Goal: Task Accomplishment & Management: Manage account settings

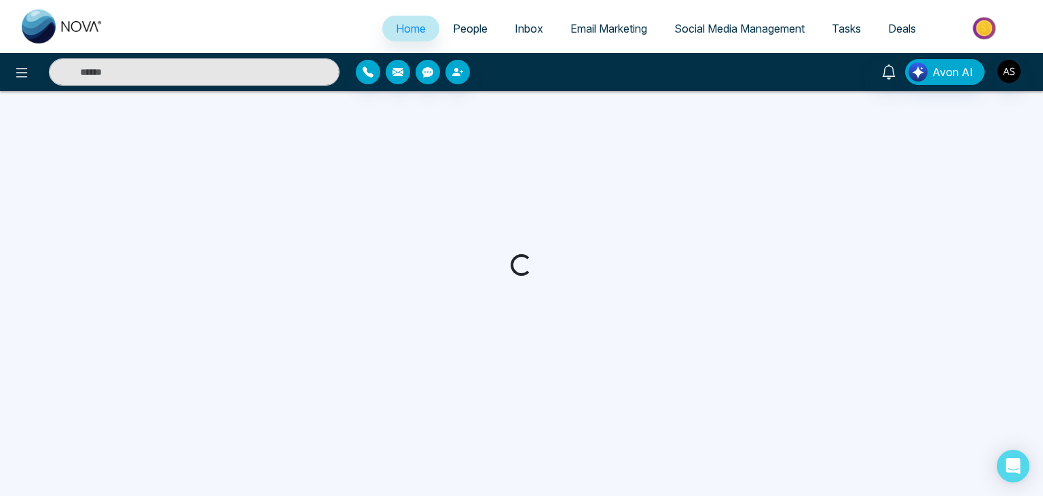
select select "*"
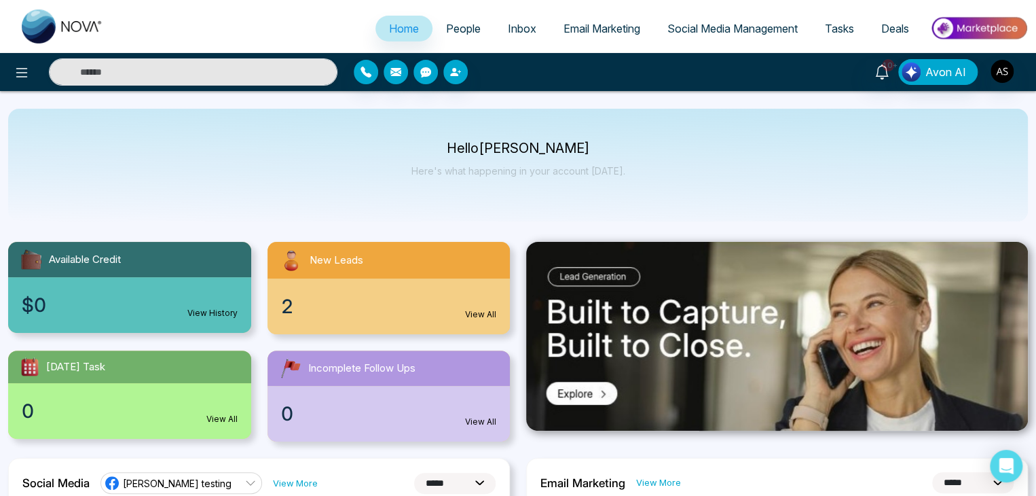
click at [838, 25] on span "Tasks" at bounding box center [839, 29] width 29 height 14
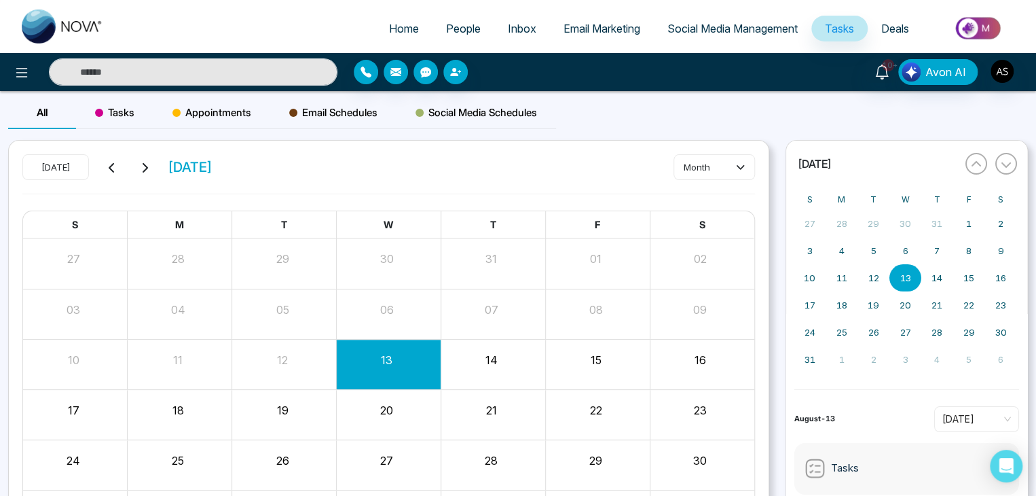
click at [727, 159] on button "month" at bounding box center [714, 167] width 81 height 26
click at [142, 105] on div "Tasks" at bounding box center [114, 112] width 77 height 33
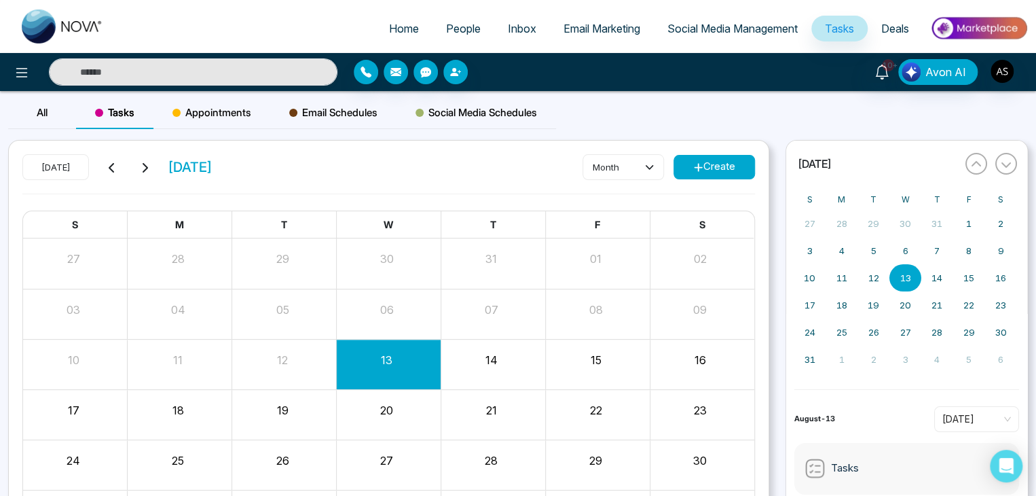
click at [725, 155] on button "Create" at bounding box center [714, 167] width 81 height 24
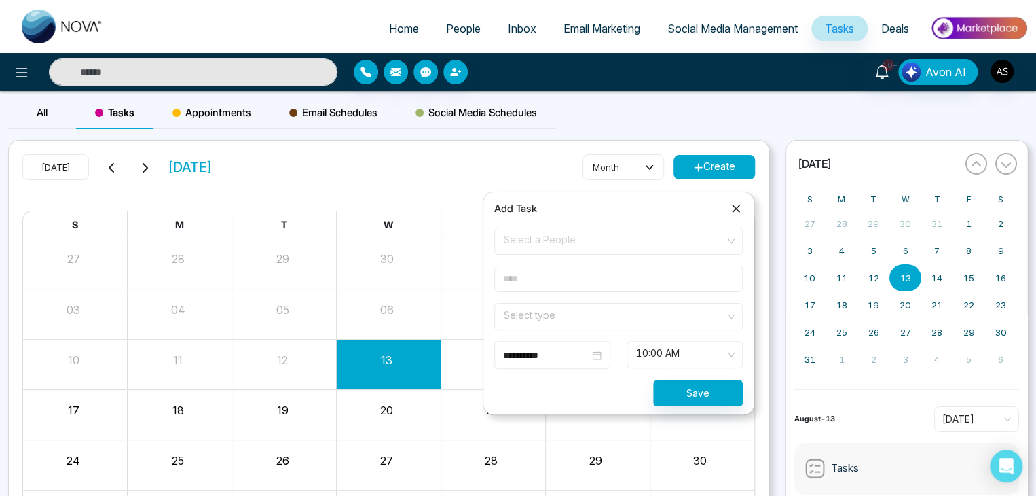
click at [623, 278] on input "text" at bounding box center [618, 278] width 249 height 26
click at [626, 250] on span "Select a People" at bounding box center [619, 241] width 230 height 23
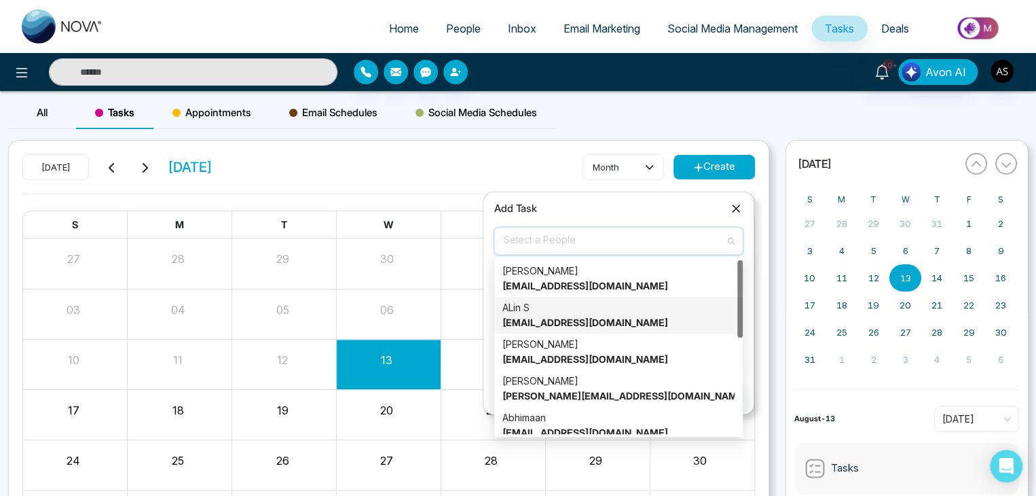
click at [612, 308] on div "ALin S [EMAIL_ADDRESS][DOMAIN_NAME]" at bounding box center [618, 315] width 232 height 30
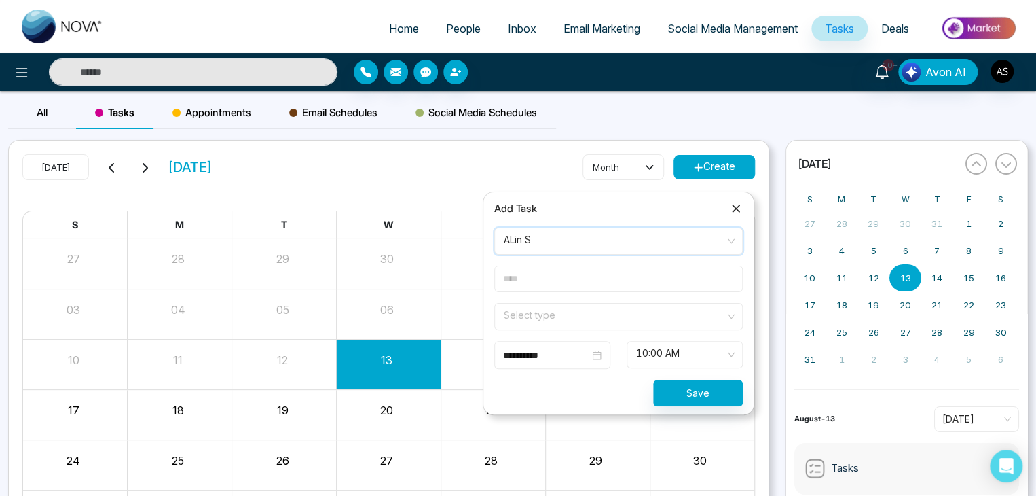
click at [617, 282] on input "text" at bounding box center [618, 278] width 249 height 26
click at [701, 315] on input "search" at bounding box center [613, 314] width 223 height 20
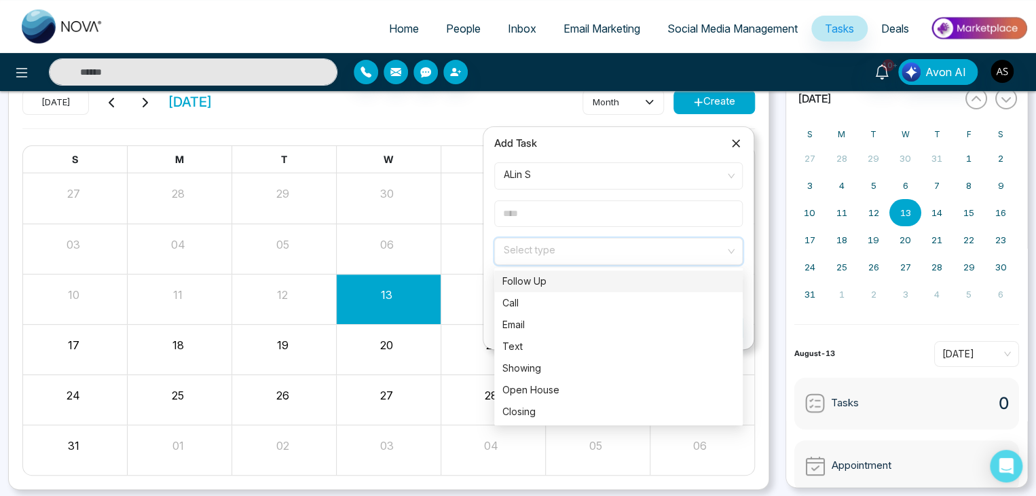
scroll to position [67, 0]
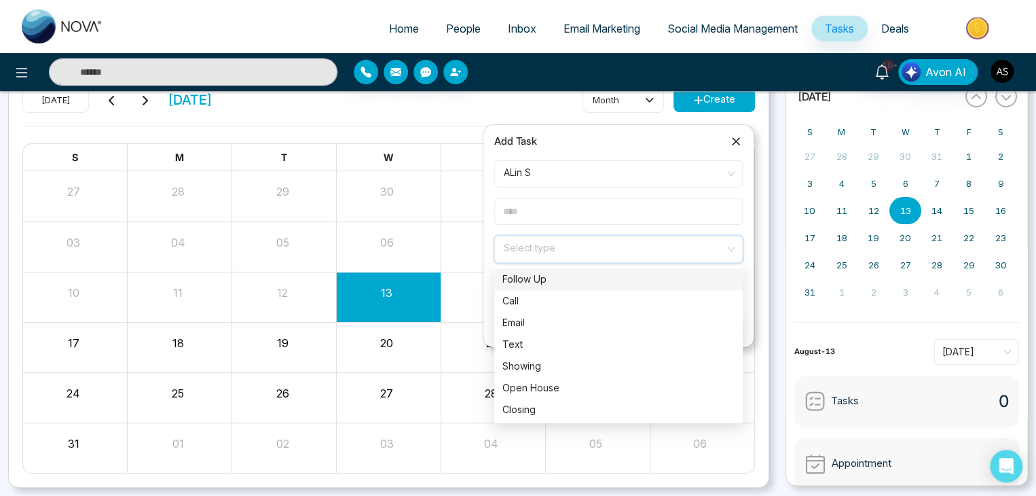
click at [698, 253] on input "search" at bounding box center [613, 246] width 223 height 20
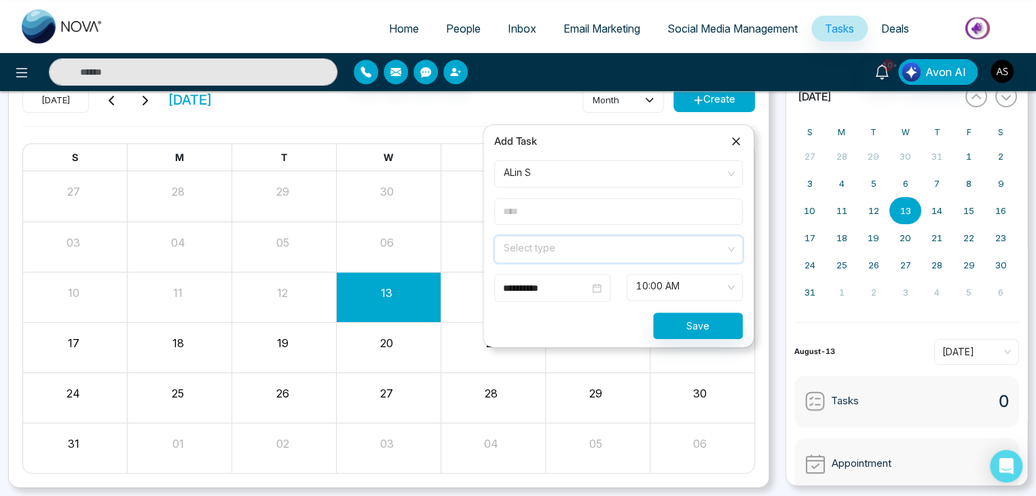
click at [698, 253] on input "search" at bounding box center [613, 246] width 223 height 20
click at [680, 251] on input "search" at bounding box center [613, 246] width 223 height 20
click at [731, 137] on icon at bounding box center [736, 141] width 14 height 14
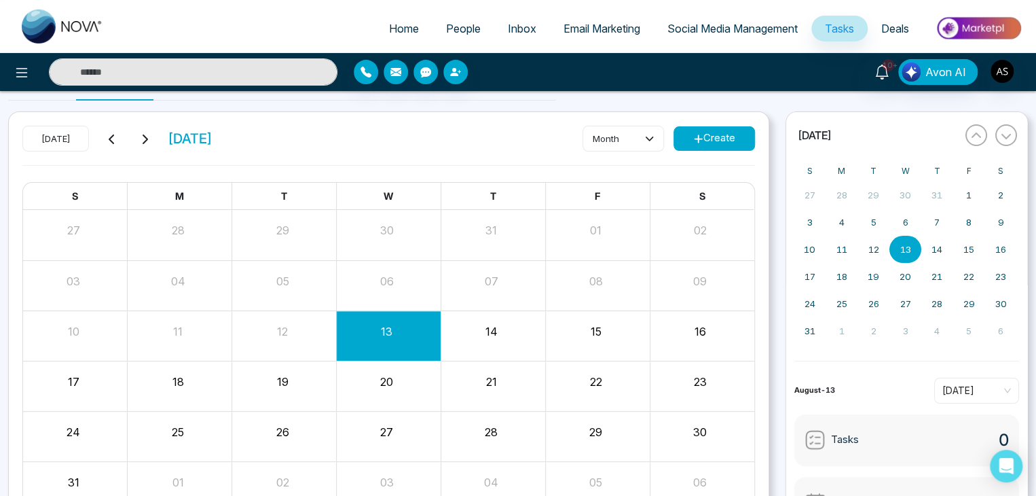
scroll to position [0, 0]
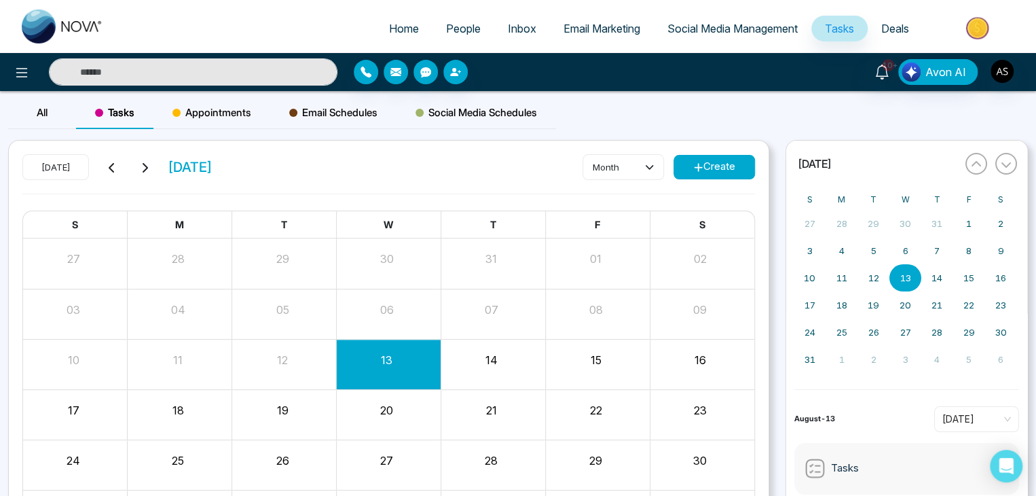
click at [511, 365] on div "14" at bounding box center [491, 358] width 101 height 20
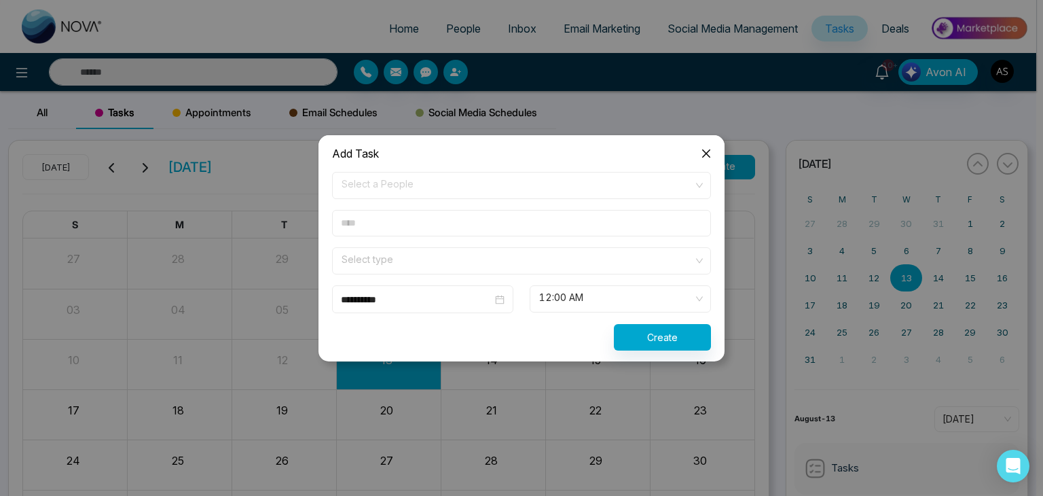
click at [703, 143] on span "Close" at bounding box center [706, 153] width 37 height 37
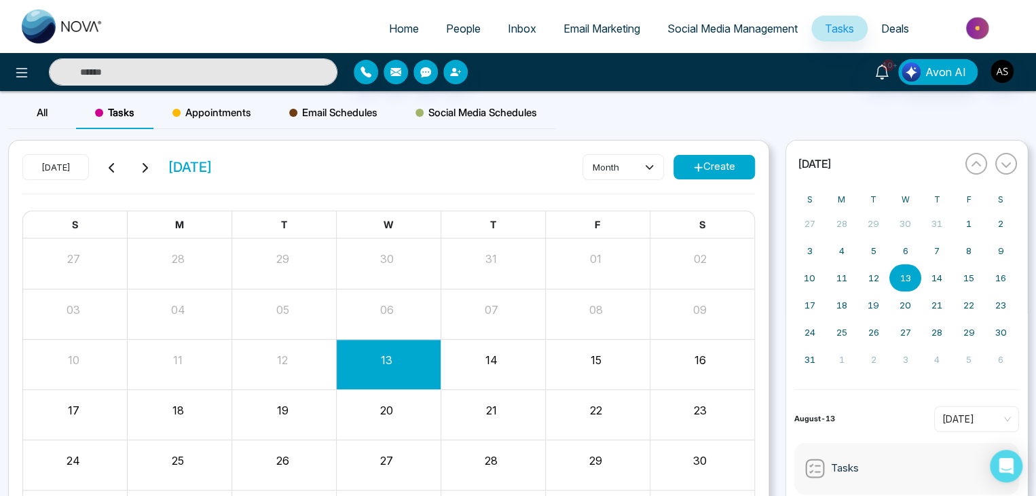
click at [41, 107] on span "All" at bounding box center [42, 112] width 11 height 13
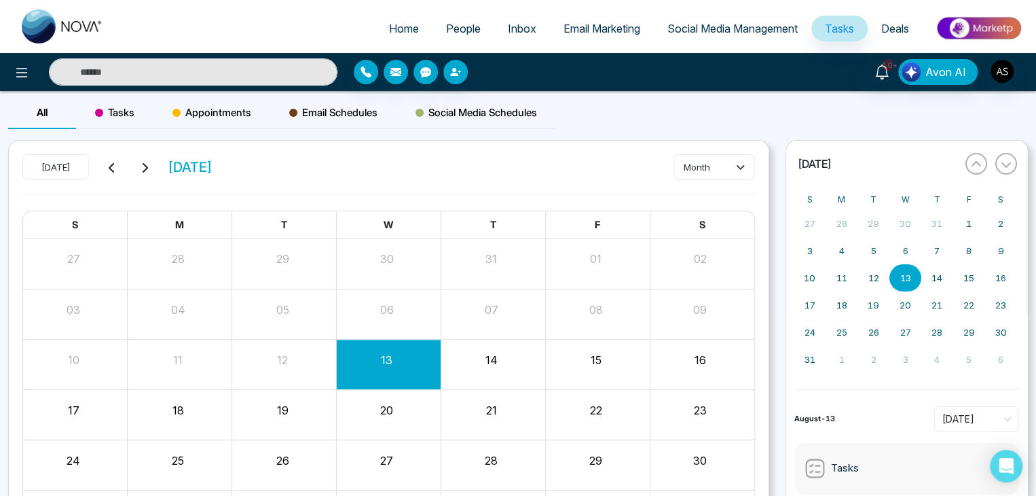
click at [478, 369] on div "14" at bounding box center [493, 364] width 105 height 33
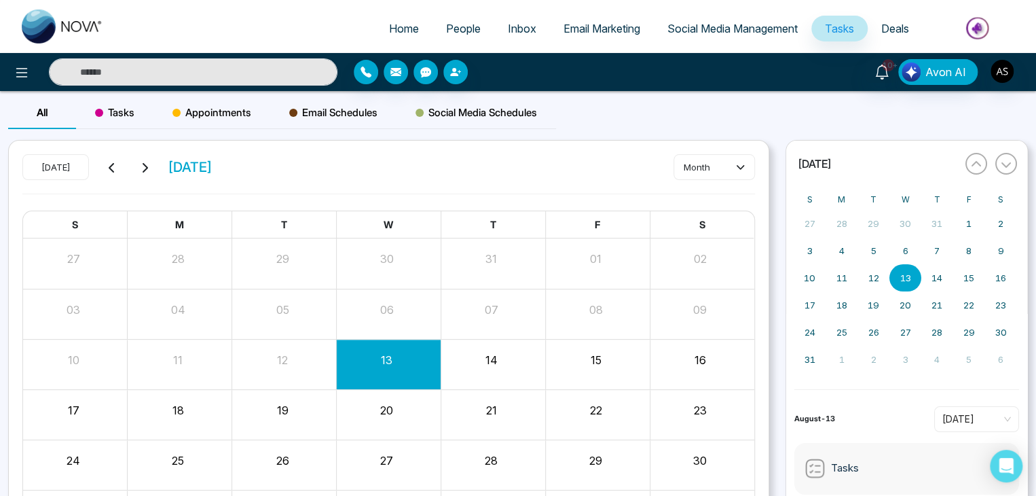
click at [125, 107] on span "Tasks" at bounding box center [114, 113] width 39 height 16
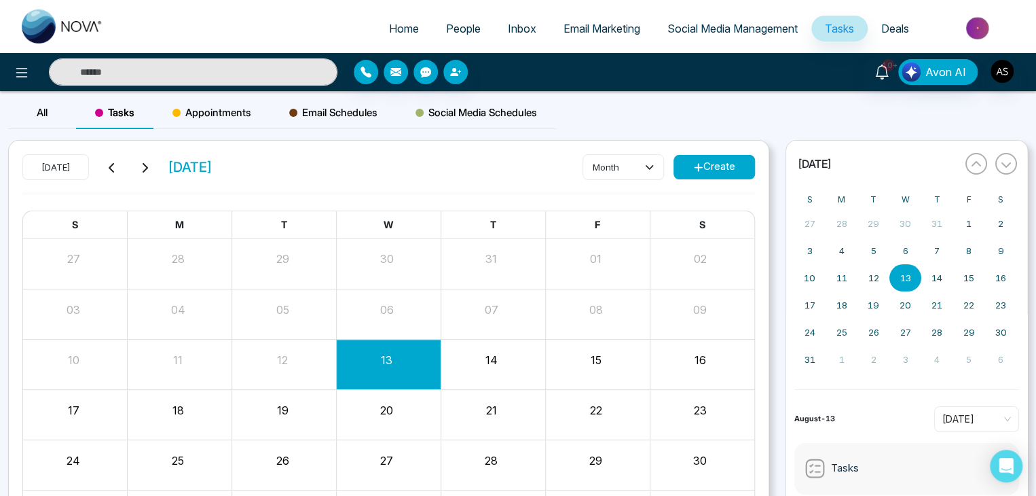
click at [493, 382] on div "Month View" at bounding box center [493, 365] width 105 height 50
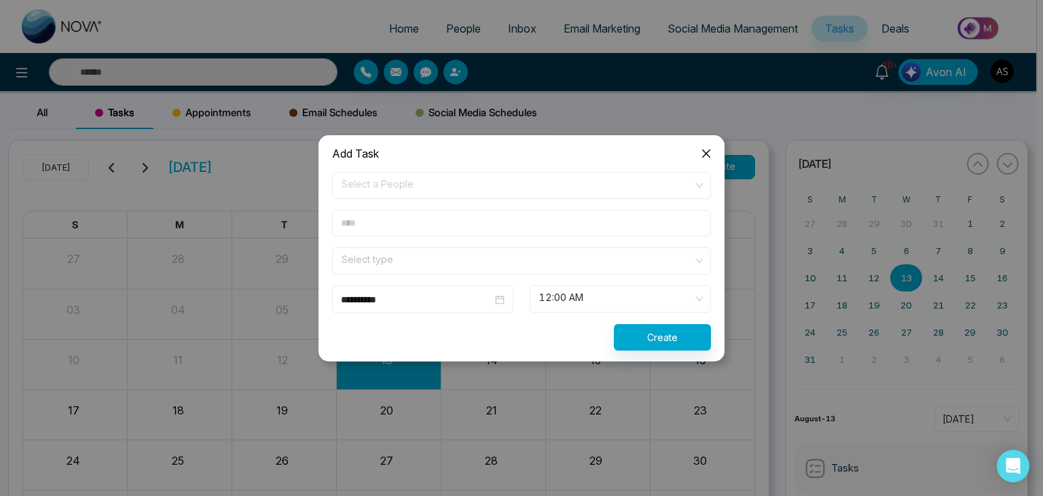
click at [709, 150] on icon "close" at bounding box center [706, 153] width 11 height 11
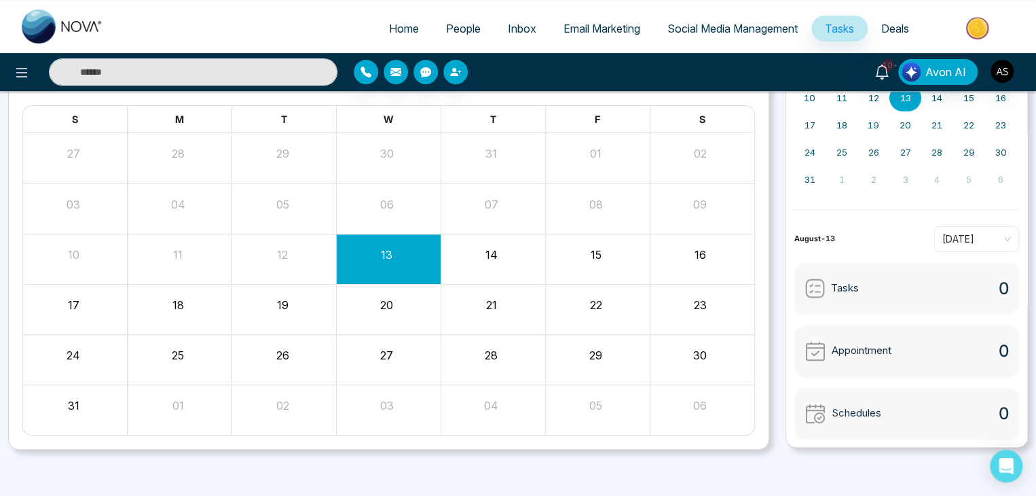
scroll to position [106, 0]
click at [942, 234] on span "[DATE]" at bounding box center [976, 238] width 69 height 20
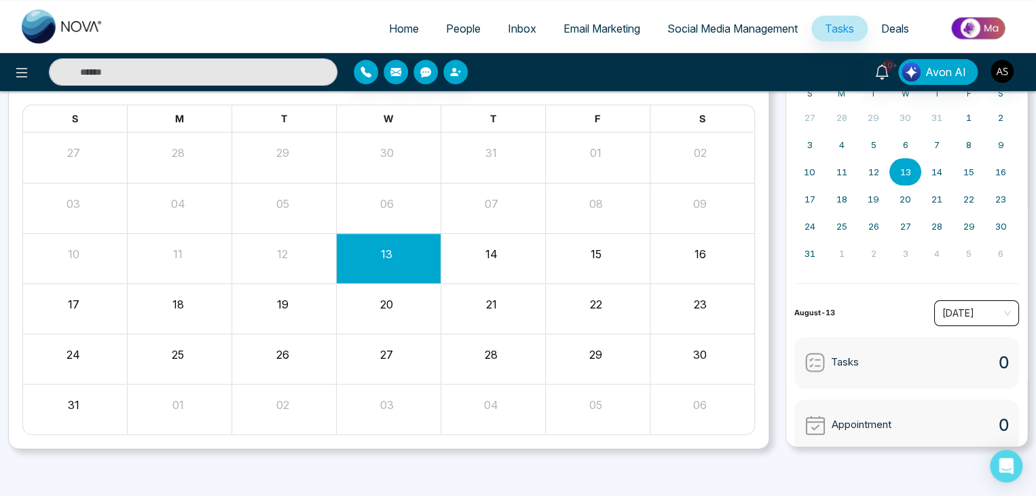
scroll to position [0, 0]
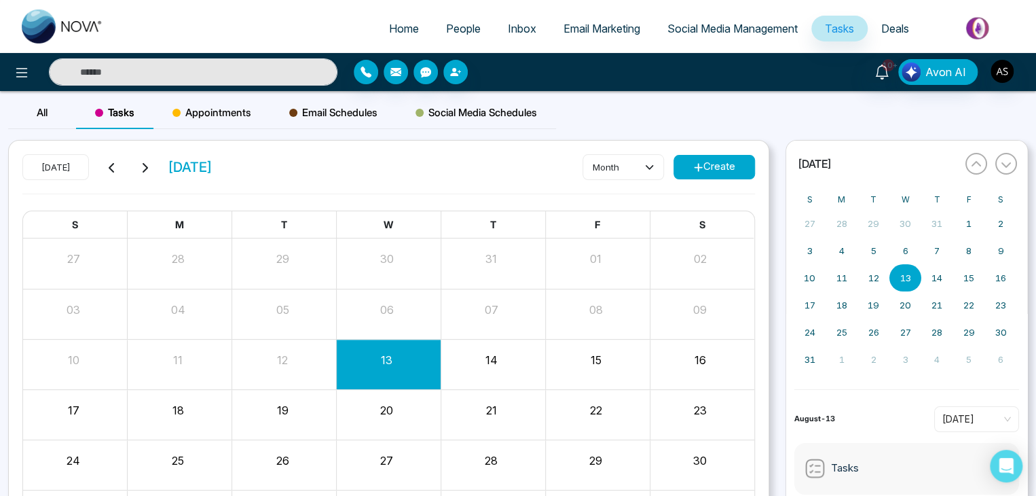
click at [240, 103] on div "Appointments" at bounding box center [211, 112] width 117 height 33
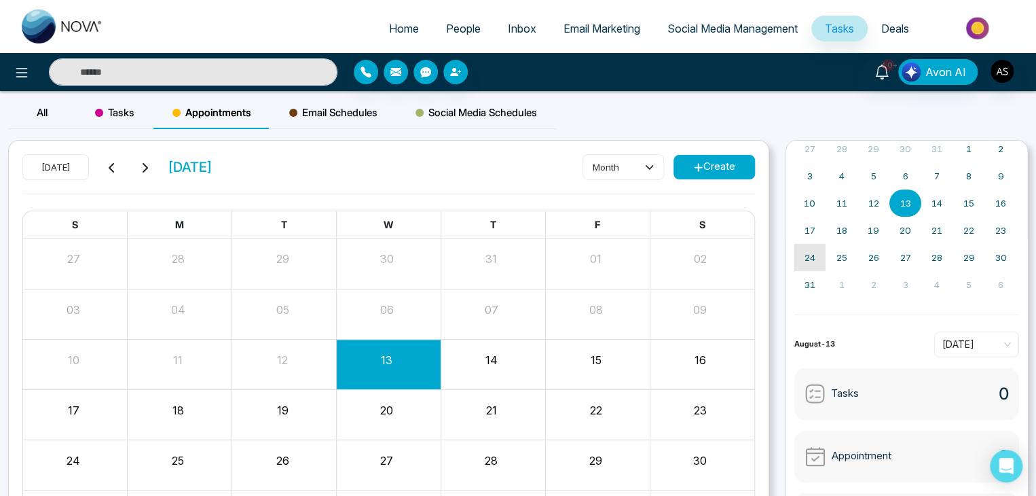
click at [803, 327] on div "« [DATE] » S M T W T F S 27 28 29 30 31 1 2 3 4 5 6 7 8 9 10 11 12 13 14 15 16 …" at bounding box center [907, 346] width 243 height 413
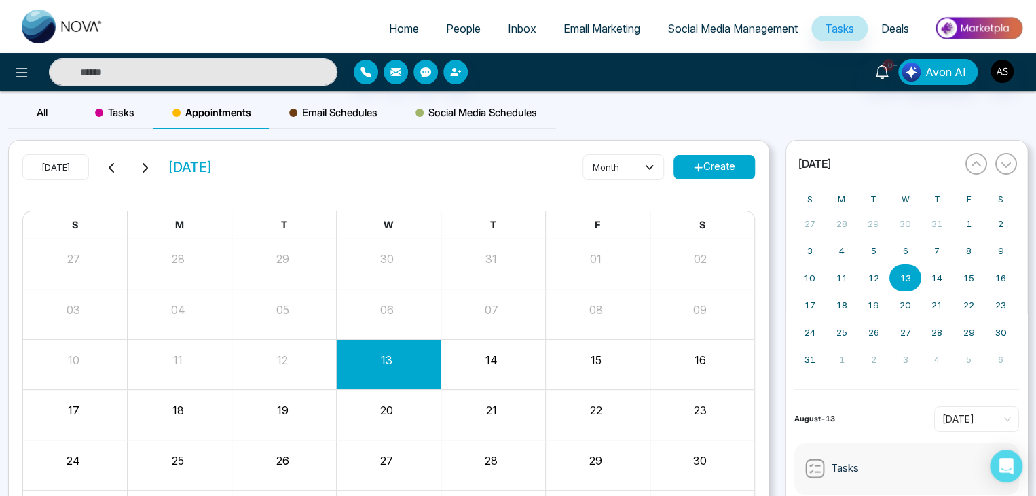
click at [780, 320] on div "« [DATE] » S M T W T F S 27 28 29 30 31 1 2 3 4 5 6 7 8 9 10 11 12 13 14 15 16 …" at bounding box center [906, 348] width 259 height 416
click at [711, 164] on button "Create" at bounding box center [714, 167] width 81 height 24
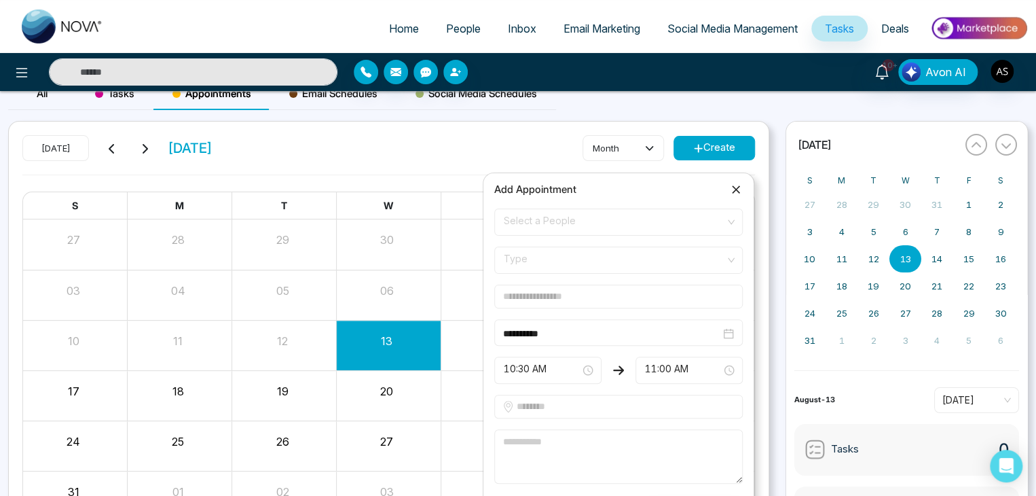
scroll to position [37, 0]
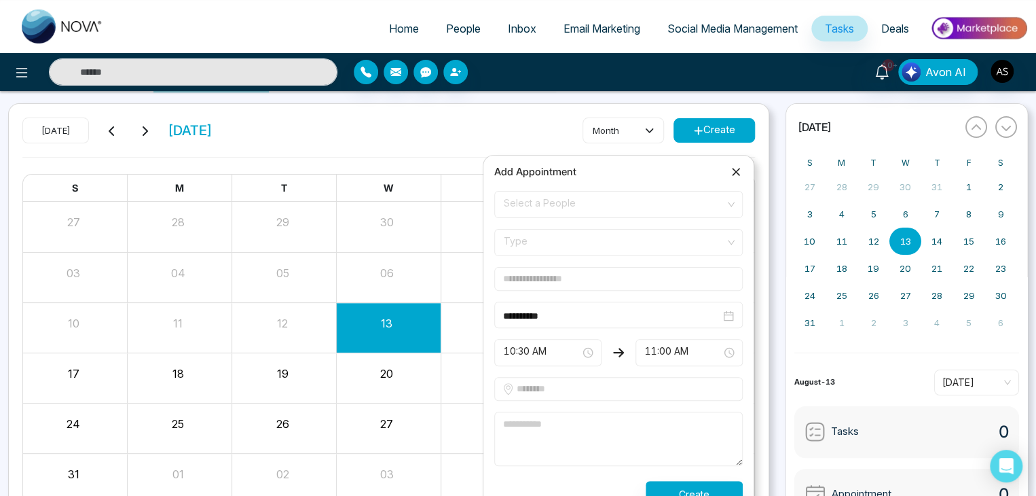
click at [645, 242] on span "Type" at bounding box center [619, 242] width 230 height 23
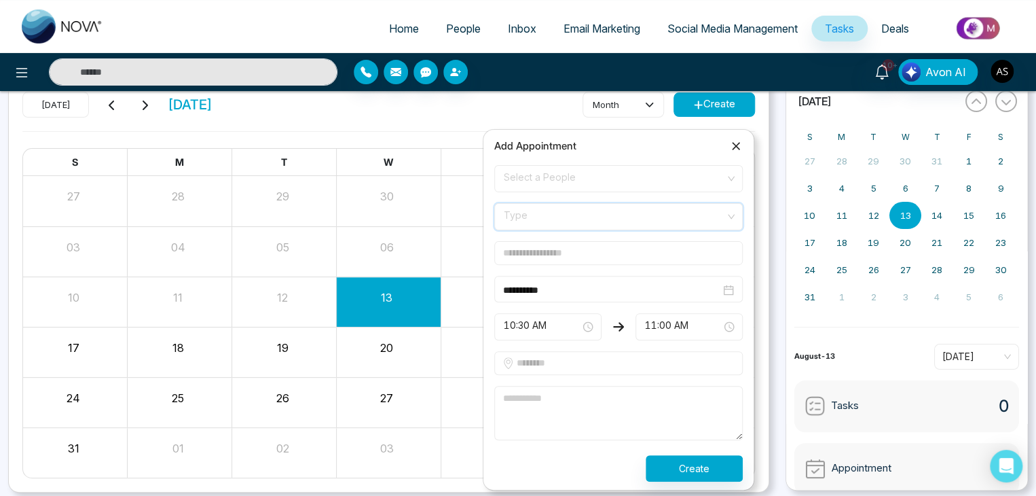
scroll to position [65, 0]
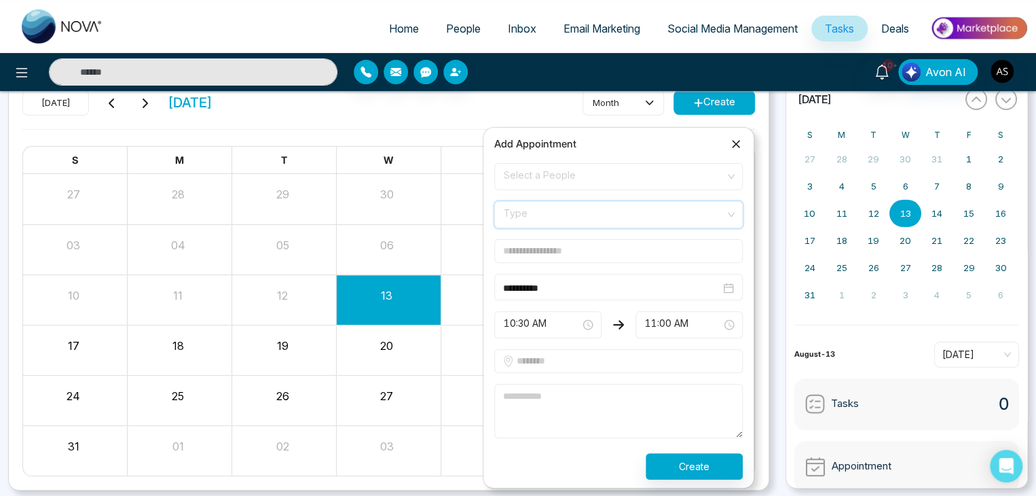
click at [676, 209] on span "Type" at bounding box center [619, 214] width 230 height 23
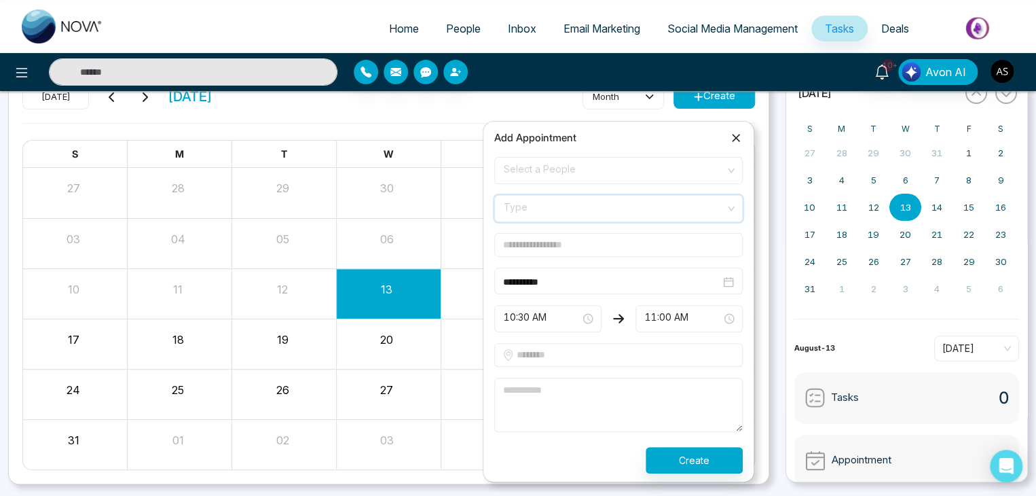
scroll to position [72, 0]
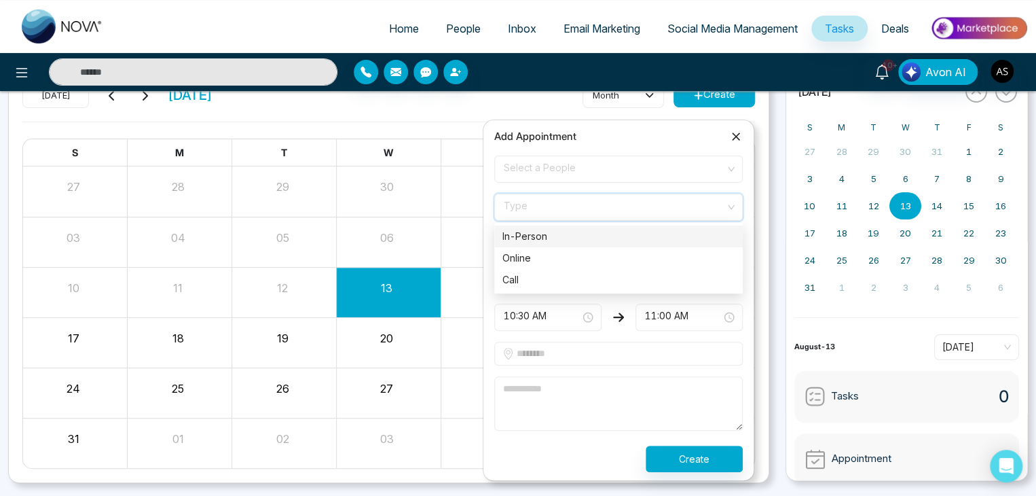
click at [703, 209] on span "Type" at bounding box center [619, 207] width 230 height 23
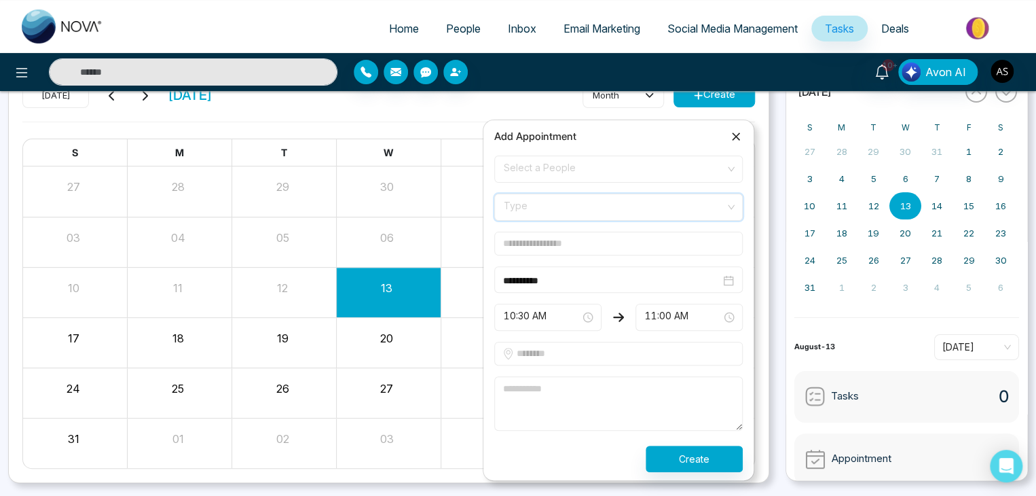
click at [688, 197] on span "Type" at bounding box center [619, 207] width 230 height 23
click at [697, 218] on span at bounding box center [613, 207] width 223 height 26
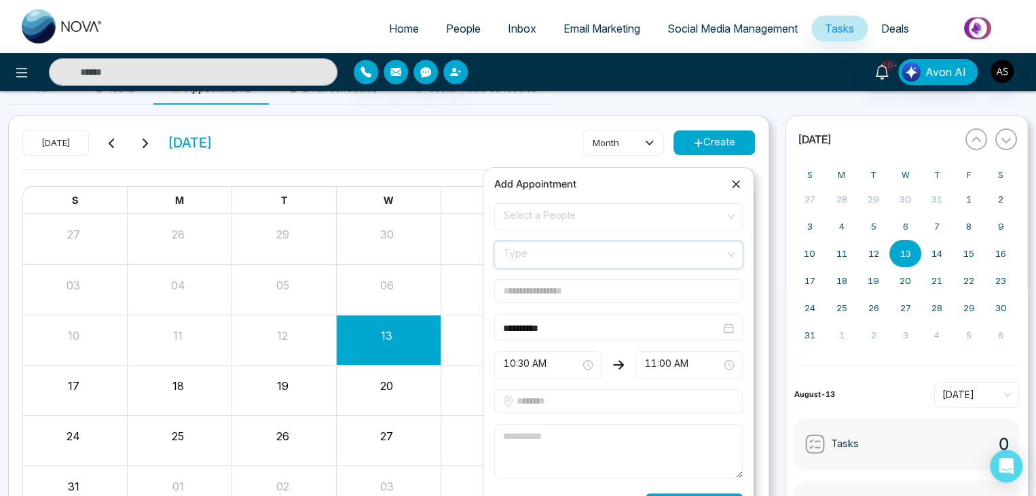
scroll to position [0, 0]
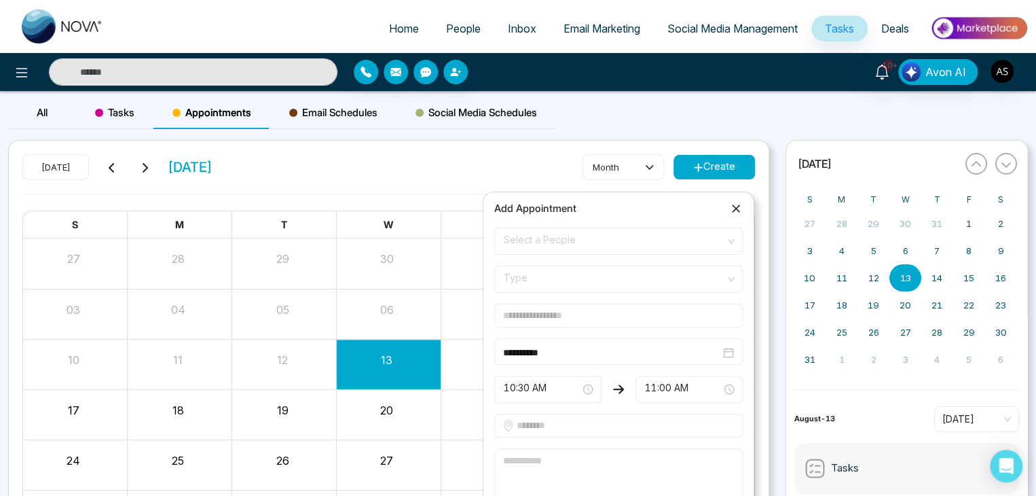
click at [735, 207] on icon at bounding box center [736, 208] width 8 height 8
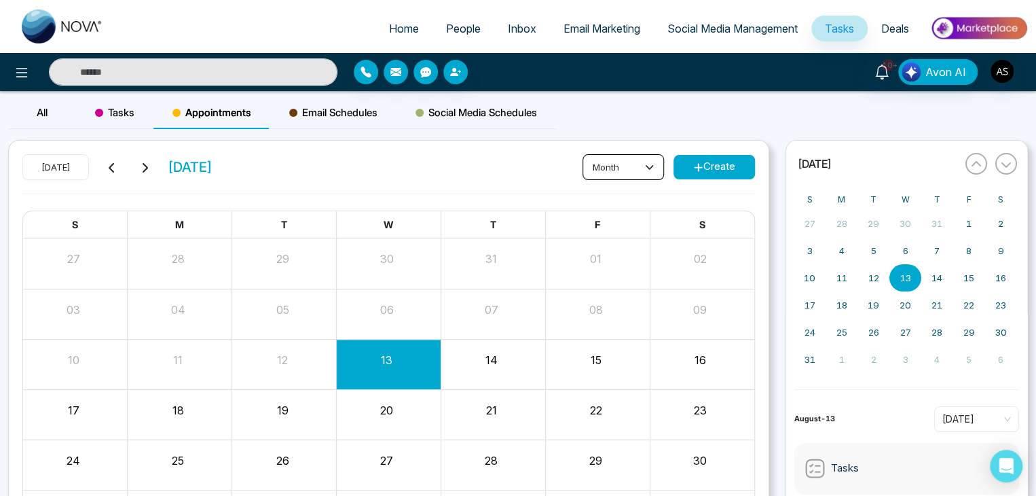
click at [637, 161] on button "month" at bounding box center [623, 167] width 81 height 26
click at [627, 213] on span "week" at bounding box center [623, 217] width 64 height 15
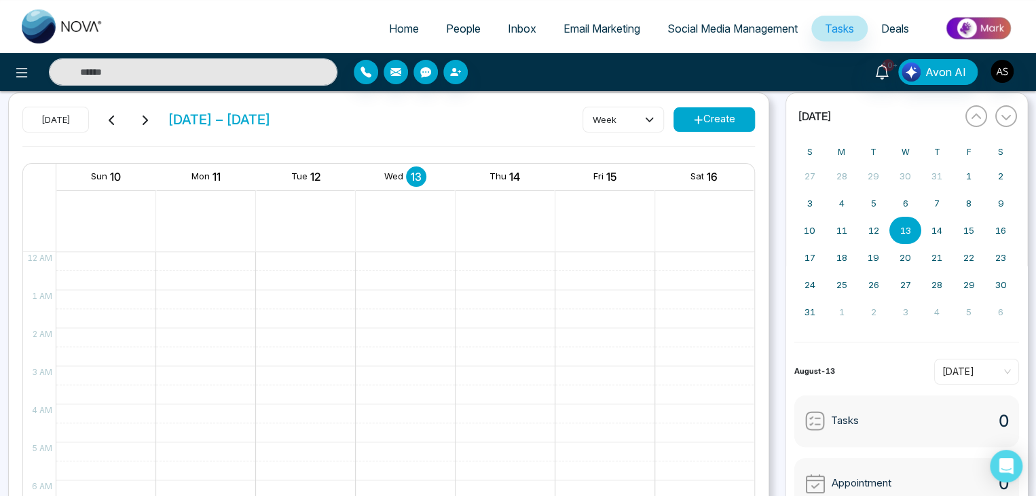
scroll to position [48, 0]
click at [636, 131] on div "[DATE] [DATE] – [DATE] week Create" at bounding box center [388, 125] width 733 height 39
click at [638, 122] on button "week" at bounding box center [623, 119] width 81 height 26
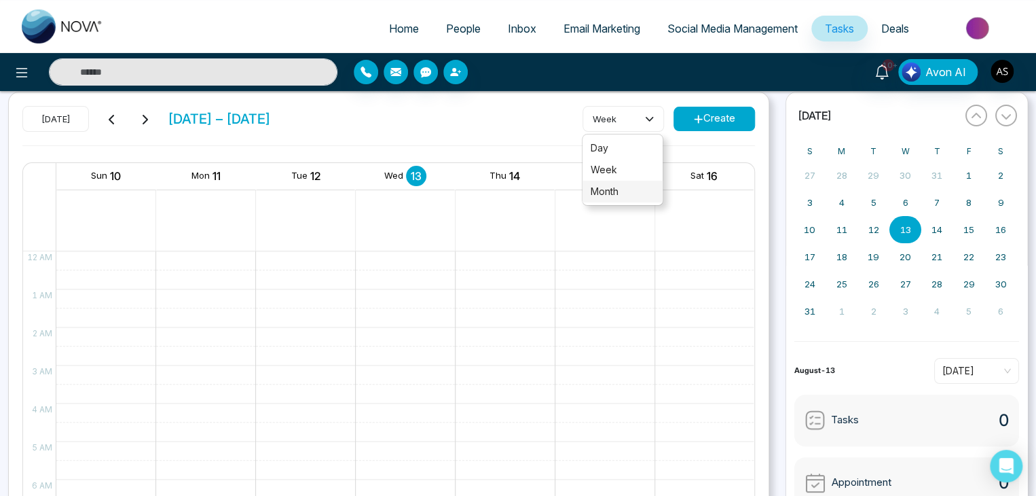
click at [627, 195] on span "month" at bounding box center [623, 191] width 64 height 15
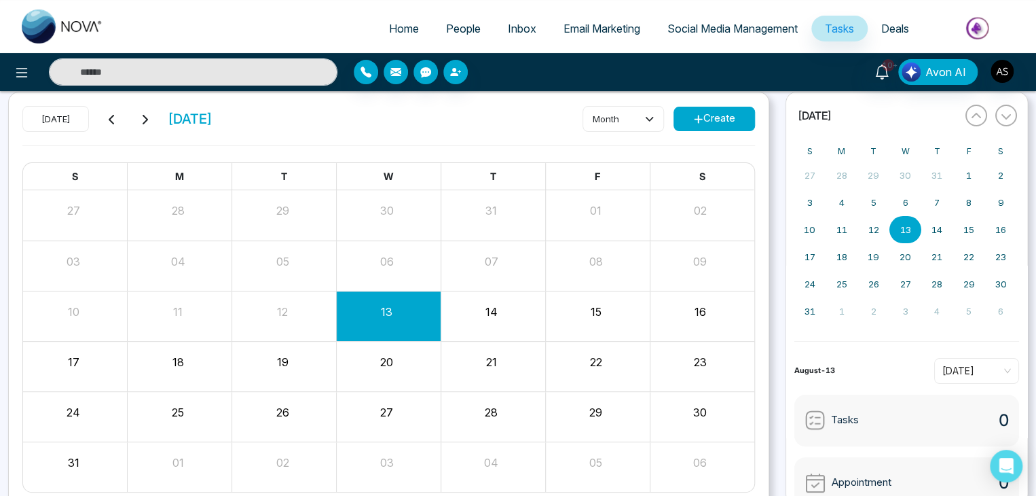
scroll to position [0, 0]
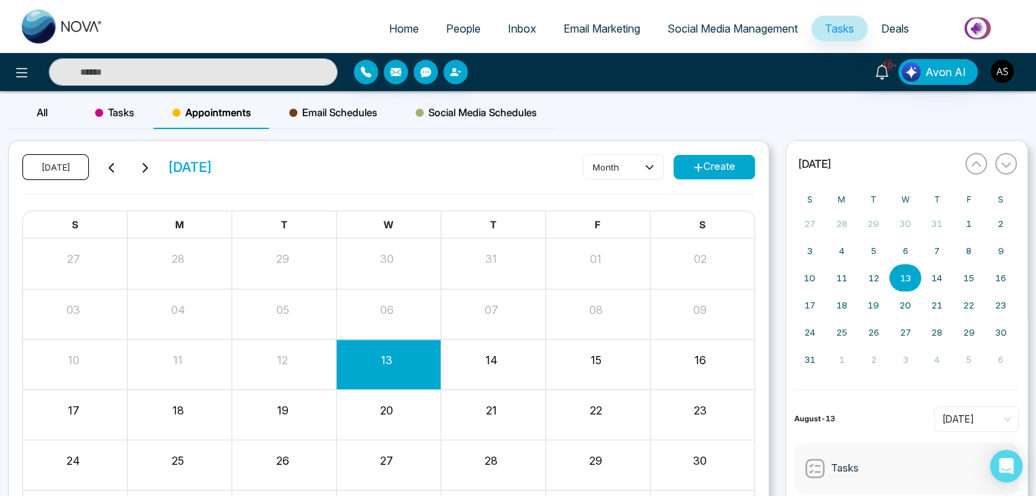
click at [56, 167] on button "[DATE]" at bounding box center [55, 167] width 67 height 26
click at [149, 167] on icon at bounding box center [144, 167] width 11 height 11
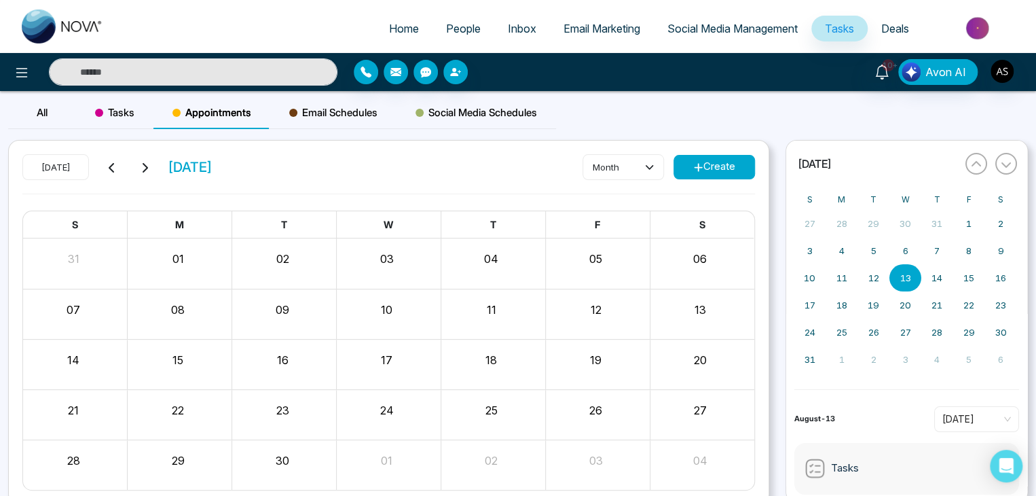
click at [111, 166] on icon at bounding box center [112, 167] width 11 height 11
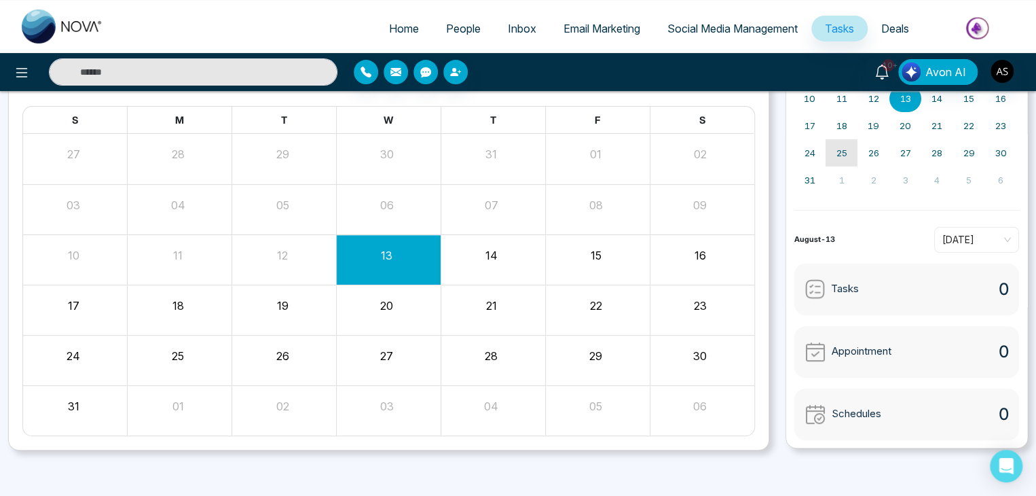
scroll to position [107, 0]
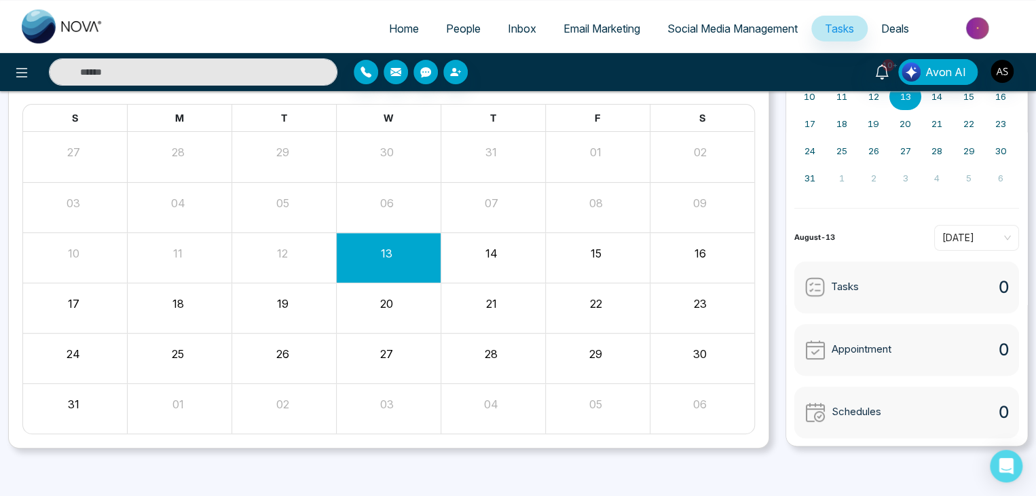
click at [847, 285] on span "Tasks" at bounding box center [845, 287] width 28 height 16
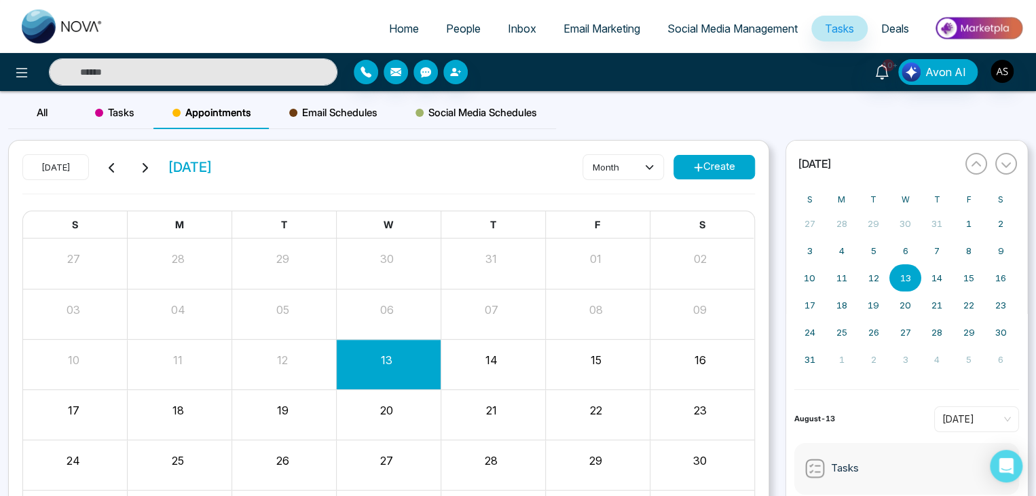
scroll to position [27, 0]
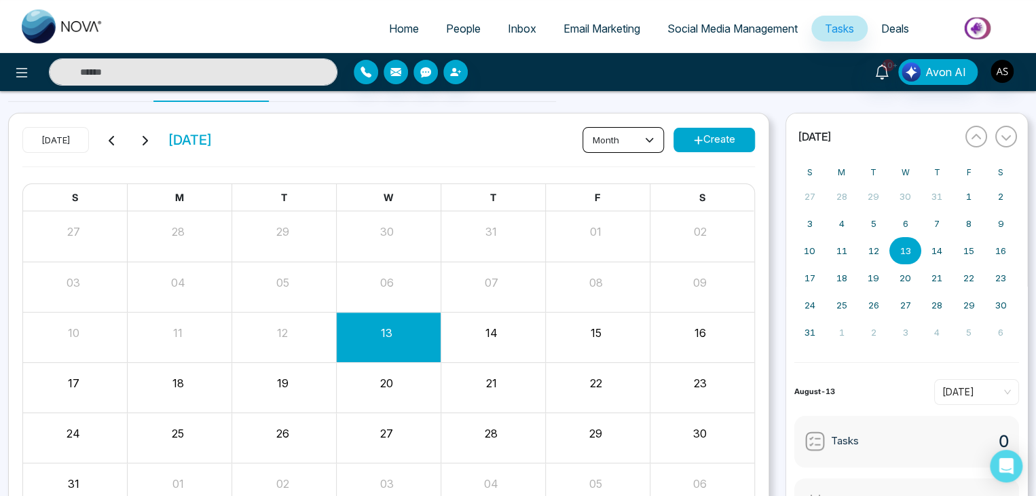
click at [609, 146] on button "month" at bounding box center [623, 140] width 81 height 26
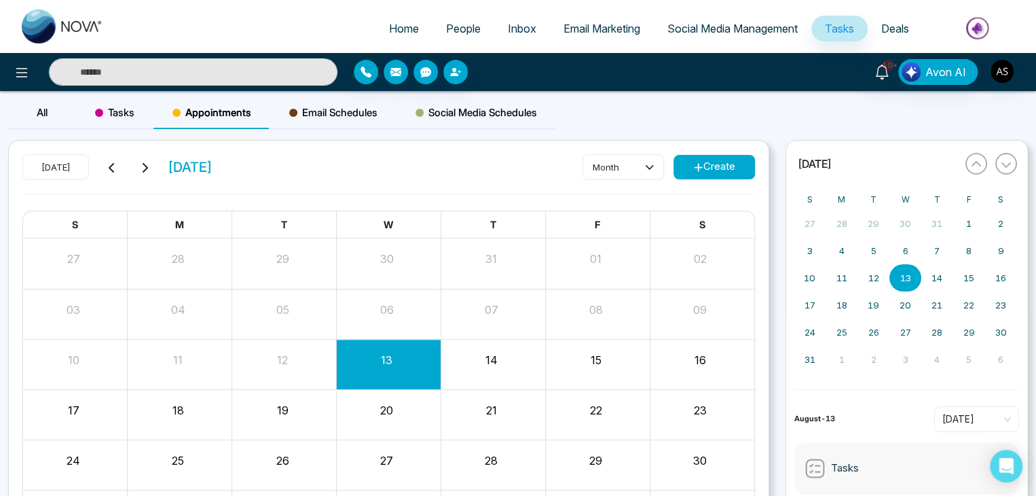
click at [361, 105] on span "Email Schedules" at bounding box center [333, 113] width 88 height 16
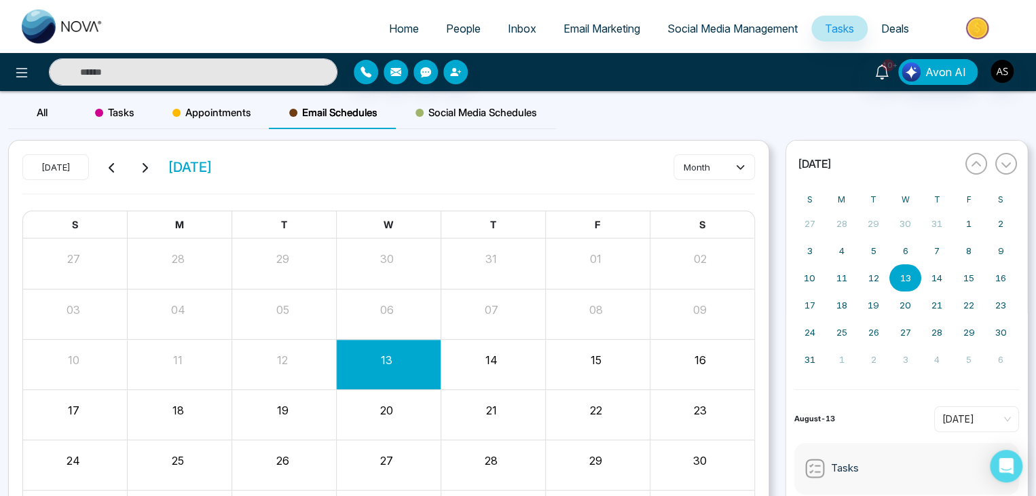
click at [460, 121] on div "Social Media Schedules" at bounding box center [477, 112] width 160 height 33
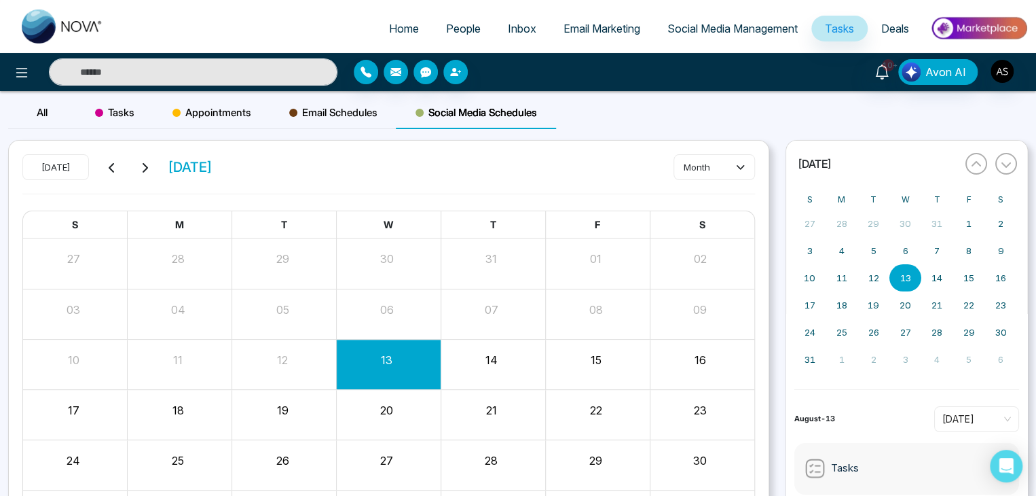
click at [365, 111] on span "Email Schedules" at bounding box center [333, 113] width 88 height 16
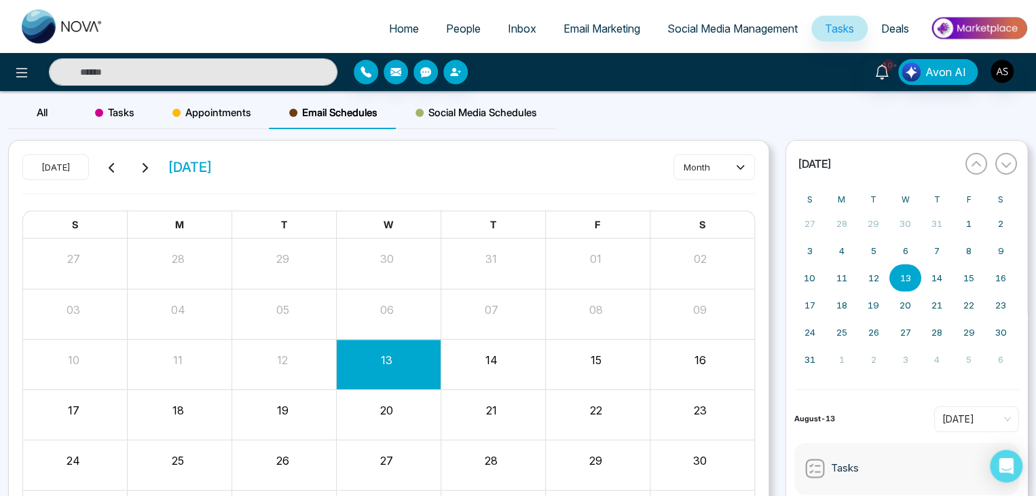
click at [522, 112] on span "Social Media Schedules" at bounding box center [477, 113] width 122 height 16
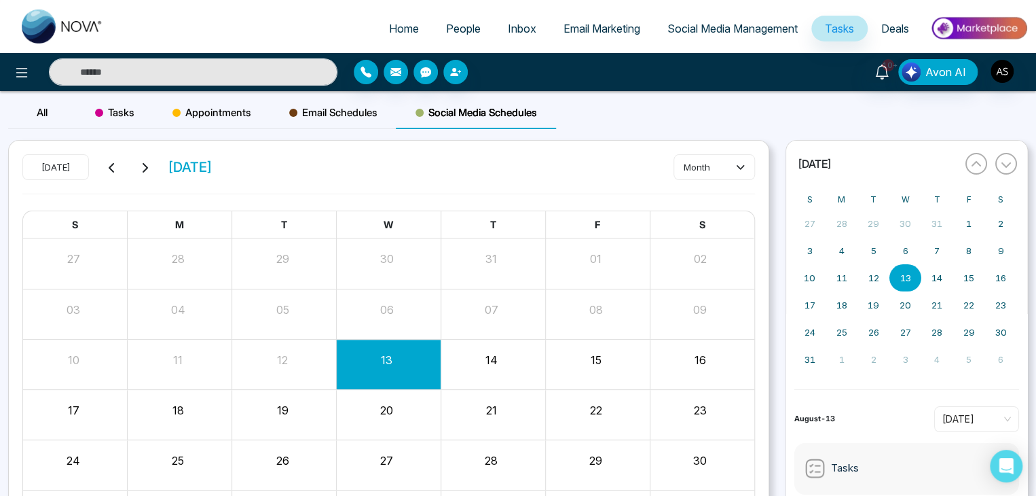
click at [356, 115] on span "Email Schedules" at bounding box center [333, 113] width 88 height 16
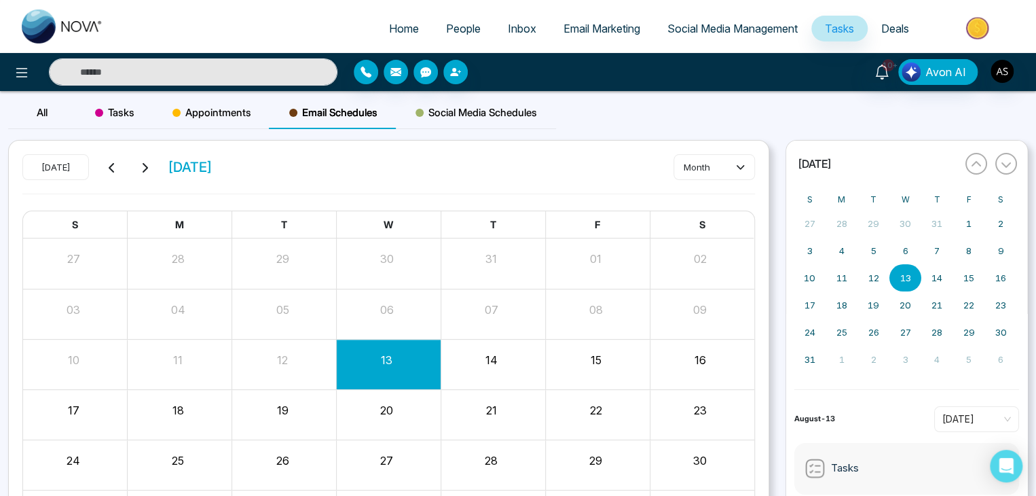
click at [171, 111] on div "Appointments" at bounding box center [211, 112] width 117 height 33
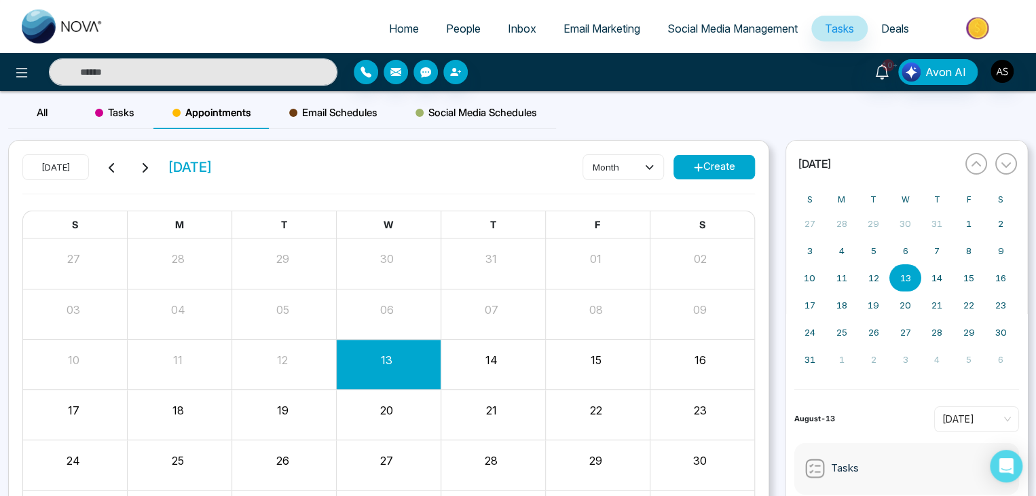
click at [105, 120] on span "Tasks" at bounding box center [114, 113] width 39 height 16
click at [49, 117] on div "All" at bounding box center [42, 112] width 68 height 33
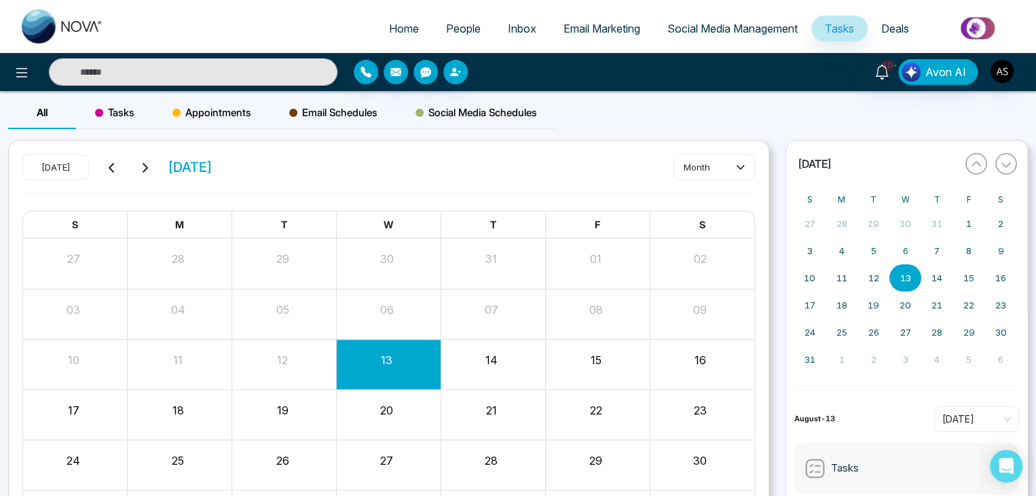
click at [113, 105] on span "Tasks" at bounding box center [114, 113] width 39 height 16
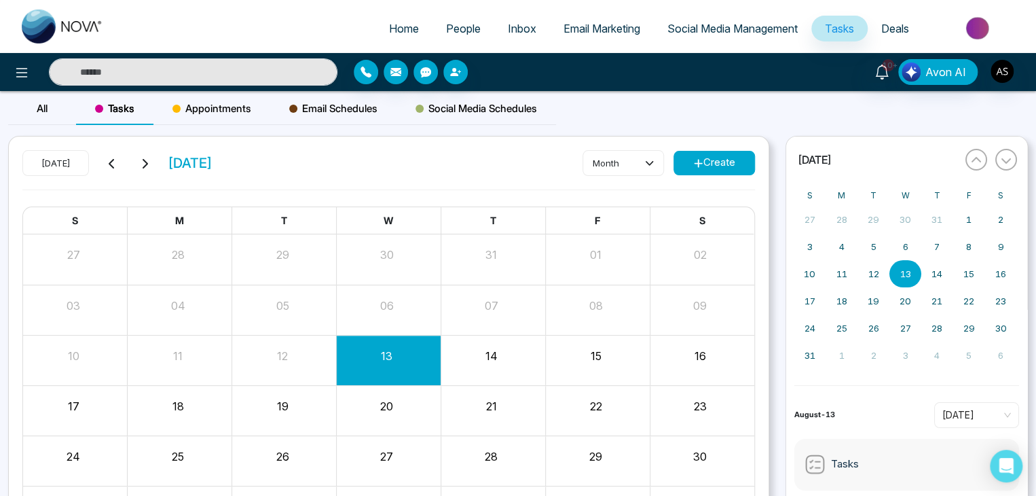
scroll to position [5, 0]
click at [606, 158] on button "month" at bounding box center [623, 162] width 81 height 26
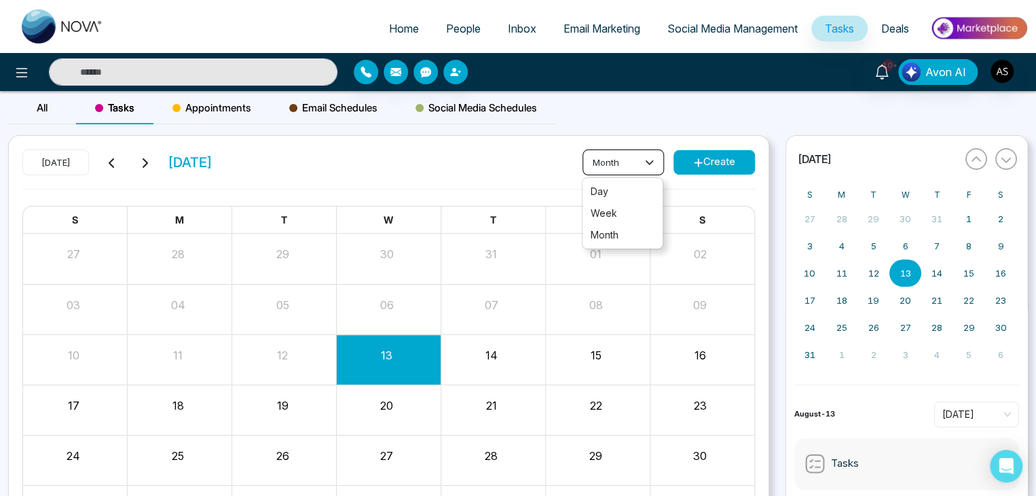
click at [606, 158] on button "month" at bounding box center [623, 162] width 81 height 26
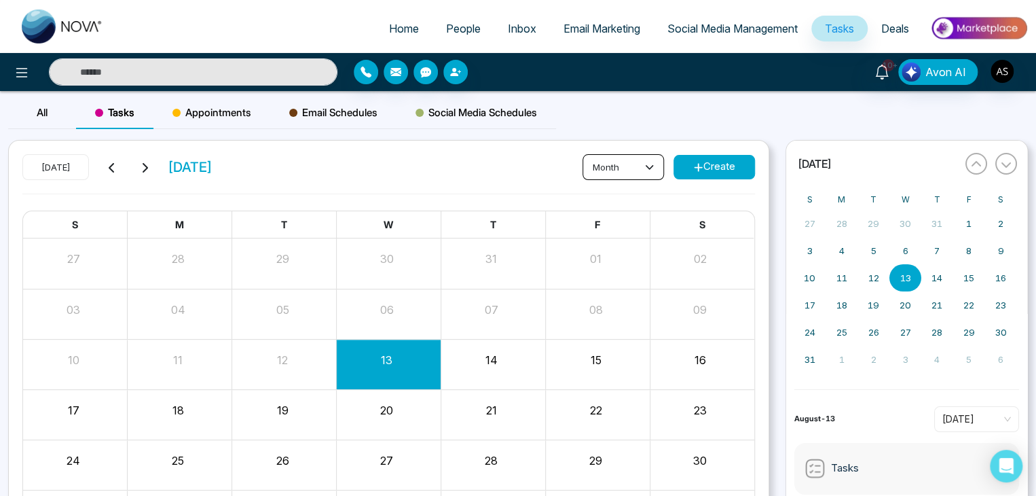
click at [606, 177] on button "month" at bounding box center [623, 167] width 81 height 26
click at [589, 168] on button "month" at bounding box center [623, 167] width 81 height 26
click at [615, 196] on span "day" at bounding box center [623, 195] width 64 height 15
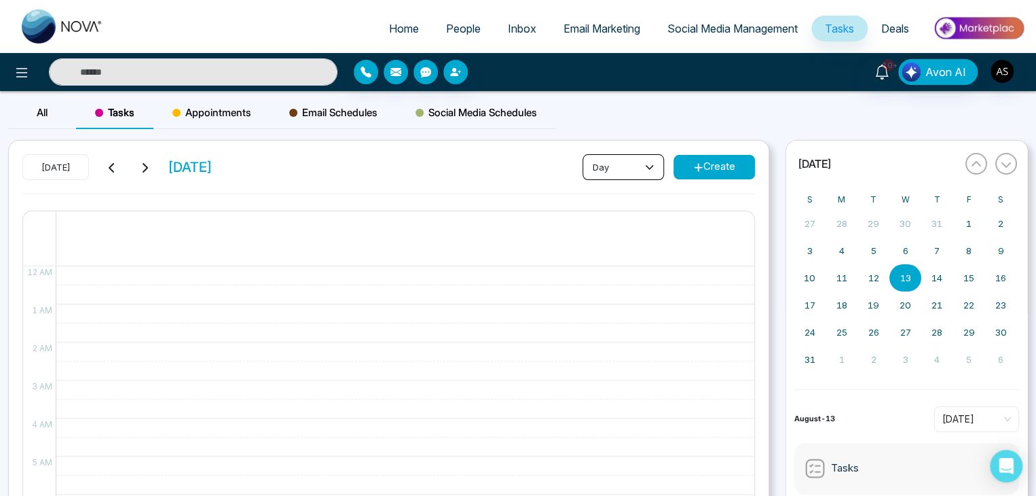
click at [624, 172] on button "day" at bounding box center [623, 167] width 81 height 26
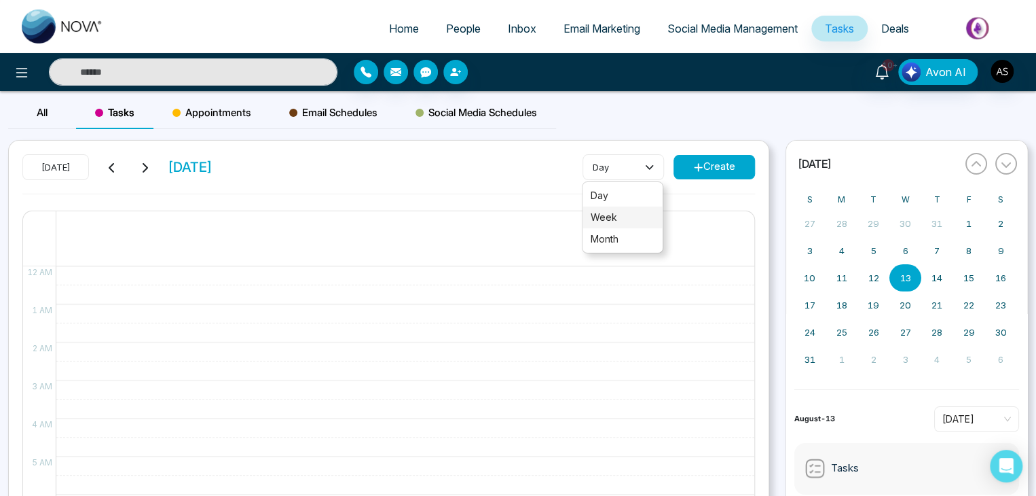
click at [624, 216] on span "week" at bounding box center [623, 217] width 64 height 15
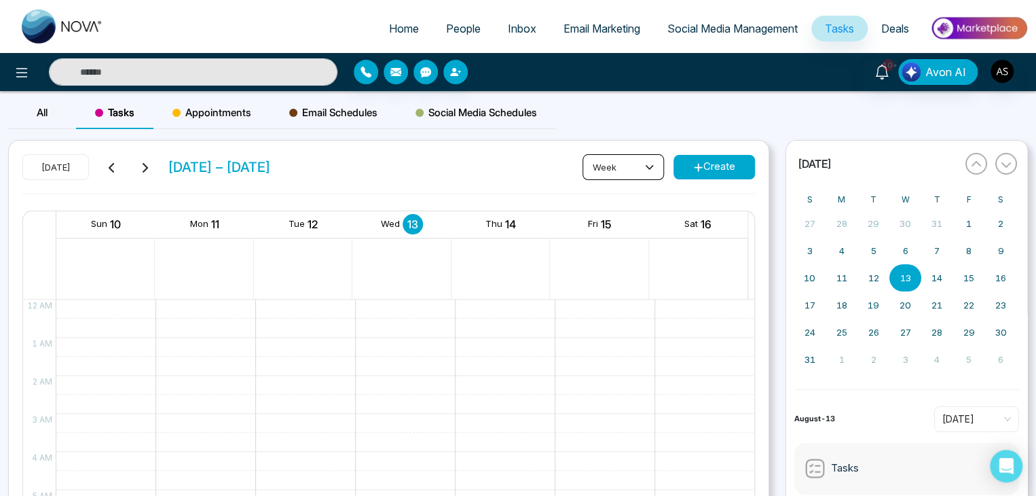
click at [631, 168] on button "week" at bounding box center [623, 167] width 81 height 26
click at [632, 236] on span "month" at bounding box center [623, 239] width 64 height 15
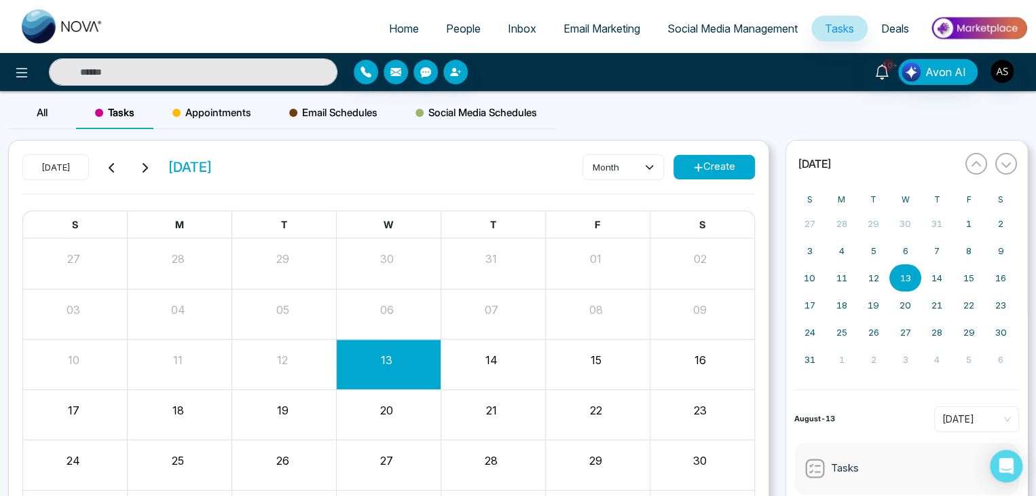
click at [215, 120] on div "Appointments" at bounding box center [211, 112] width 117 height 33
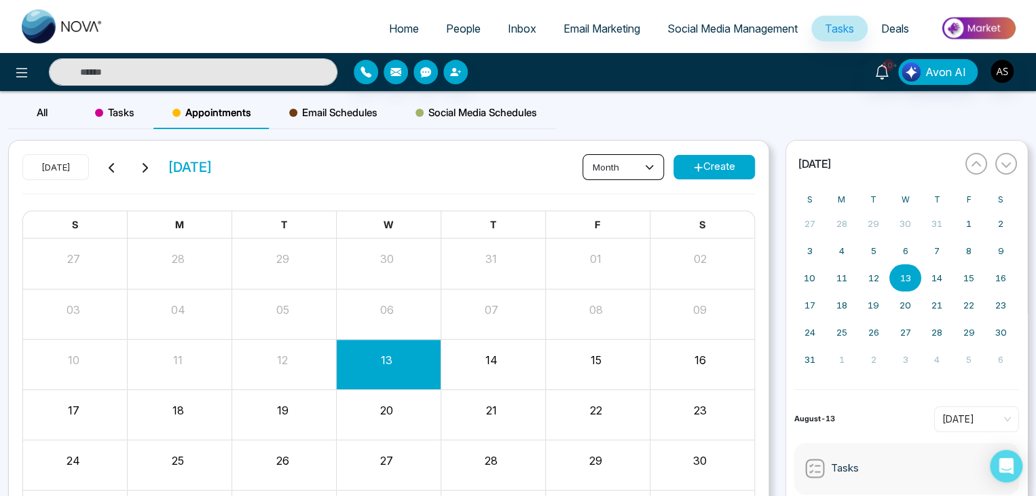
click at [587, 168] on button "month" at bounding box center [623, 167] width 81 height 26
click at [87, 124] on div "Tasks" at bounding box center [114, 112] width 77 height 33
click at [603, 165] on button "month" at bounding box center [623, 167] width 81 height 26
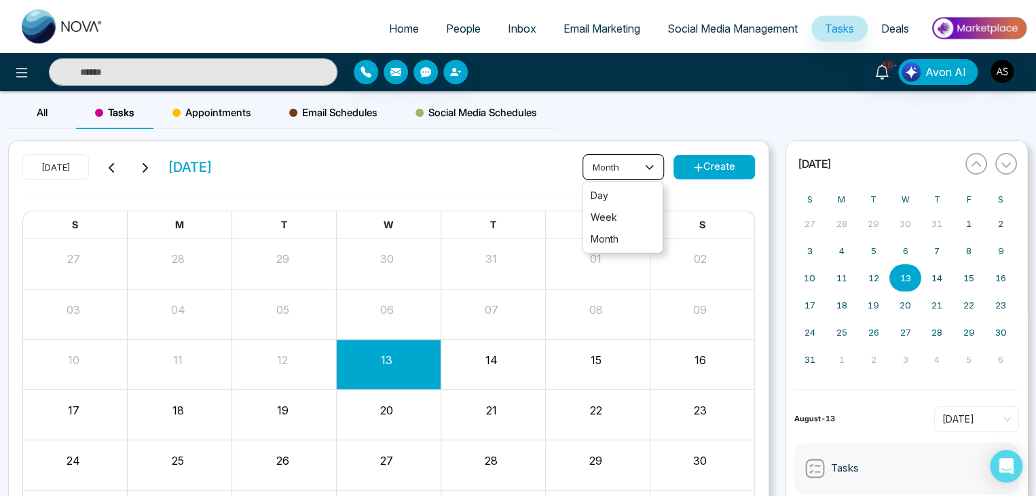
click at [603, 165] on button "month" at bounding box center [623, 167] width 81 height 26
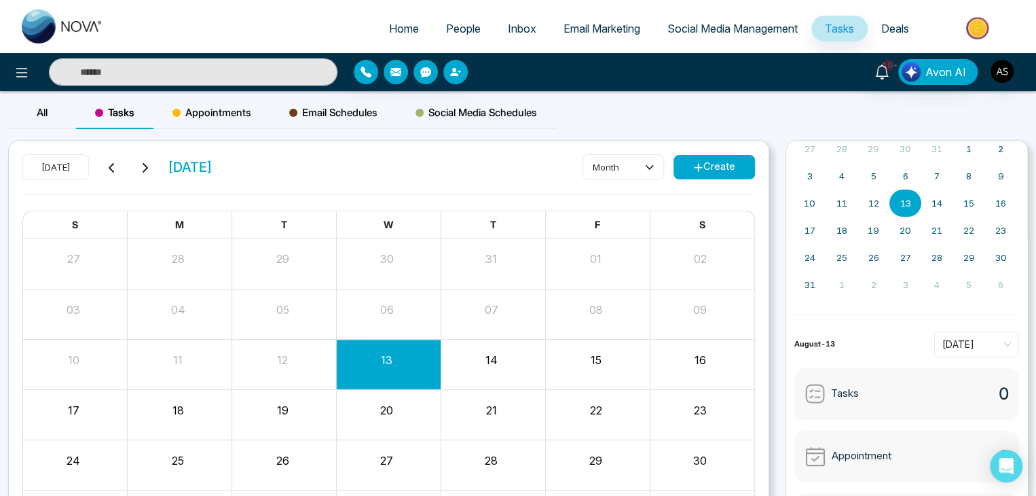
click at [367, 100] on div "Email Schedules" at bounding box center [333, 112] width 126 height 33
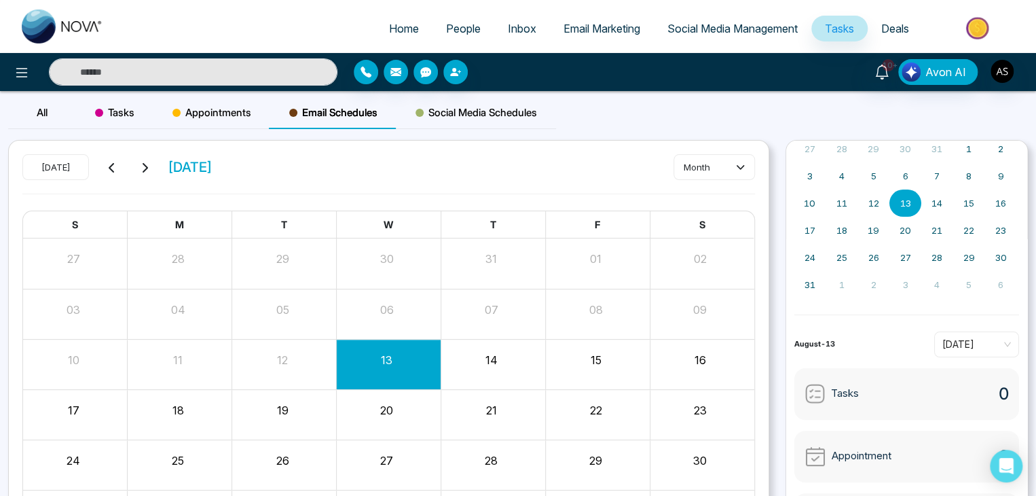
click at [515, 386] on div "Month View" at bounding box center [493, 365] width 105 height 50
click at [211, 124] on div "Appointments" at bounding box center [211, 112] width 117 height 33
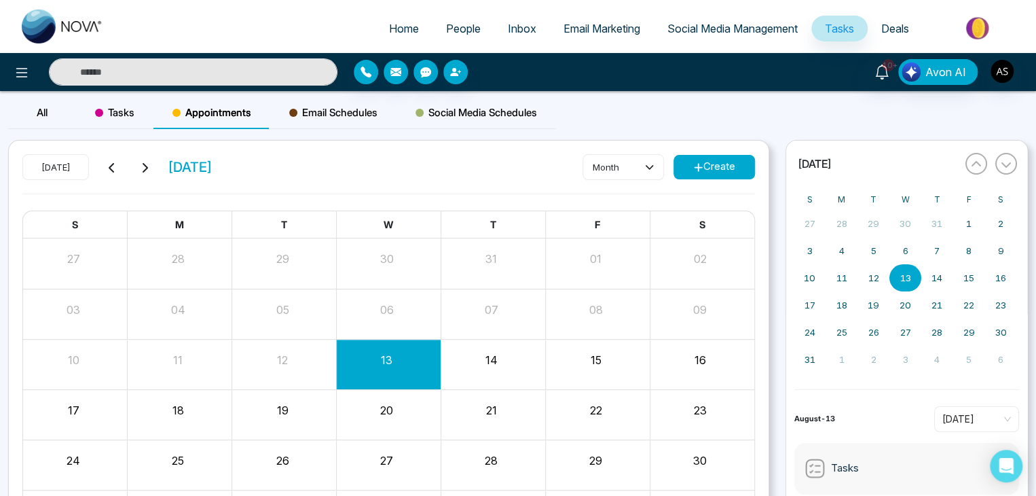
click at [359, 118] on span "Email Schedules" at bounding box center [333, 113] width 88 height 16
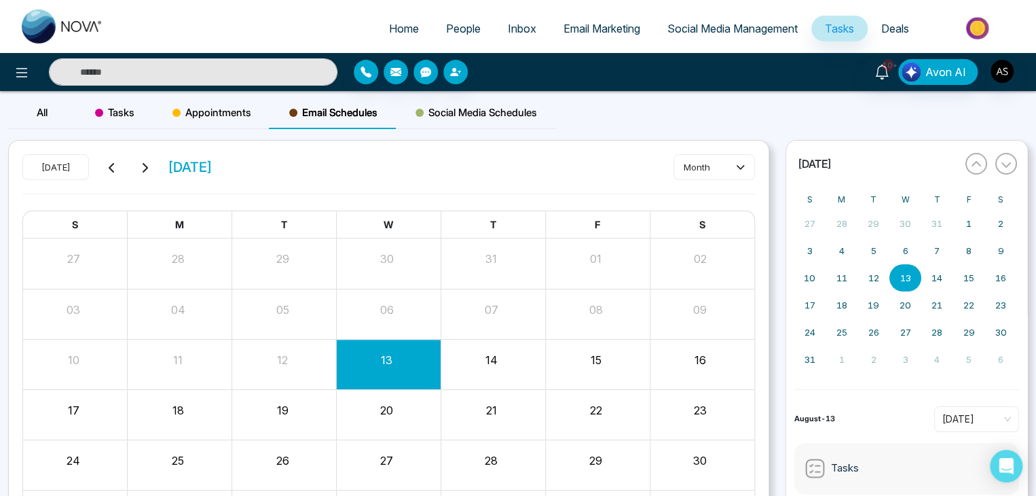
click at [492, 108] on span "Social Media Schedules" at bounding box center [477, 113] width 122 height 16
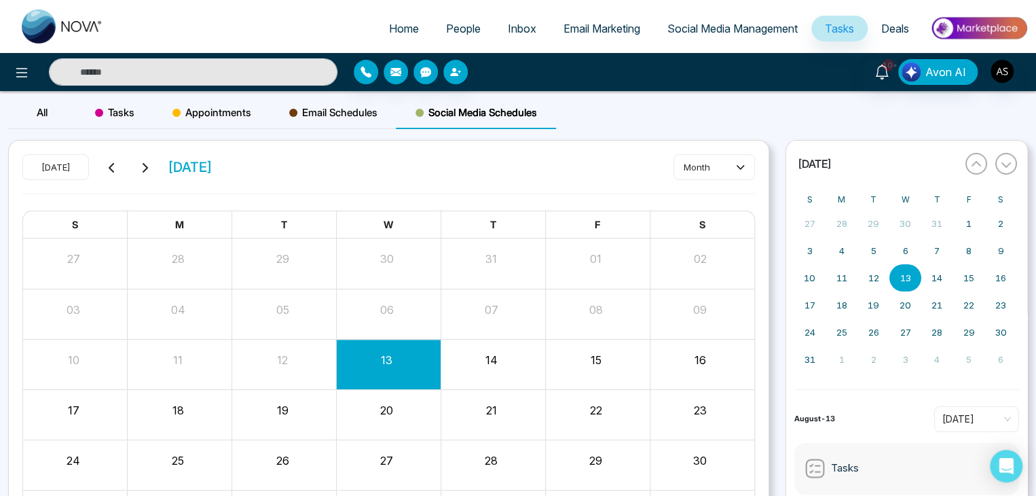
click at [204, 122] on div "Appointments" at bounding box center [211, 112] width 117 height 33
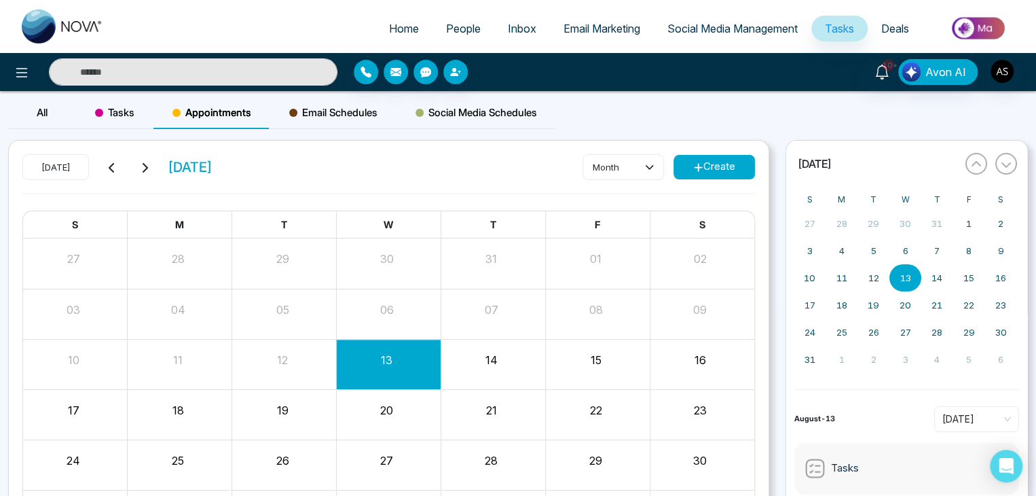
click at [144, 121] on div "Tasks" at bounding box center [114, 112] width 77 height 33
click at [57, 120] on div "All" at bounding box center [42, 112] width 68 height 33
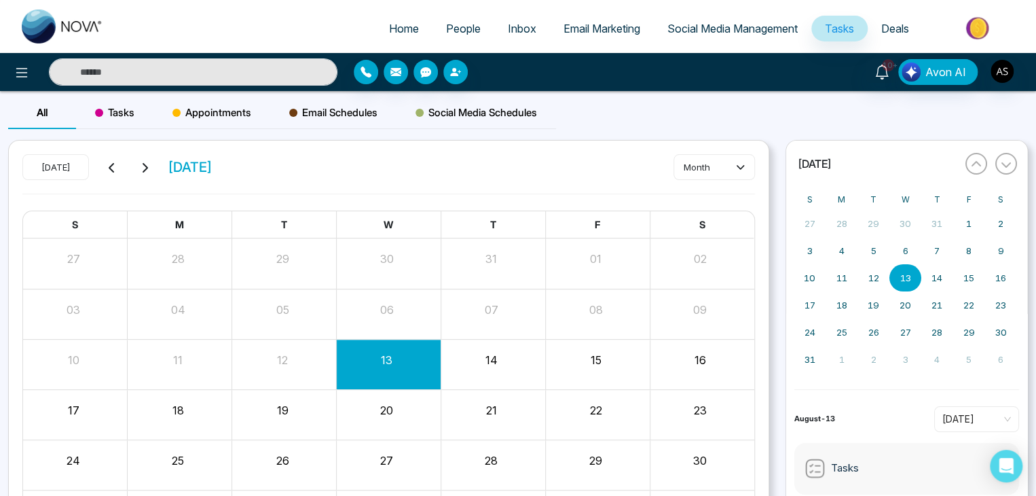
click at [116, 109] on span "Tasks" at bounding box center [114, 113] width 39 height 16
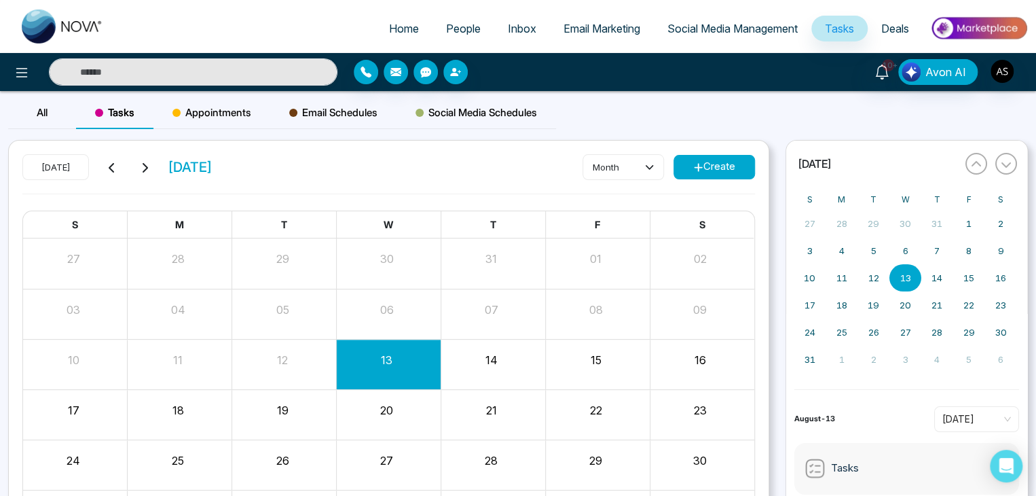
click at [223, 100] on div "Appointments" at bounding box center [211, 112] width 117 height 33
click at [327, 119] on span "Email Schedules" at bounding box center [333, 113] width 88 height 16
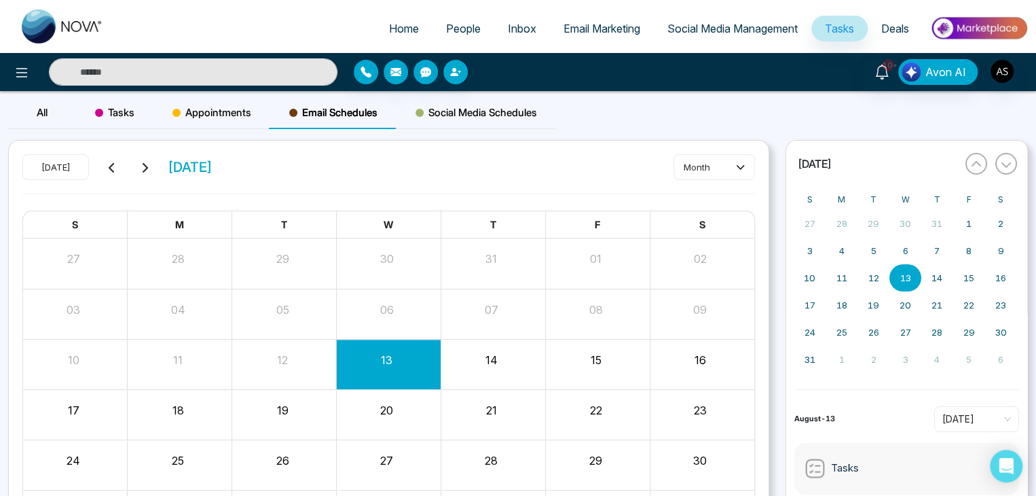
click at [462, 108] on span "Social Media Schedules" at bounding box center [477, 113] width 122 height 16
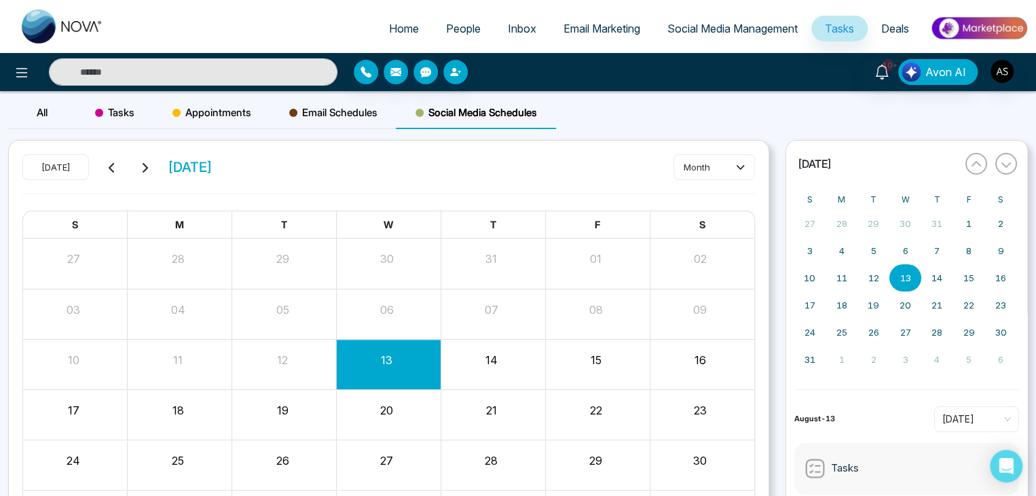
click at [347, 107] on span "Email Schedules" at bounding box center [333, 113] width 88 height 16
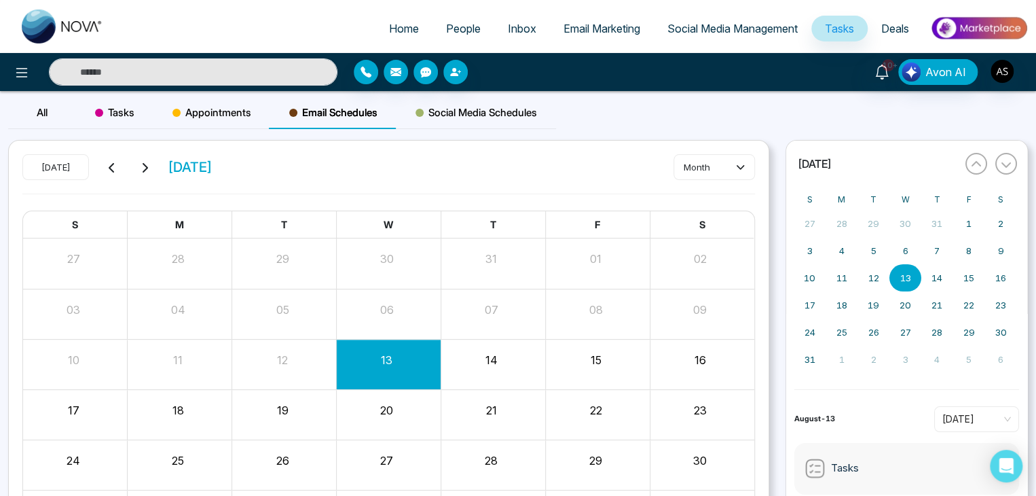
click at [244, 107] on span "Appointments" at bounding box center [211, 113] width 79 height 16
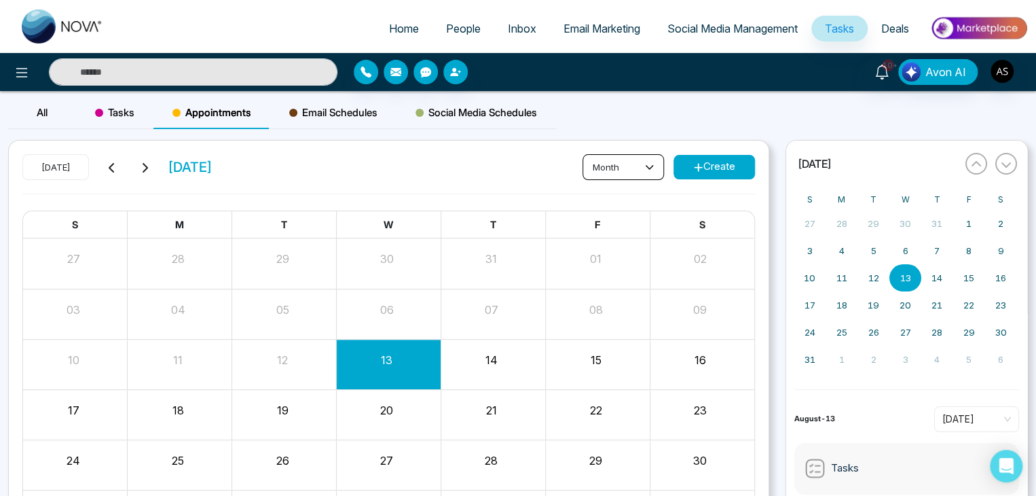
click at [600, 164] on button "month" at bounding box center [623, 167] width 81 height 26
click at [645, 177] on button "month" at bounding box center [623, 167] width 81 height 26
click at [118, 112] on span "Tasks" at bounding box center [114, 113] width 39 height 16
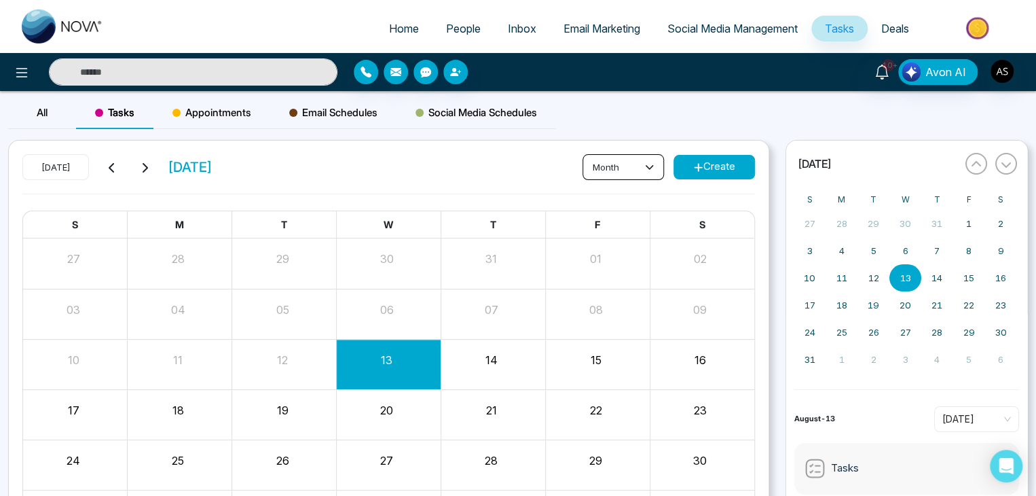
click at [604, 166] on button "month" at bounding box center [623, 167] width 81 height 26
click at [615, 174] on button "month" at bounding box center [623, 167] width 81 height 26
click at [217, 122] on div "Appointments" at bounding box center [211, 112] width 117 height 33
click at [590, 175] on button "month" at bounding box center [623, 167] width 81 height 26
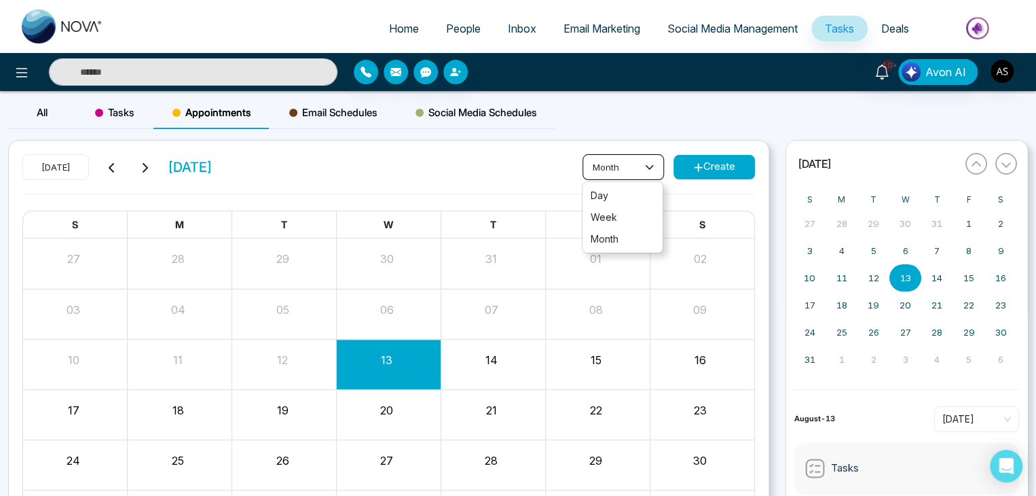
click at [610, 169] on button "month" at bounding box center [623, 167] width 81 height 26
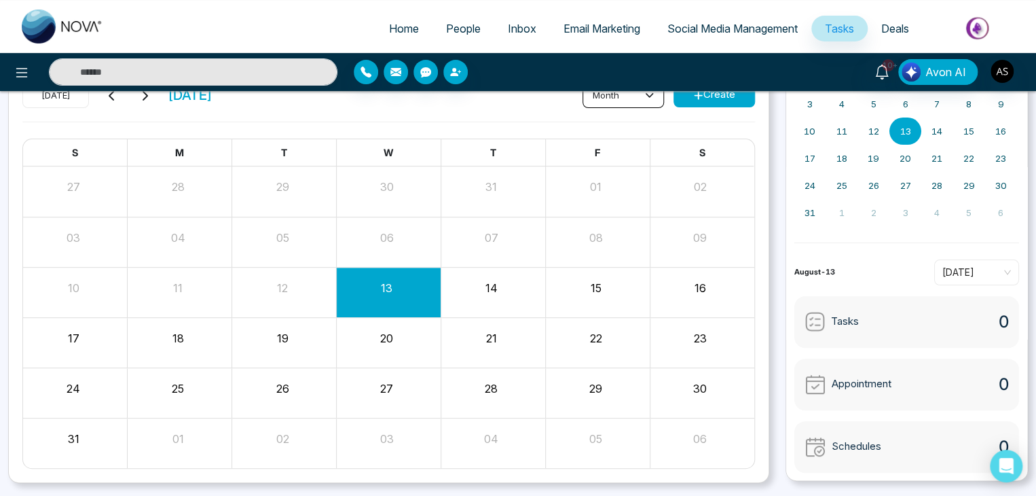
scroll to position [74, 0]
click at [944, 265] on span "[DATE]" at bounding box center [976, 273] width 69 height 20
click at [953, 263] on span "[DATE]" at bounding box center [976, 273] width 69 height 20
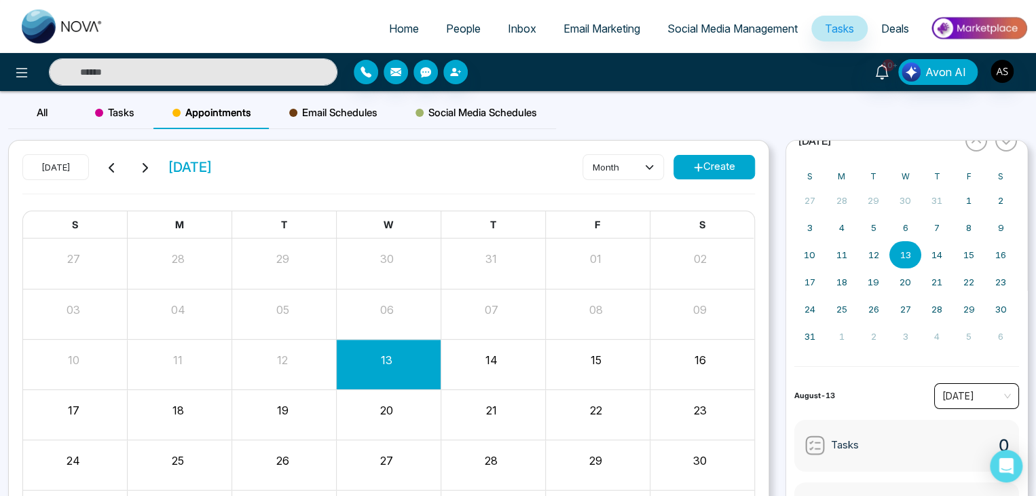
scroll to position [27, 0]
click at [111, 120] on div "Tasks" at bounding box center [114, 112] width 77 height 33
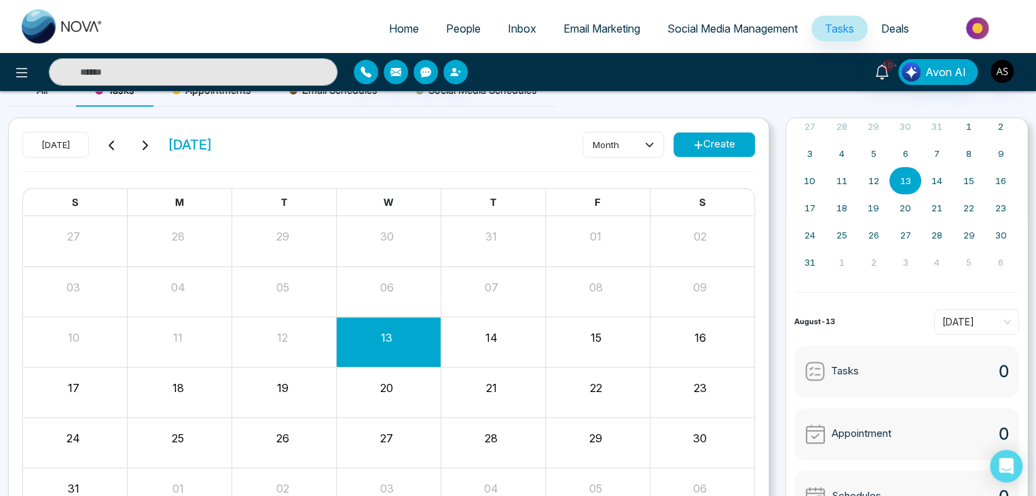
scroll to position [0, 0]
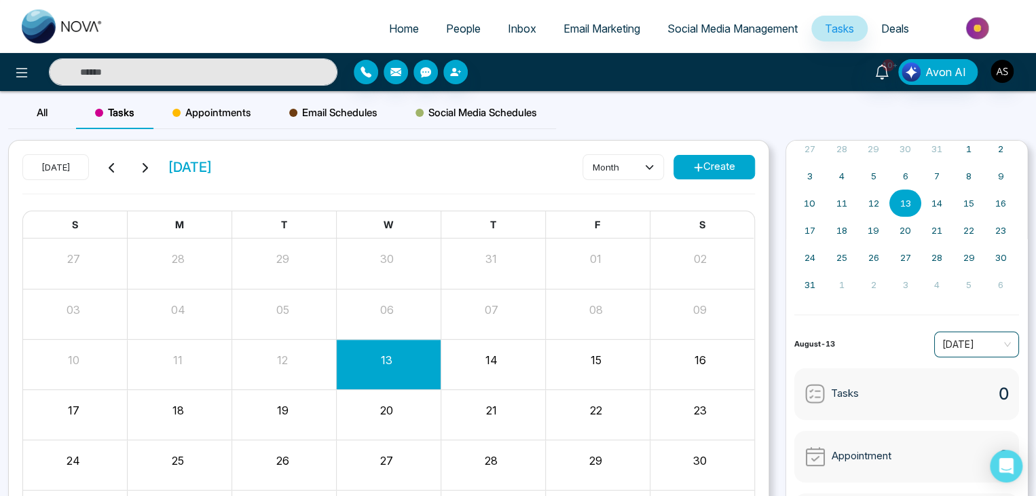
click at [956, 346] on span "[DATE]" at bounding box center [976, 344] width 69 height 20
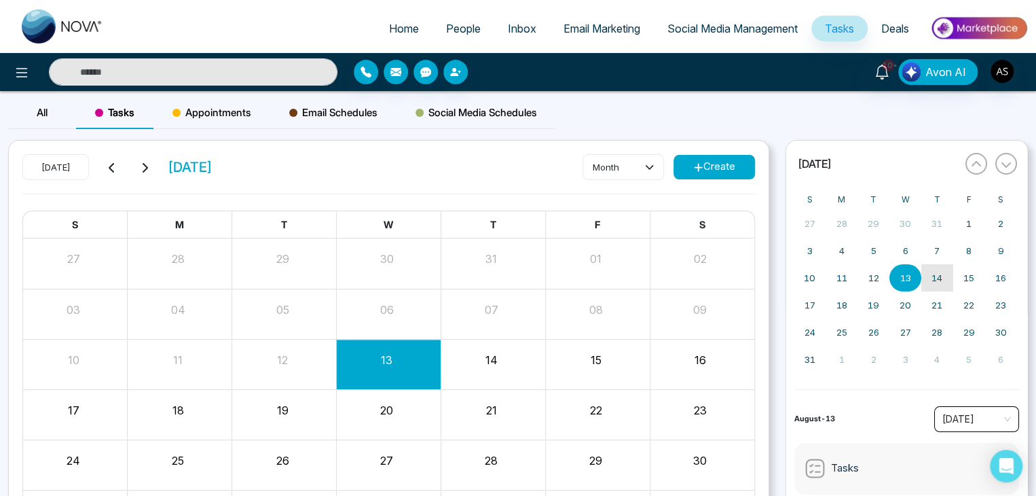
click at [932, 270] on button "14" at bounding box center [937, 277] width 32 height 27
click at [934, 301] on abbr "21" at bounding box center [937, 304] width 11 height 11
click at [974, 294] on button "22" at bounding box center [969, 304] width 32 height 27
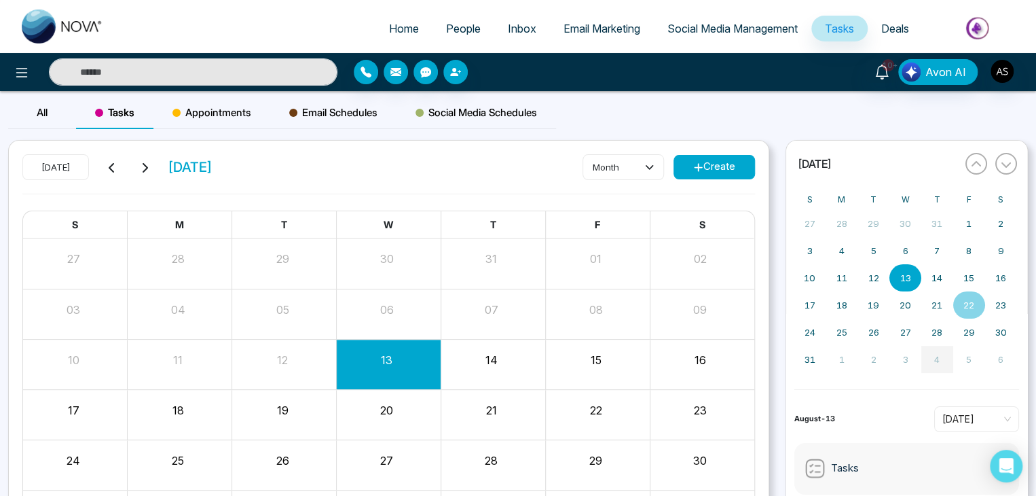
click at [928, 369] on button "4" at bounding box center [937, 359] width 32 height 27
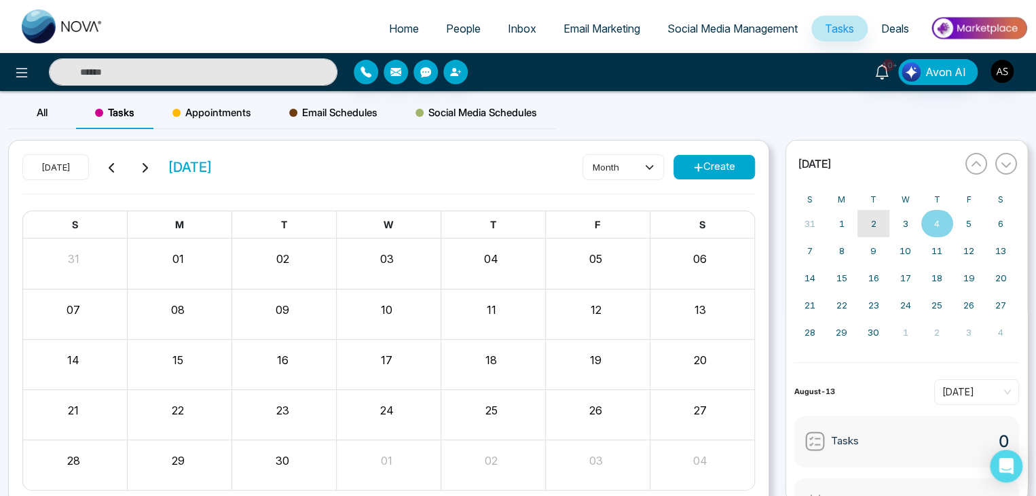
click at [879, 226] on button "2" at bounding box center [874, 223] width 32 height 27
click at [966, 163] on button "button" at bounding box center [977, 164] width 22 height 22
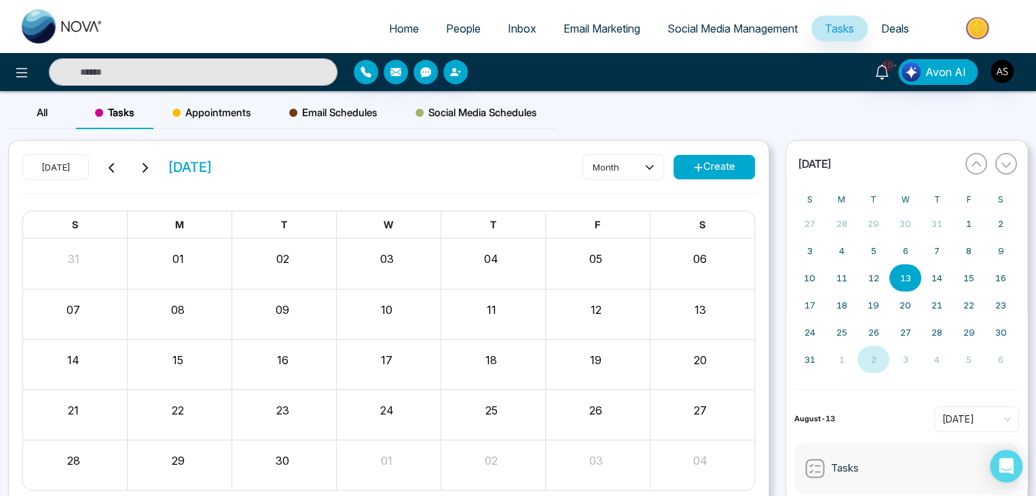
click at [890, 279] on button "13" at bounding box center [906, 277] width 32 height 27
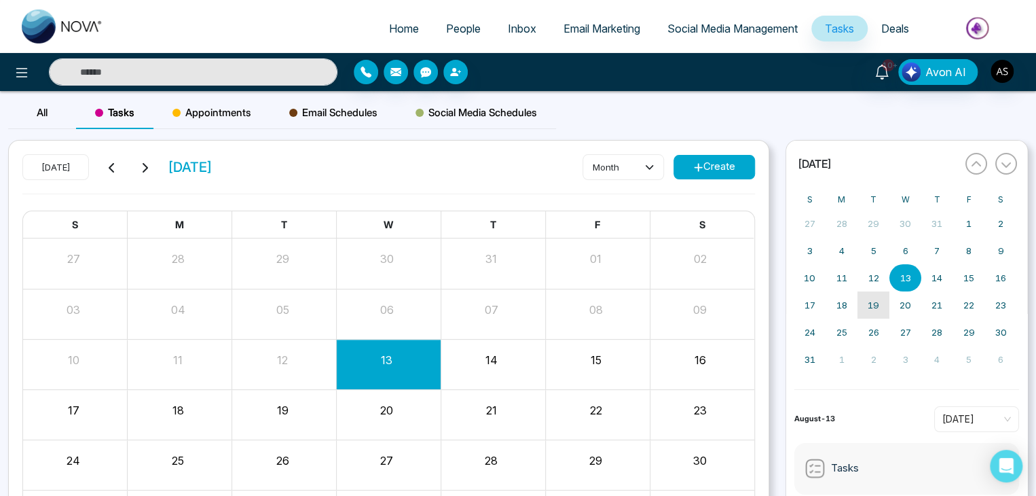
click at [871, 313] on button "19" at bounding box center [874, 304] width 32 height 27
click at [925, 299] on button "21" at bounding box center [937, 304] width 32 height 27
click at [974, 312] on button "22" at bounding box center [969, 304] width 32 height 27
click at [964, 324] on button "29" at bounding box center [969, 331] width 32 height 27
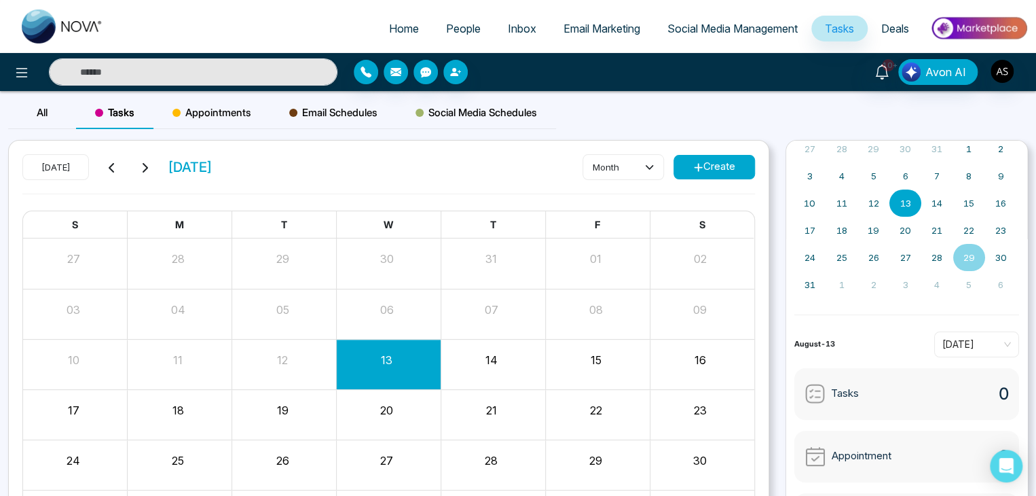
scroll to position [107, 0]
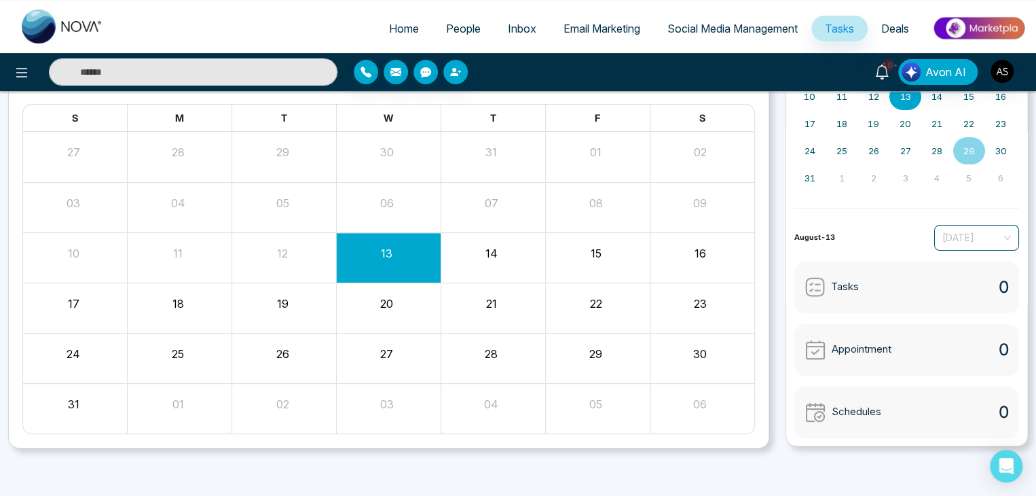
click at [966, 242] on span "[DATE]" at bounding box center [976, 237] width 69 height 20
click at [968, 236] on span "[DATE]" at bounding box center [976, 237] width 69 height 20
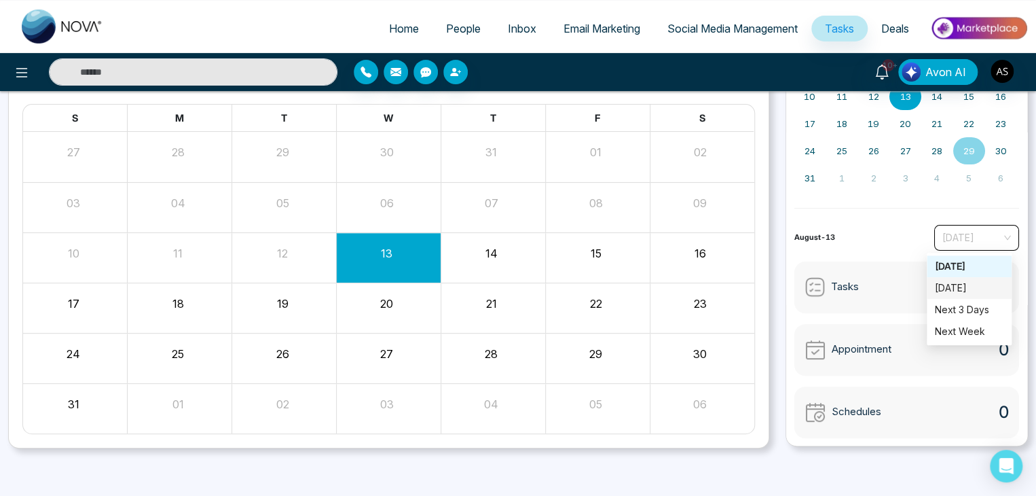
click at [968, 289] on div "[DATE]" at bounding box center [969, 287] width 69 height 15
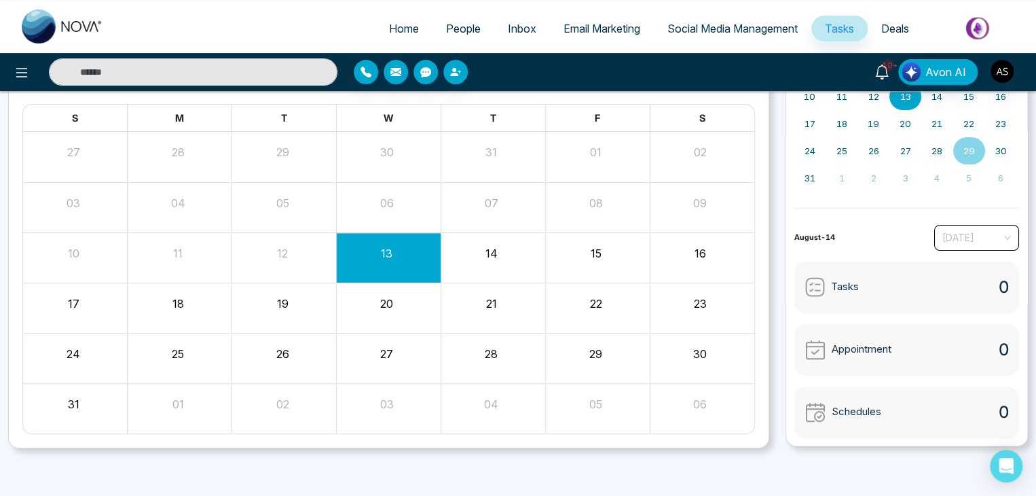
click at [970, 232] on span "[DATE]" at bounding box center [976, 237] width 69 height 20
click at [959, 305] on div "Next 3 Days" at bounding box center [969, 309] width 69 height 15
click at [970, 230] on span "Next 3 Days" at bounding box center [976, 237] width 69 height 20
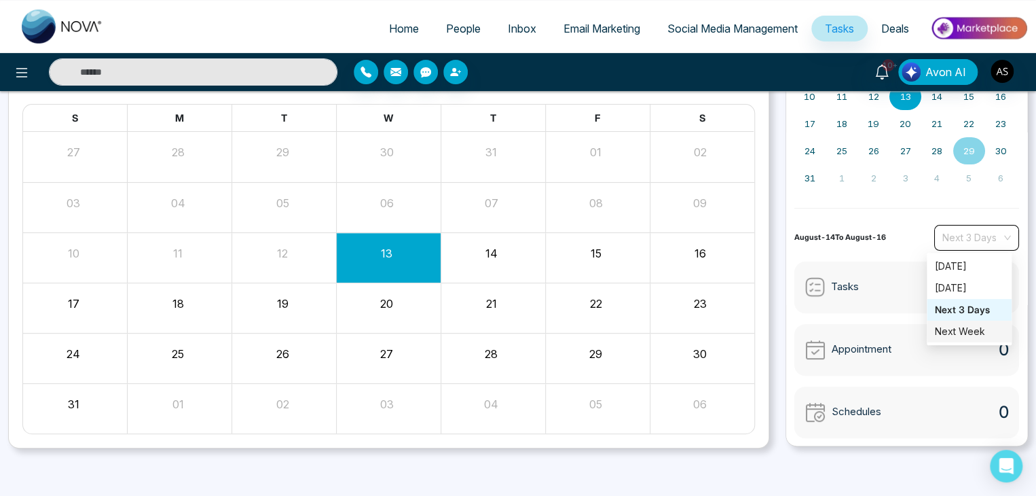
click at [958, 327] on div "Next Week" at bounding box center [969, 331] width 69 height 15
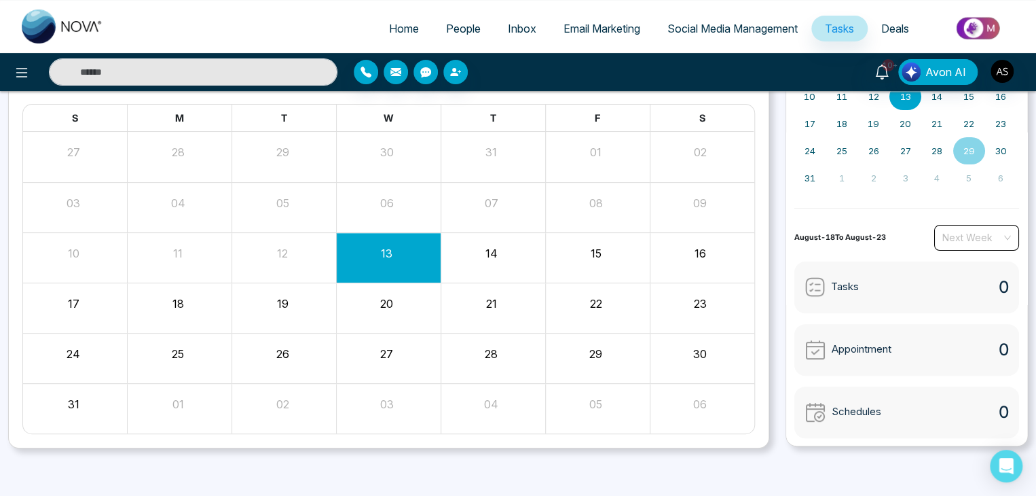
click at [963, 237] on span "Next Week" at bounding box center [976, 237] width 69 height 20
click at [959, 266] on div "[DATE]" at bounding box center [969, 266] width 69 height 15
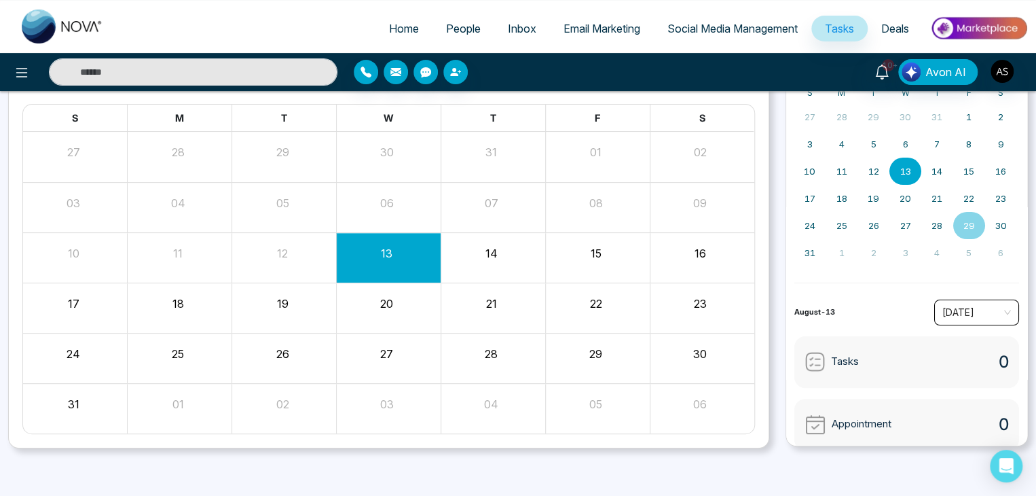
scroll to position [0, 0]
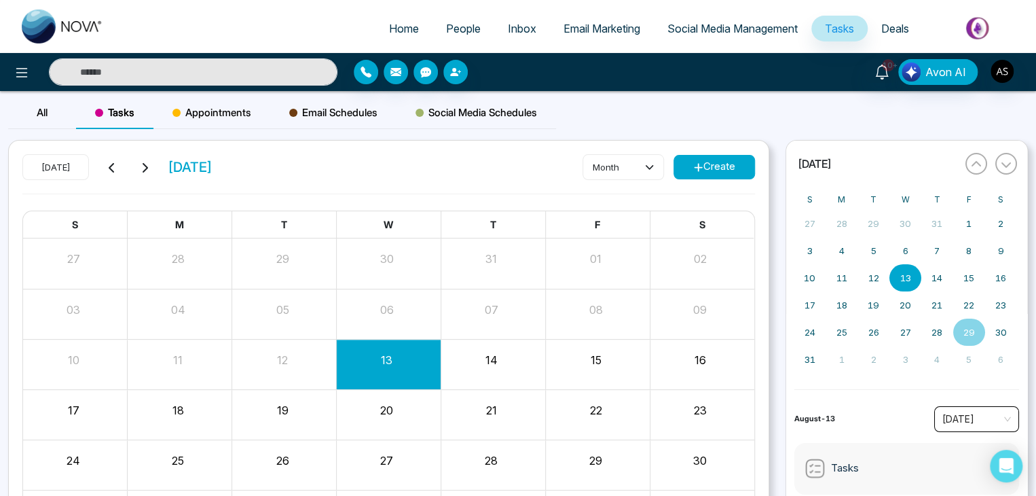
click at [780, 281] on div "« [DATE] » S M T W T F S 27 28 29 30 31 1 2 3 4 5 6 7 8 9 10 11 12 13 14 15 16 …" at bounding box center [906, 348] width 259 height 416
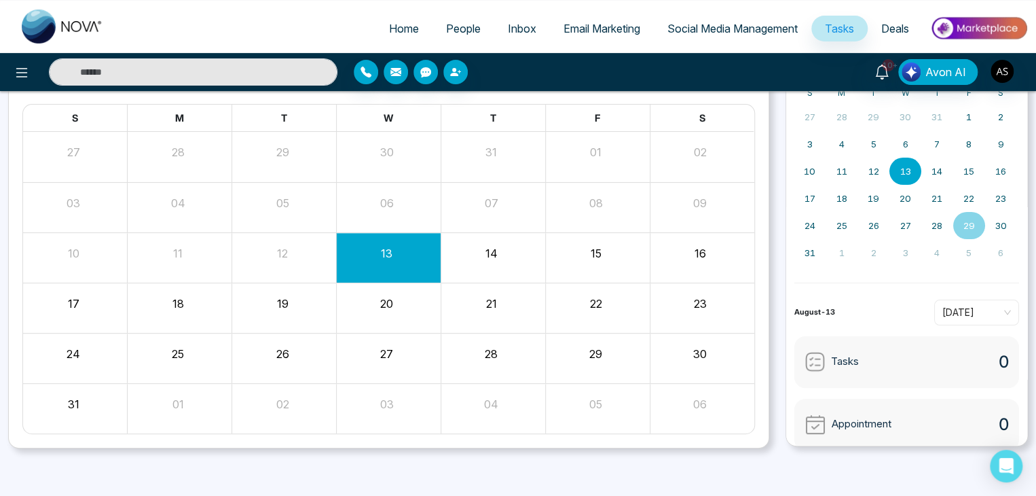
scroll to position [75, 0]
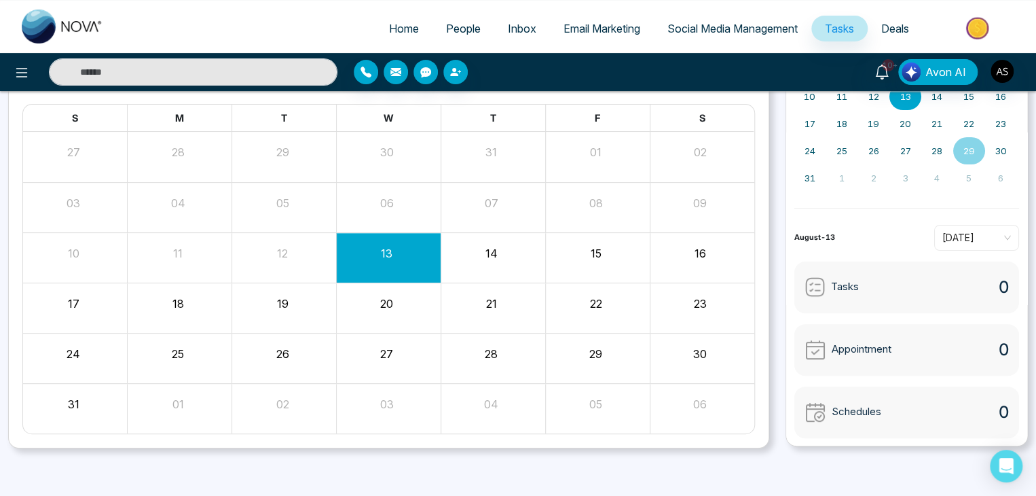
click at [879, 238] on div "August-13 [DATE]" at bounding box center [906, 238] width 225 height 26
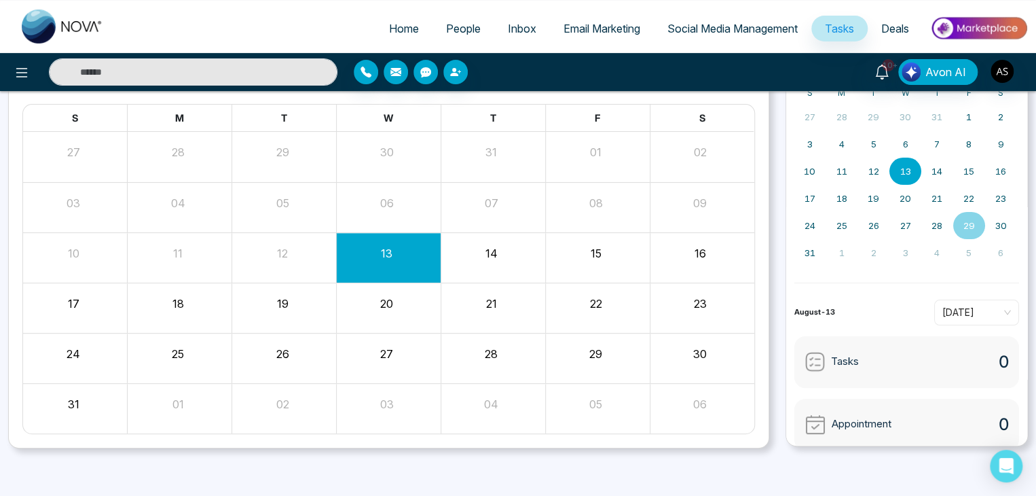
click at [975, 228] on button "29" at bounding box center [969, 225] width 32 height 27
click at [903, 176] on button "13" at bounding box center [906, 171] width 32 height 27
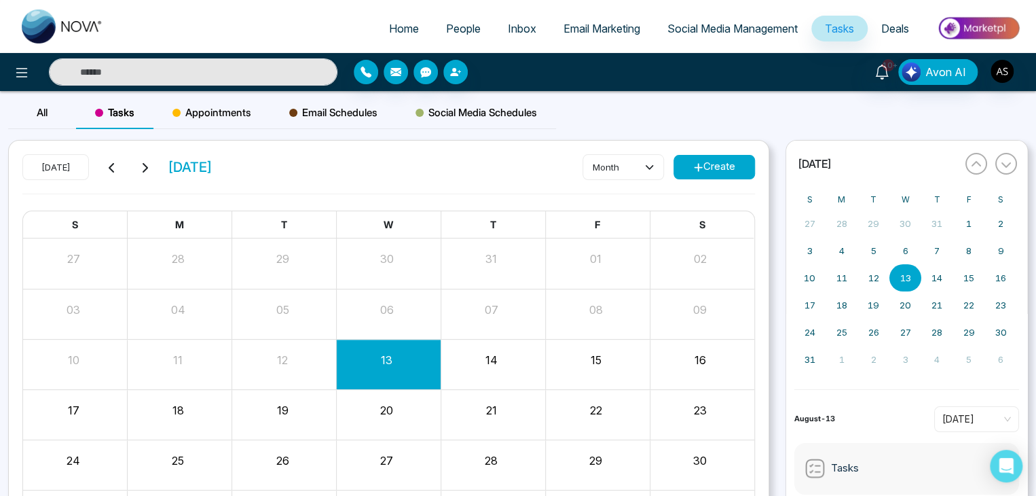
click at [462, 29] on span "People" at bounding box center [463, 29] width 35 height 14
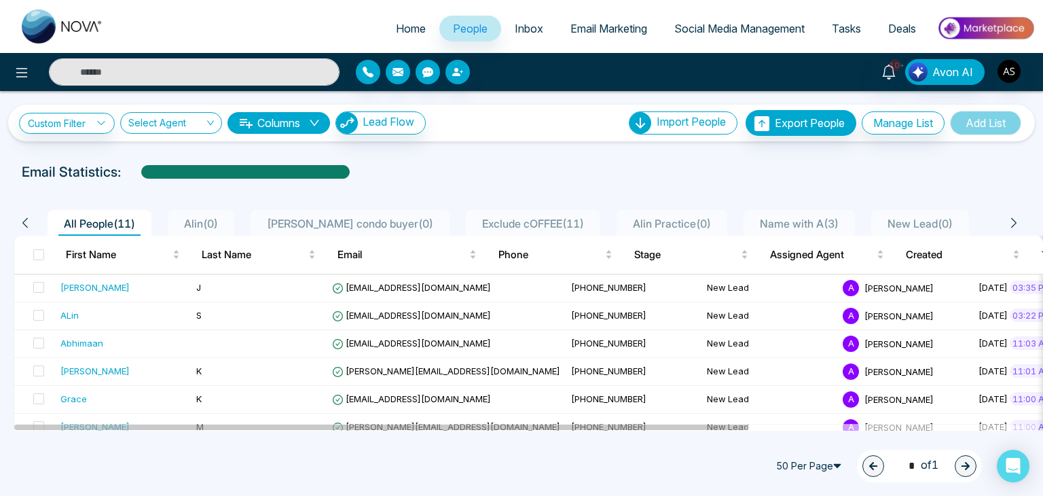
click at [490, 220] on span "Exclude cOFFEE ( 11 )" at bounding box center [533, 224] width 113 height 14
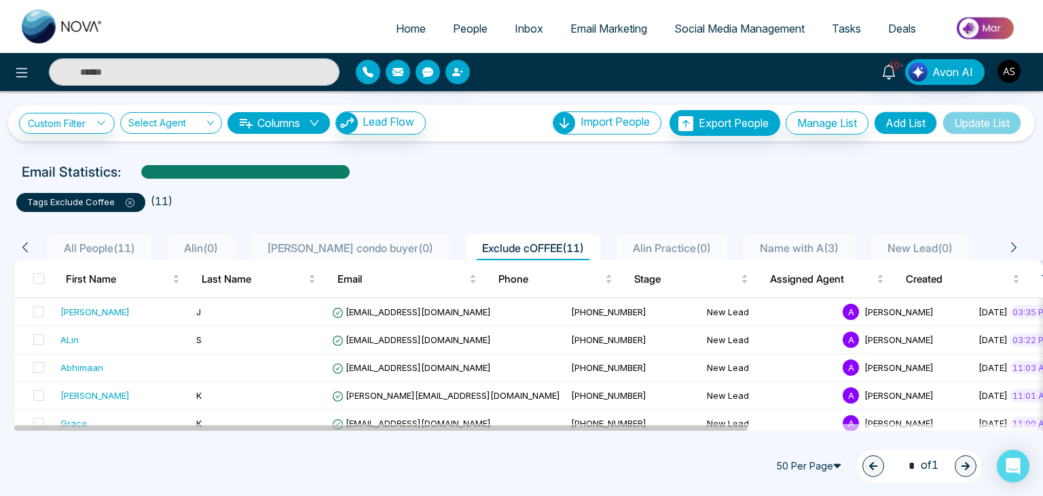
click at [121, 242] on span "All People ( 11 )" at bounding box center [99, 248] width 82 height 14
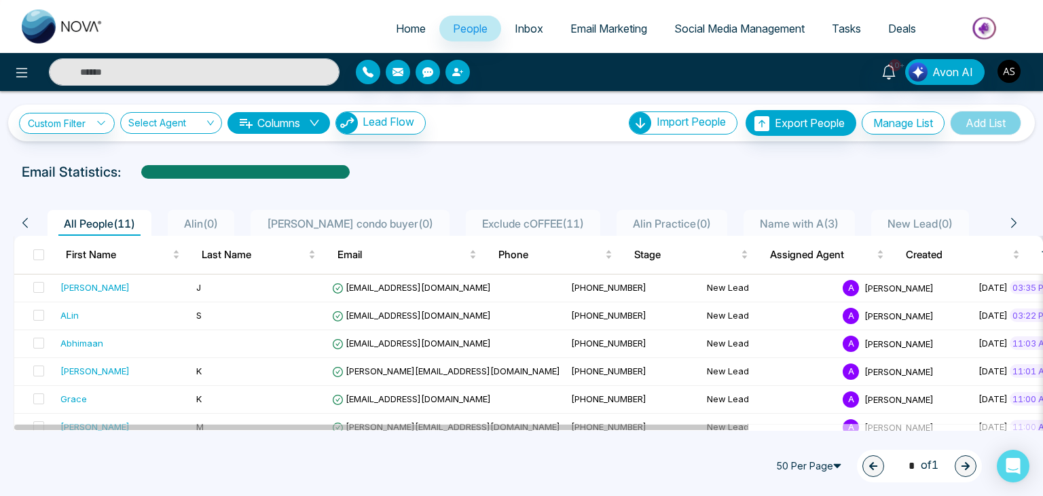
click at [764, 222] on span "Name with A ( 3 )" at bounding box center [799, 224] width 90 height 14
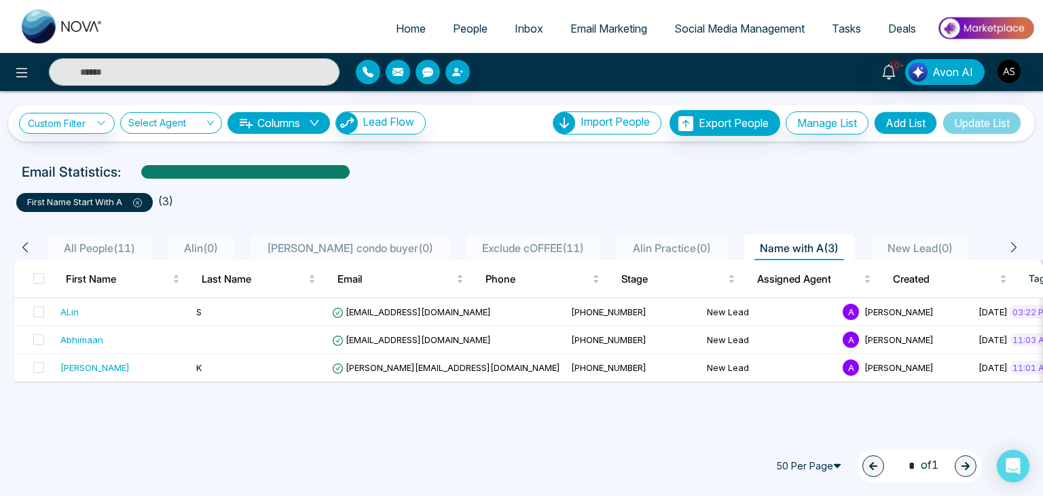
click at [142, 201] on icon at bounding box center [137, 202] width 9 height 9
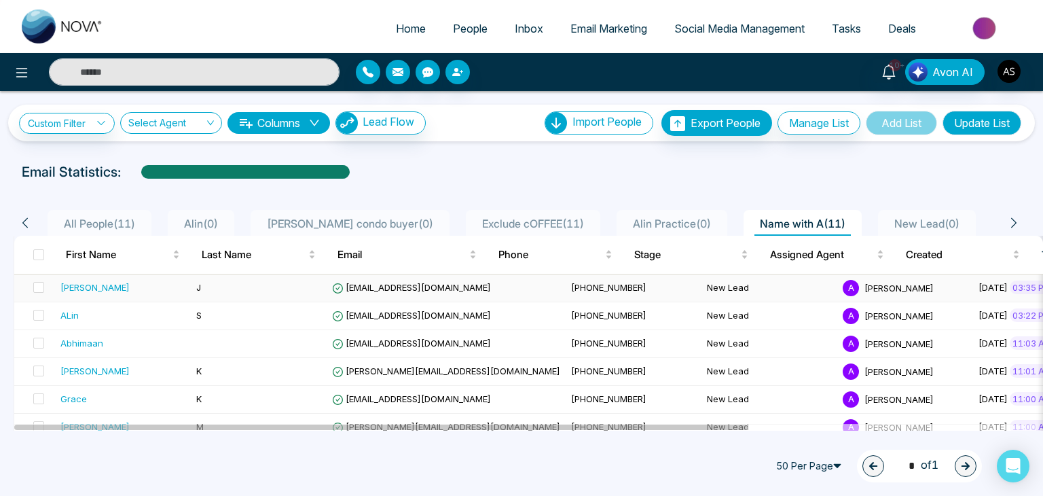
click at [566, 295] on td "[PHONE_NUMBER]" at bounding box center [634, 288] width 136 height 28
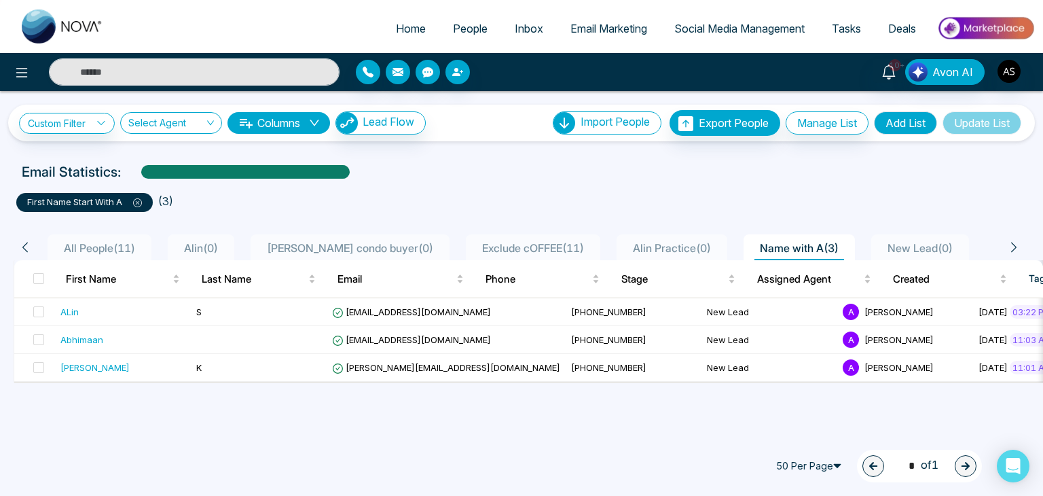
click at [142, 199] on icon at bounding box center [137, 202] width 9 height 9
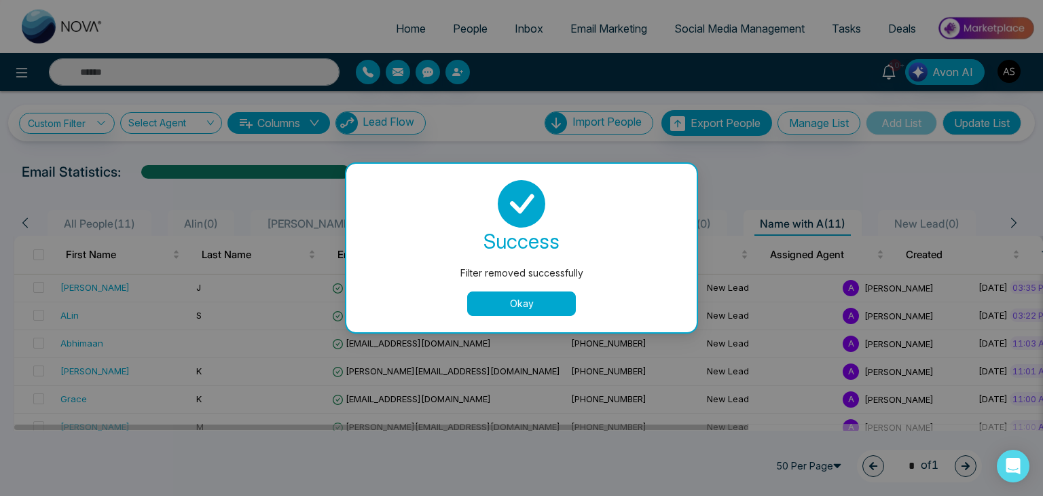
click at [511, 304] on button "Okay" at bounding box center [521, 303] width 109 height 24
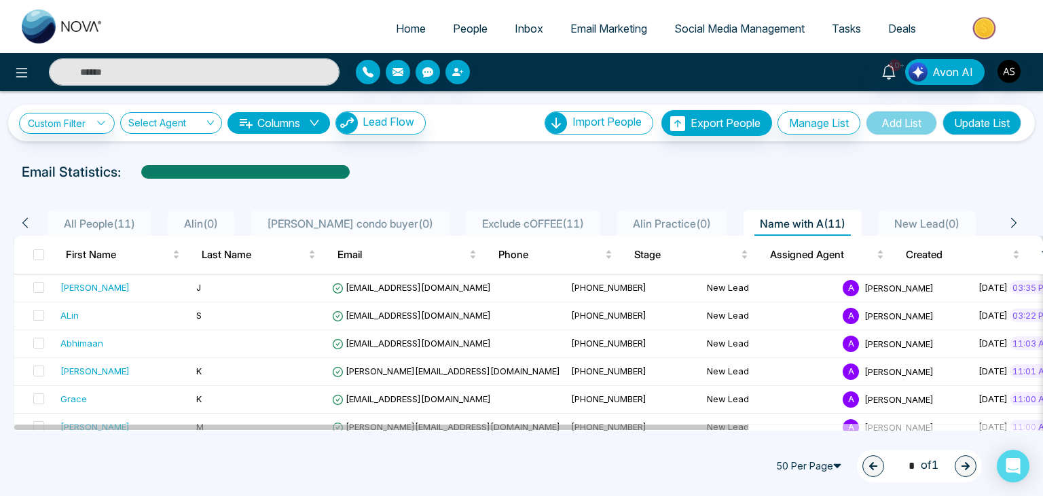
click at [113, 220] on span "All People ( 11 )" at bounding box center [99, 224] width 82 height 14
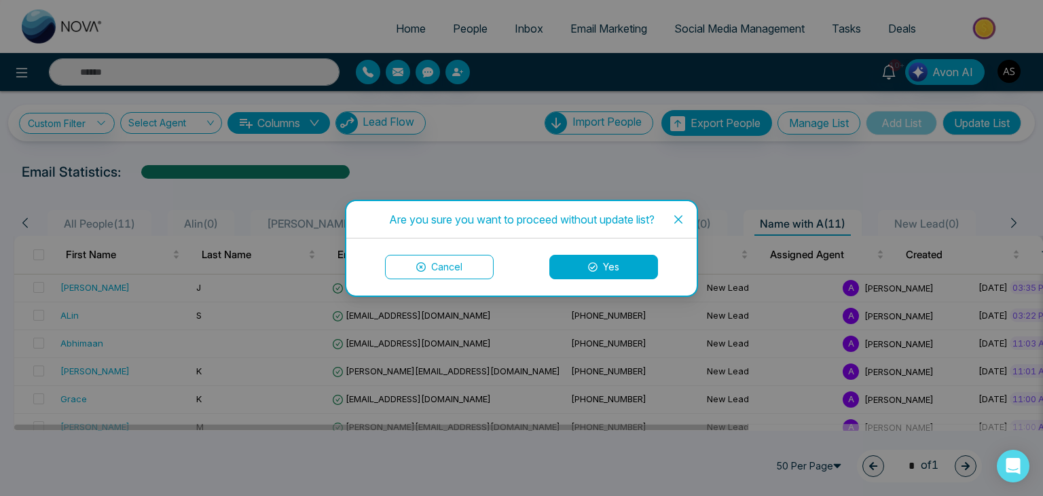
click at [607, 265] on button "Yes" at bounding box center [603, 267] width 109 height 24
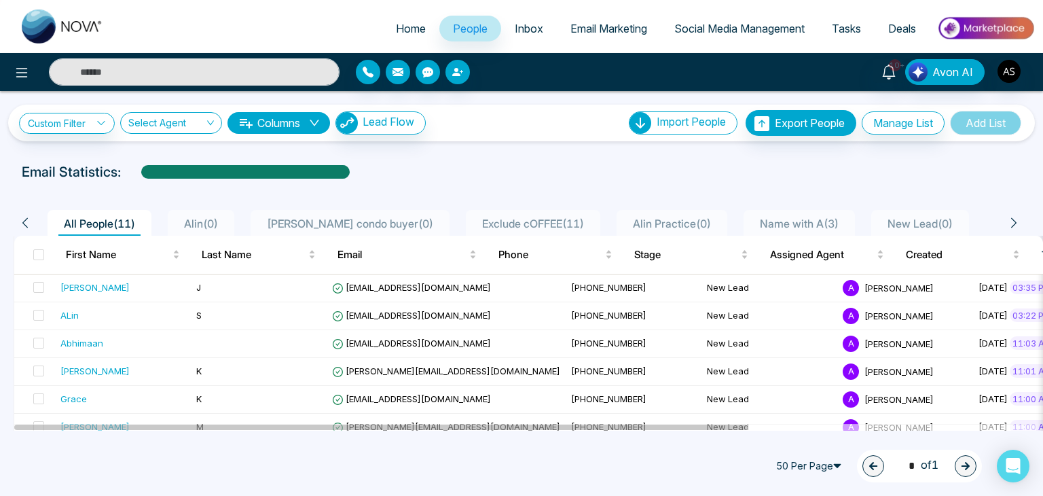
click at [833, 21] on link "Tasks" at bounding box center [846, 29] width 56 height 26
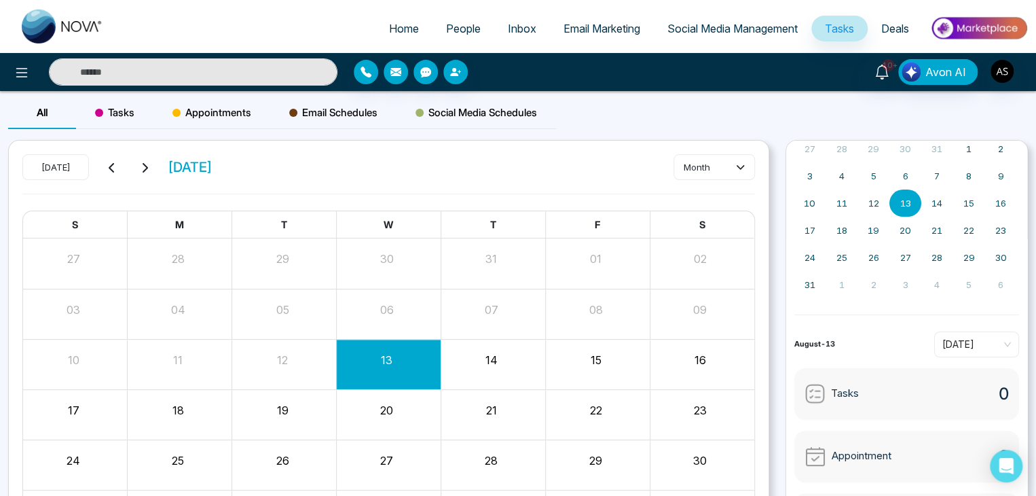
click at [754, 40] on link "Social Media Management" at bounding box center [733, 29] width 158 height 26
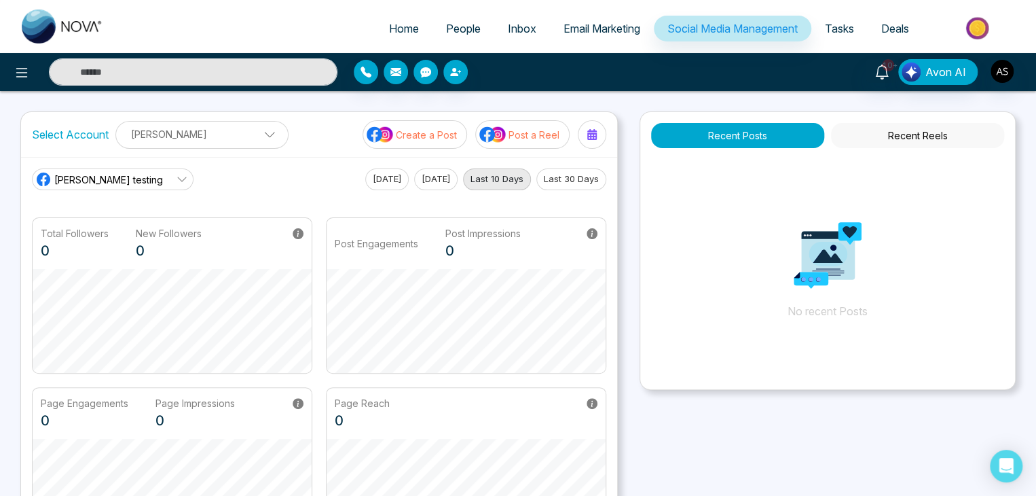
click at [837, 22] on span "Tasks" at bounding box center [839, 29] width 29 height 14
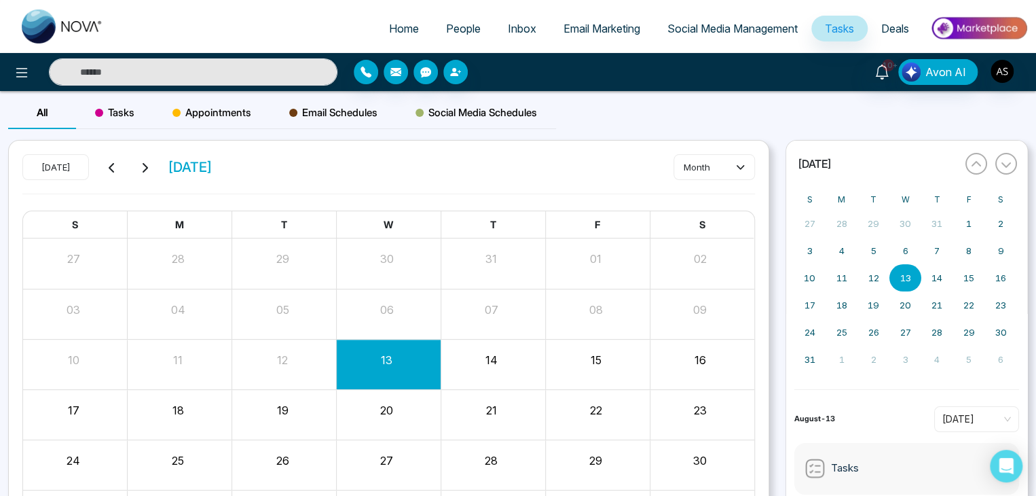
scroll to position [107, 0]
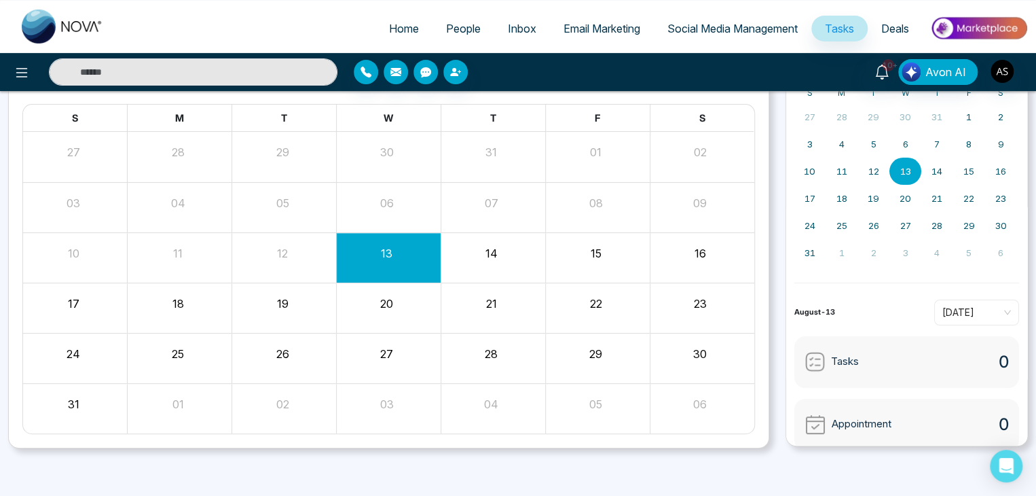
click at [879, 24] on link "Deals" at bounding box center [895, 29] width 55 height 26
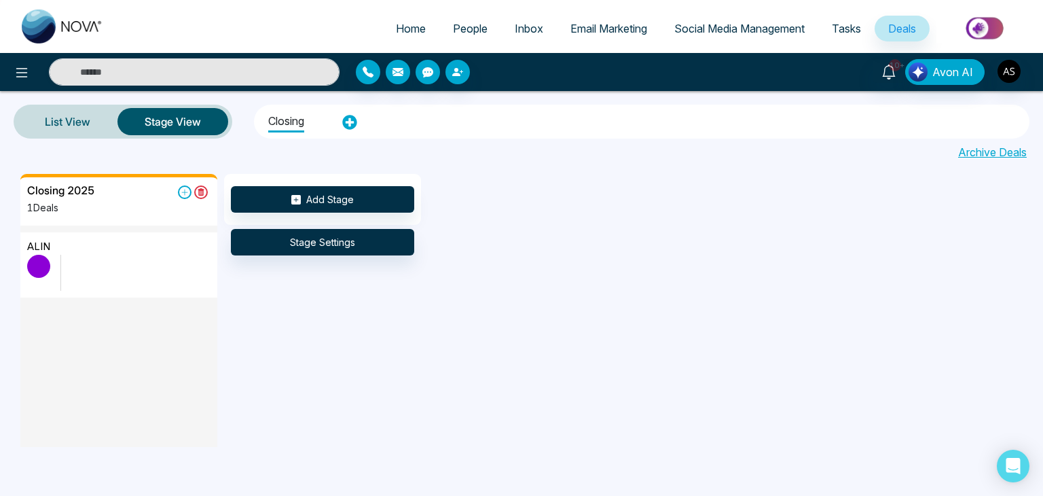
click at [836, 35] on link "Tasks" at bounding box center [846, 29] width 56 height 26
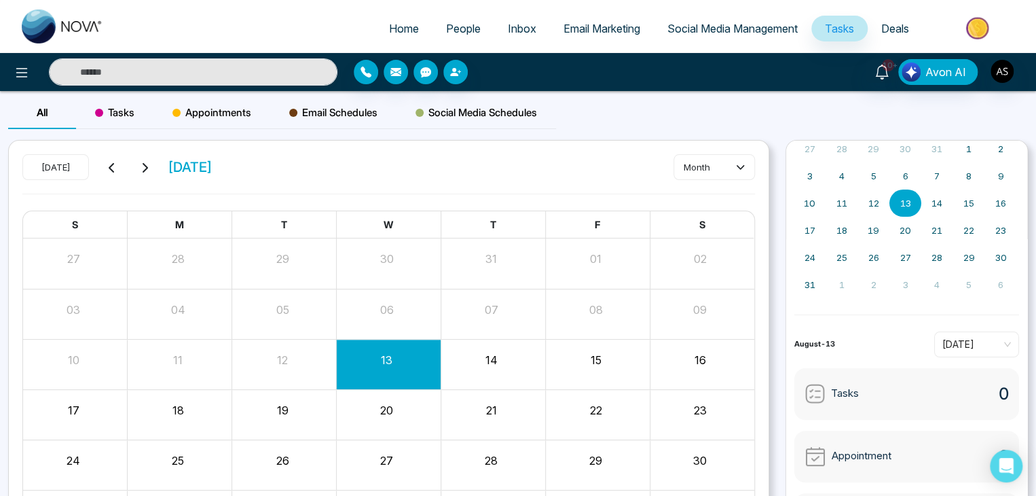
scroll to position [107, 0]
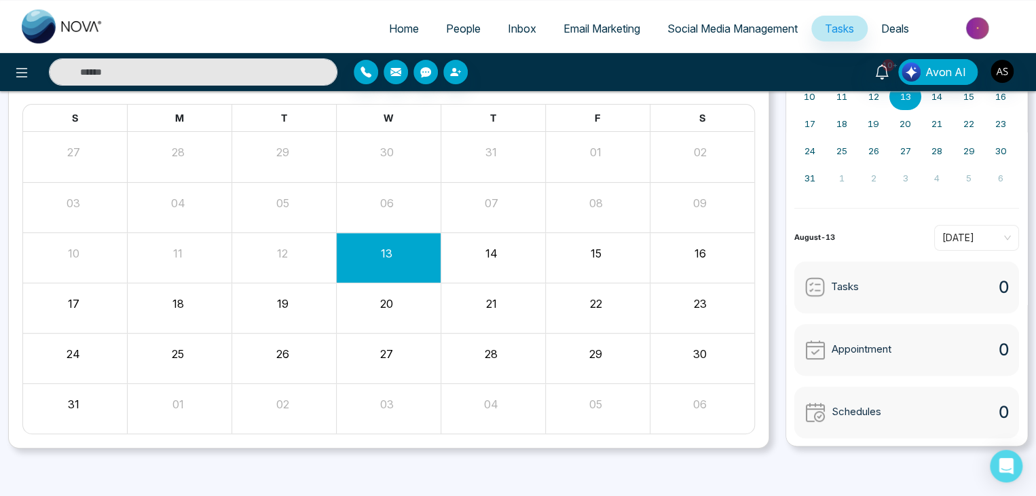
click at [485, 299] on div "21" at bounding box center [491, 301] width 101 height 20
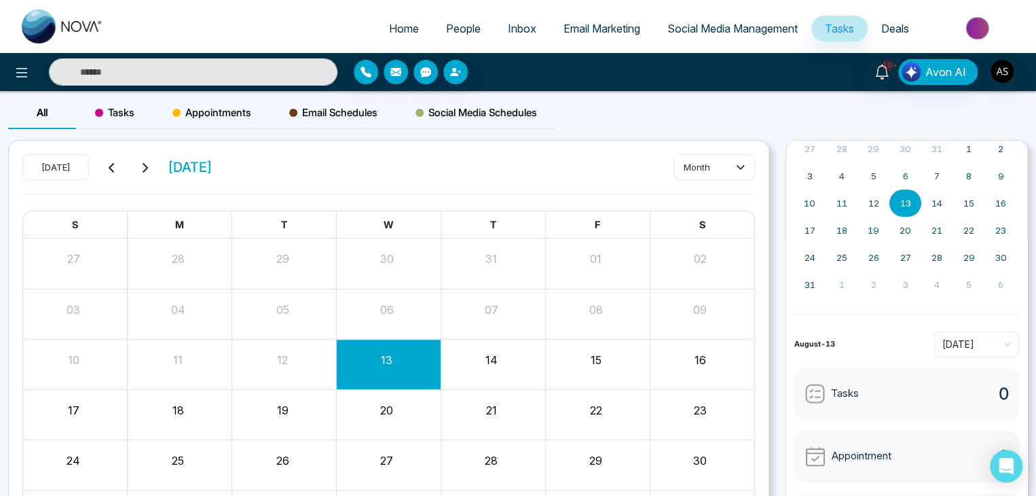
click at [148, 112] on div "Tasks" at bounding box center [114, 112] width 77 height 33
click at [513, 386] on div "Month View" at bounding box center [493, 365] width 105 height 50
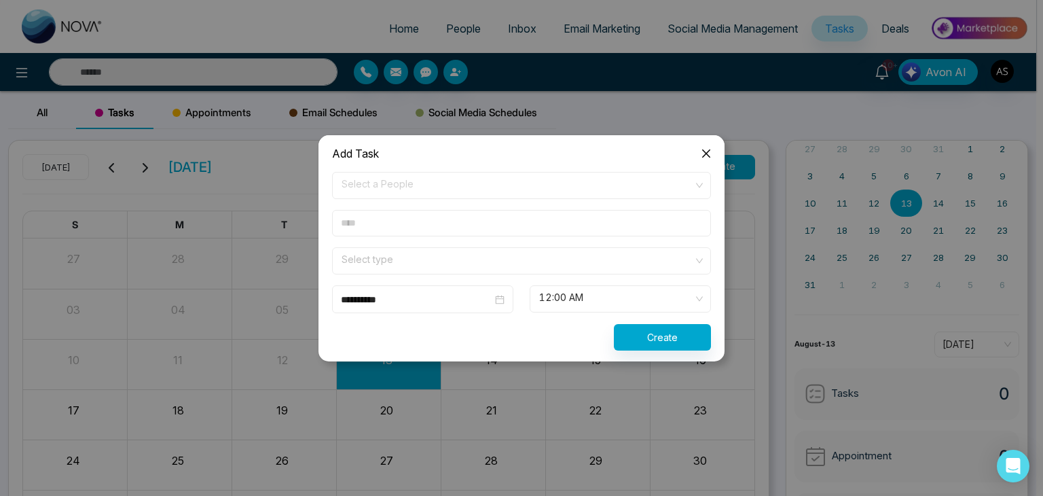
click at [705, 153] on icon "close" at bounding box center [706, 153] width 11 height 11
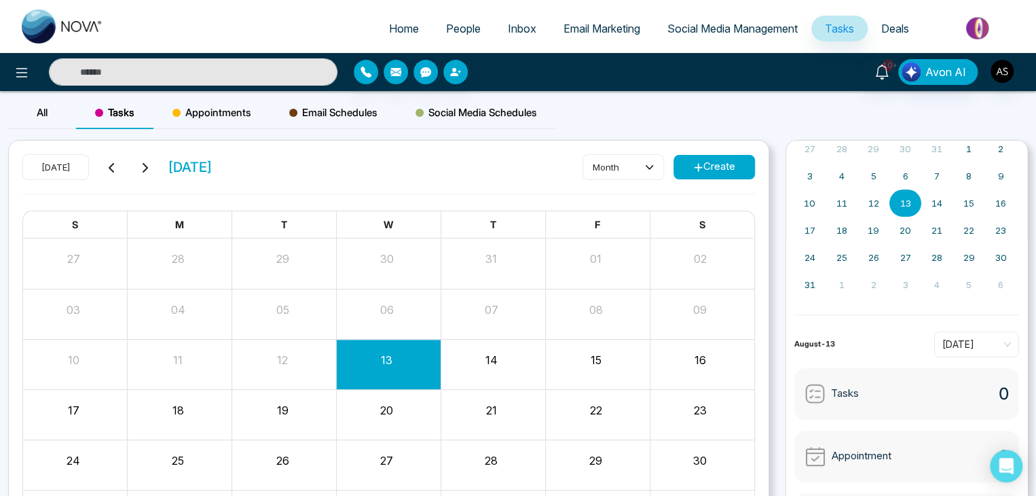
click at [200, 103] on div "Appointments" at bounding box center [211, 112] width 117 height 33
click at [506, 352] on div "14" at bounding box center [491, 358] width 101 height 20
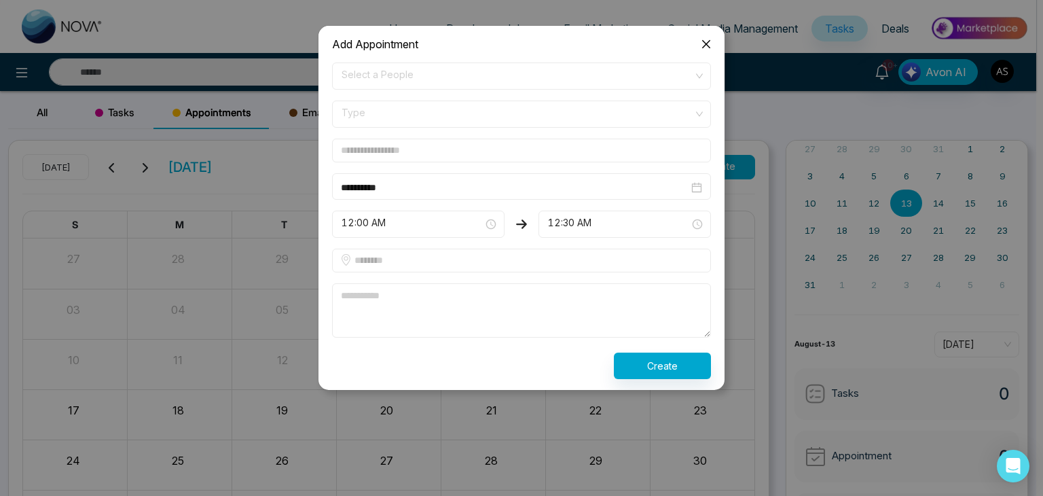
click at [697, 39] on span "Close" at bounding box center [706, 44] width 37 height 37
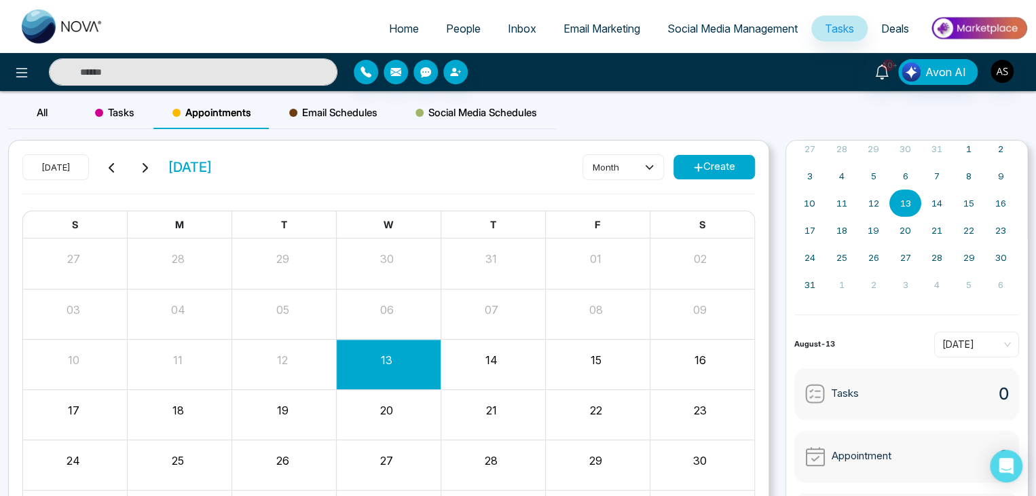
click at [496, 375] on div "14" at bounding box center [493, 364] width 105 height 33
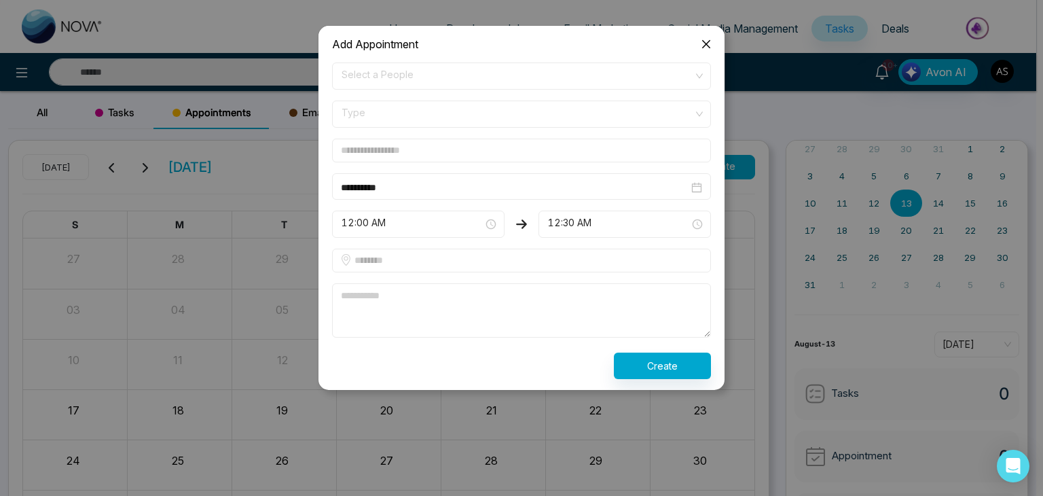
click at [563, 141] on input "text" at bounding box center [521, 151] width 379 height 24
click at [708, 39] on icon "close" at bounding box center [706, 44] width 11 height 11
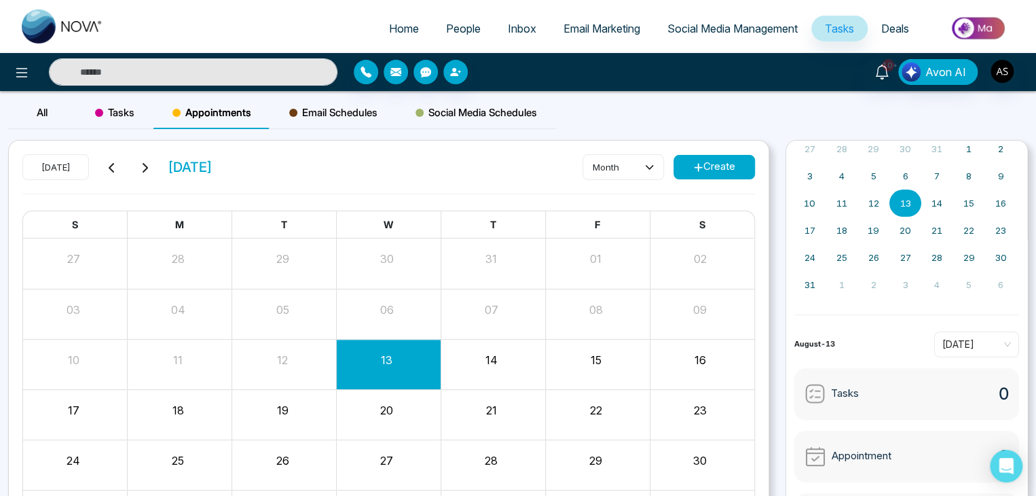
click at [372, 124] on div "Email Schedules" at bounding box center [333, 112] width 126 height 33
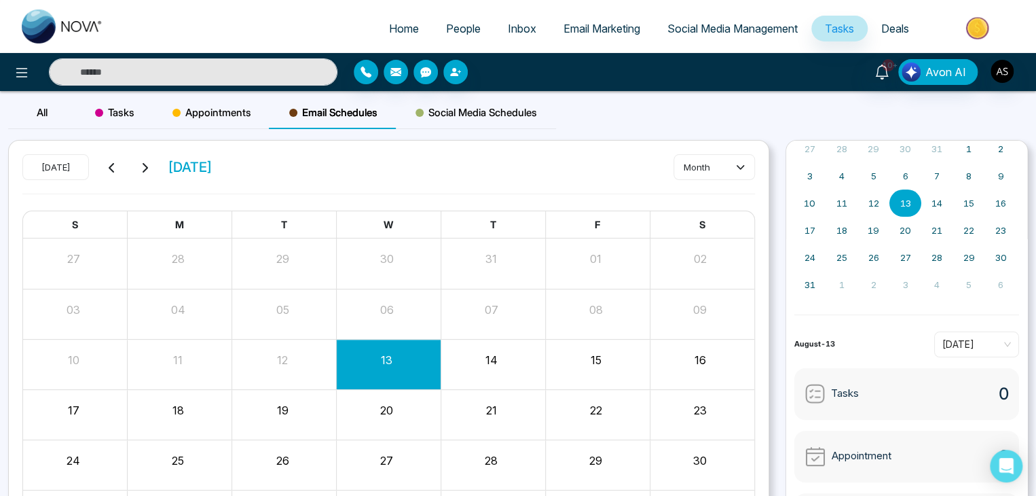
click at [479, 98] on div "Social Media Schedules" at bounding box center [477, 112] width 160 height 33
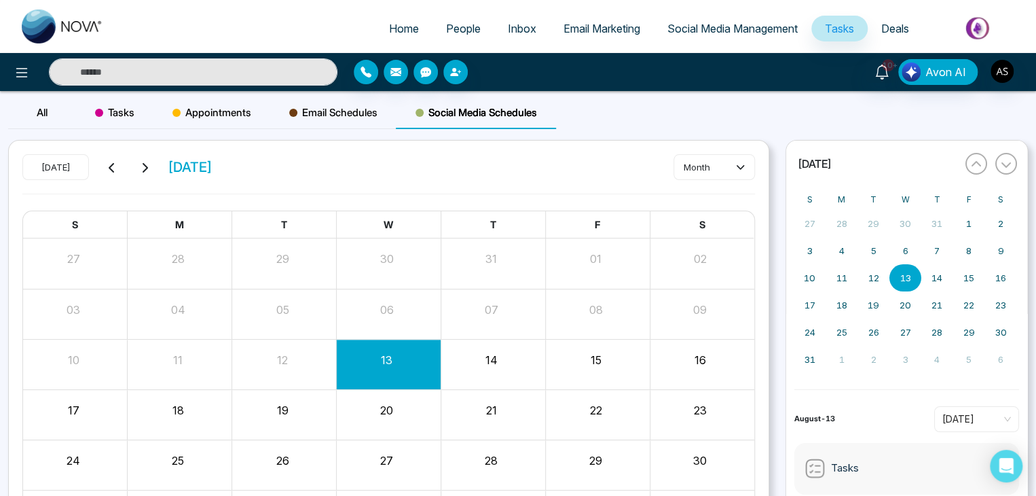
click at [51, 115] on div "All" at bounding box center [42, 112] width 68 height 33
click at [30, 75] on button at bounding box center [21, 71] width 27 height 27
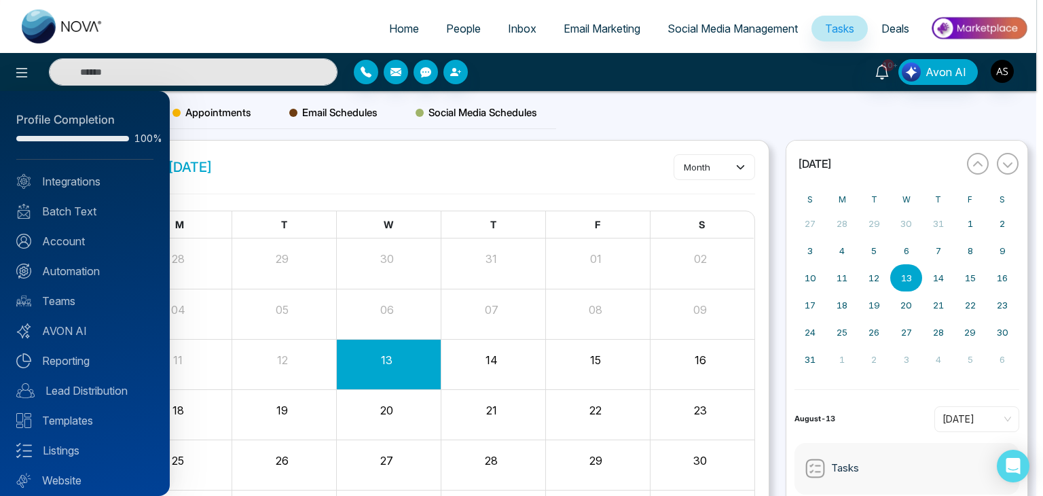
click at [203, 10] on div at bounding box center [521, 248] width 1043 height 496
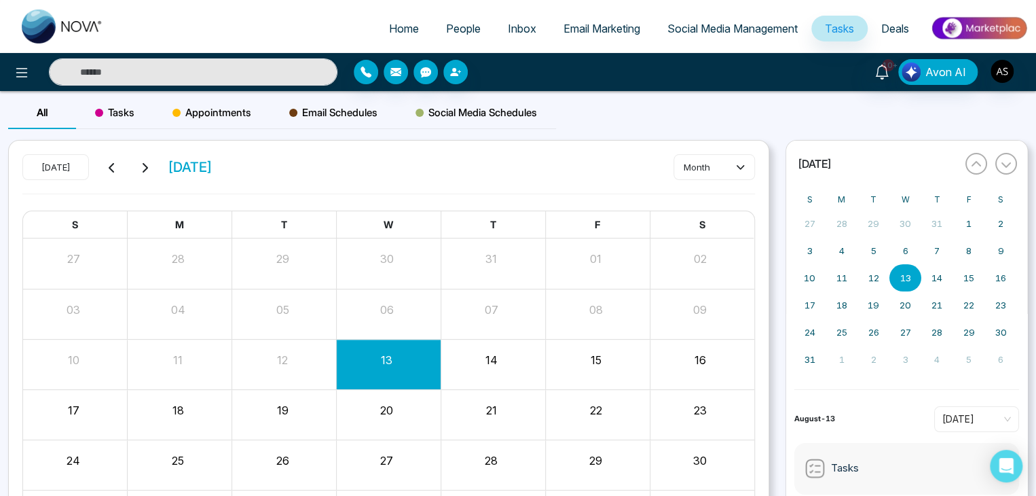
click at [139, 123] on div "Tasks" at bounding box center [114, 112] width 77 height 33
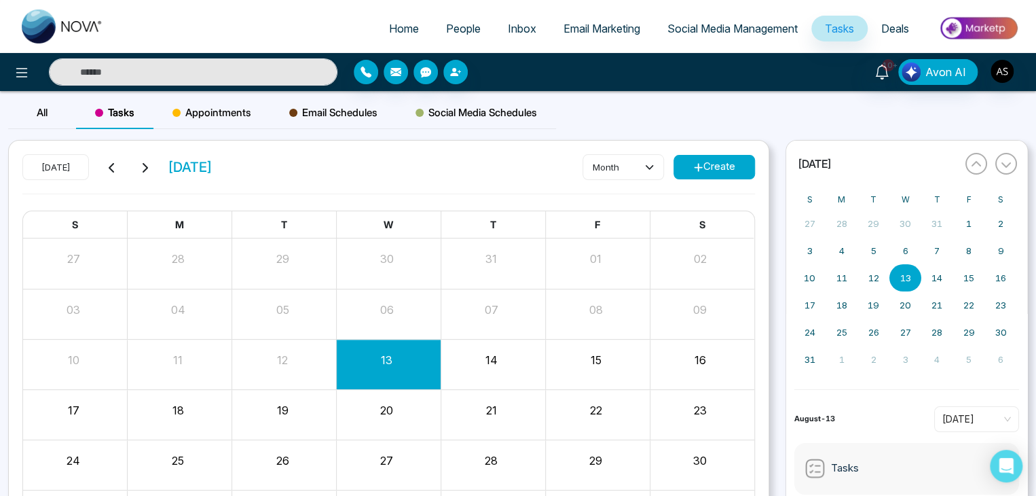
click at [712, 177] on button "Create" at bounding box center [714, 167] width 81 height 24
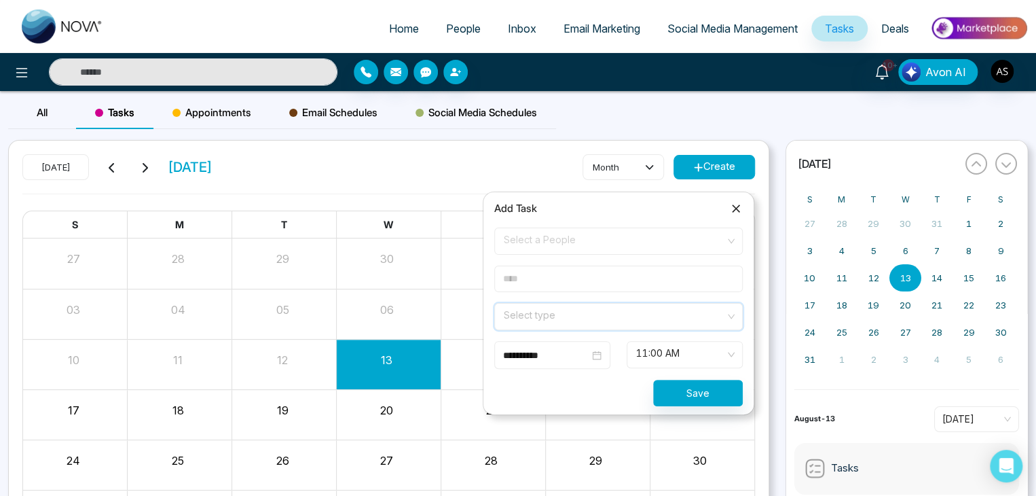
click at [610, 318] on input "search" at bounding box center [613, 314] width 223 height 20
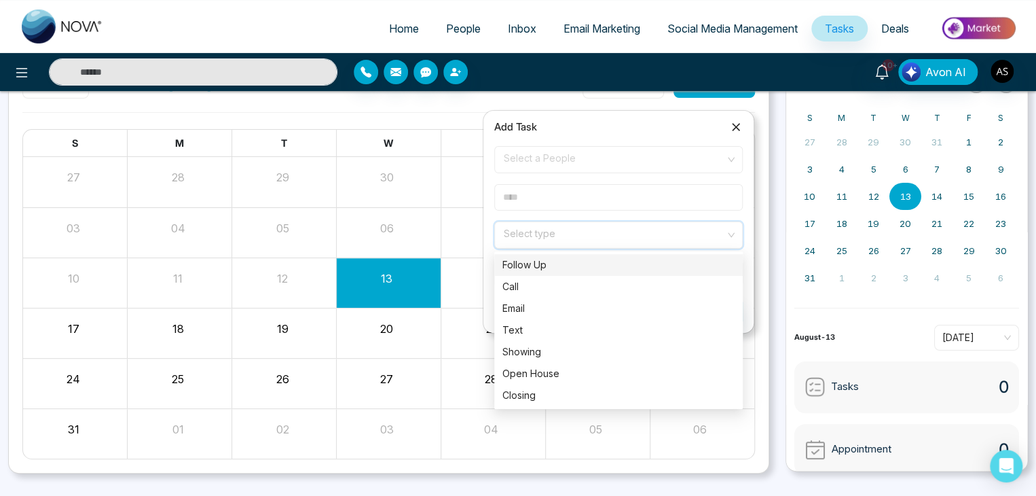
scroll to position [83, 0]
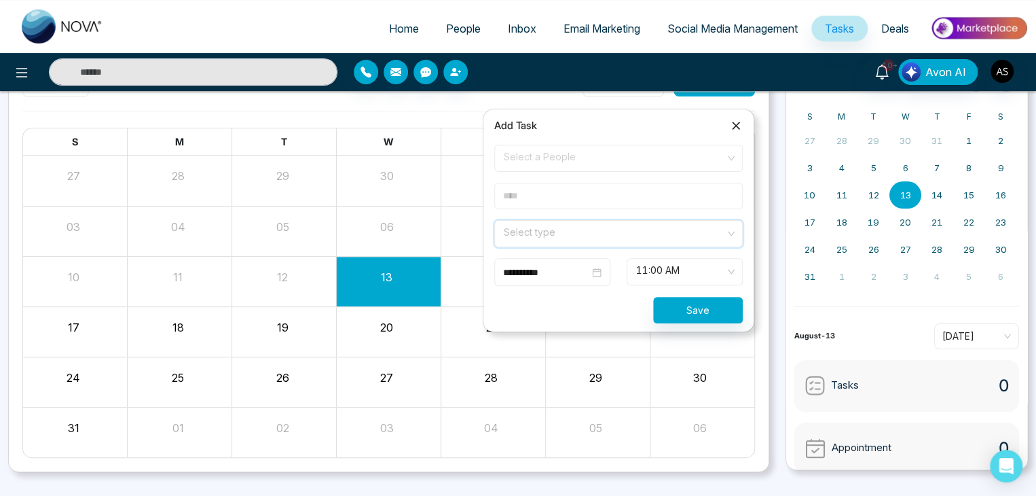
click at [693, 232] on input "search" at bounding box center [613, 231] width 223 height 20
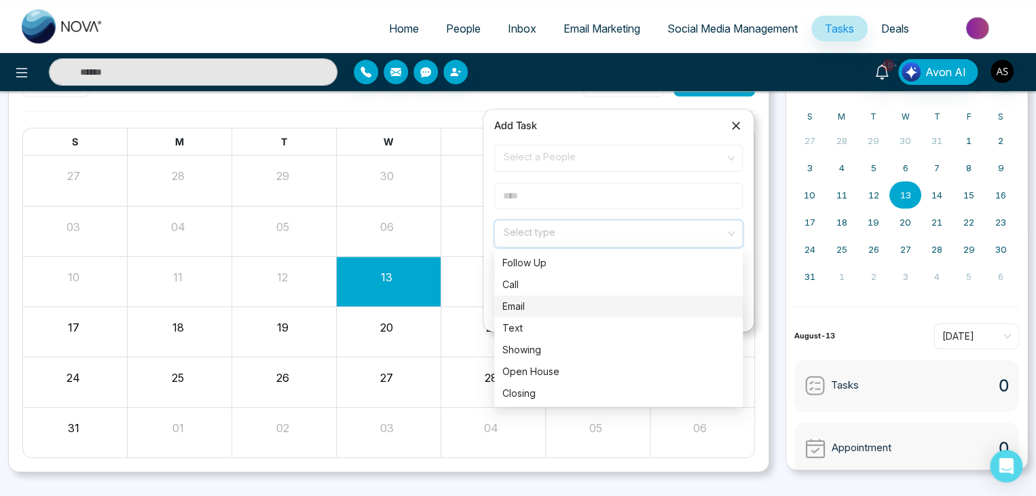
click at [697, 227] on input "search" at bounding box center [613, 231] width 223 height 20
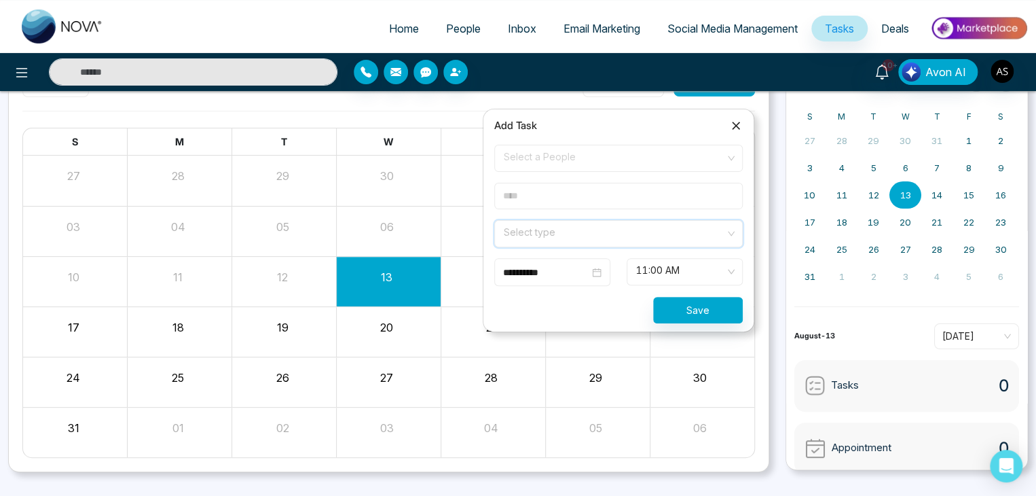
click at [685, 223] on input "search" at bounding box center [613, 231] width 223 height 20
click at [701, 230] on input "search" at bounding box center [613, 231] width 223 height 20
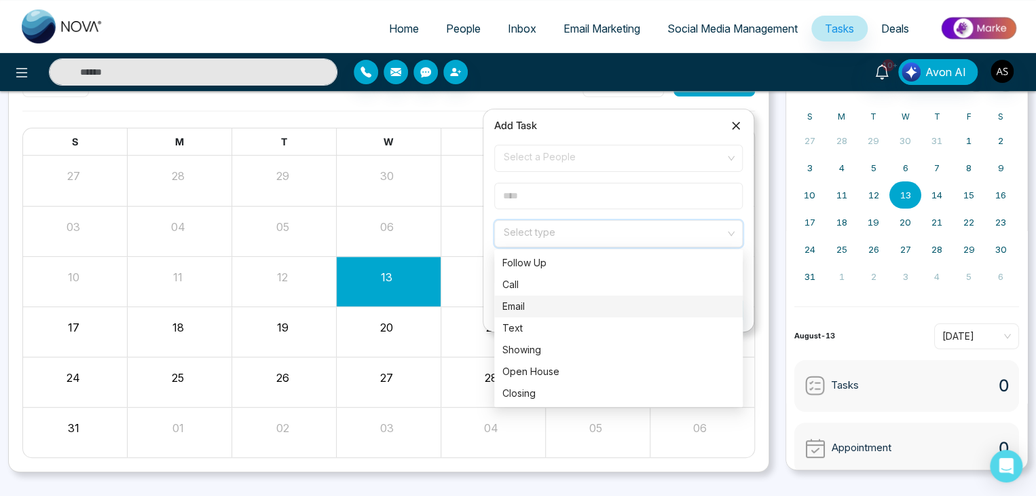
click at [701, 230] on input "search" at bounding box center [613, 231] width 223 height 20
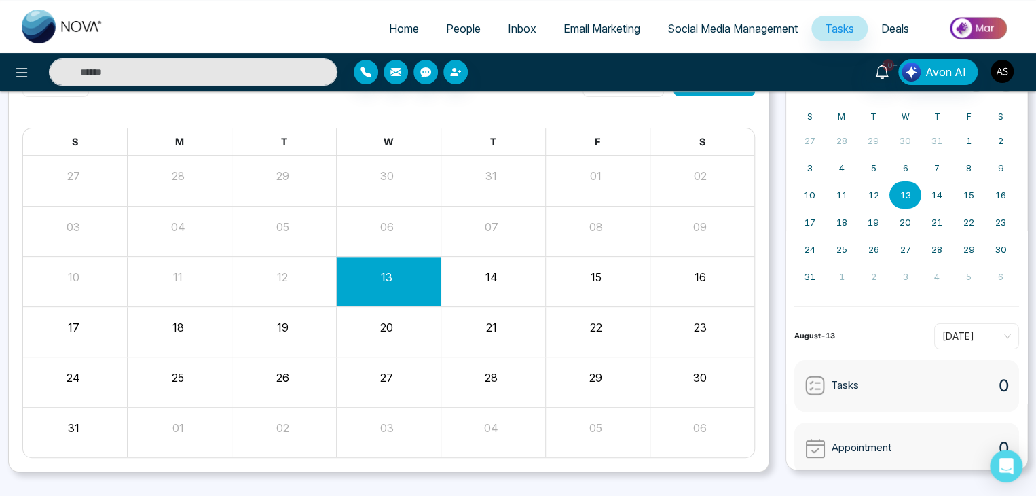
click at [993, 68] on img "button" at bounding box center [1002, 71] width 23 height 23
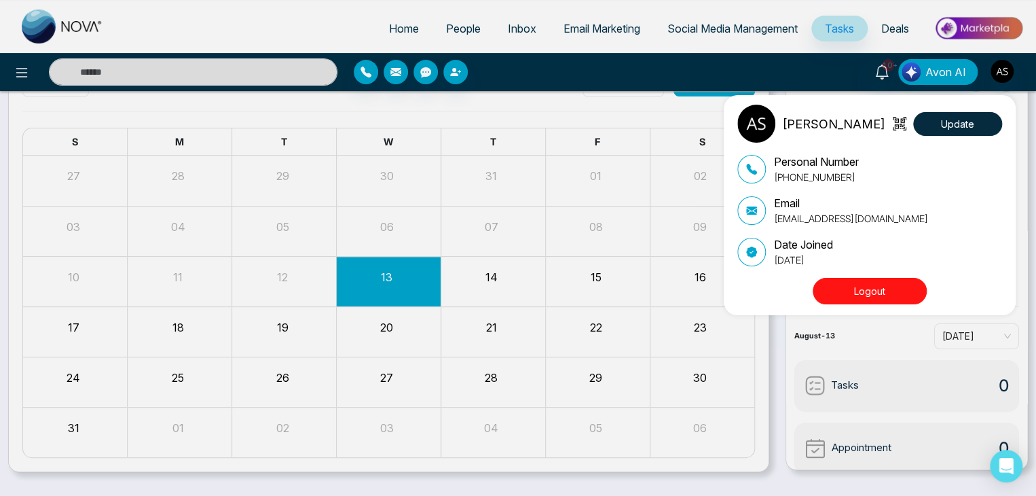
click at [911, 278] on button "Logout" at bounding box center [870, 291] width 114 height 26
